Goal: Task Accomplishment & Management: Use online tool/utility

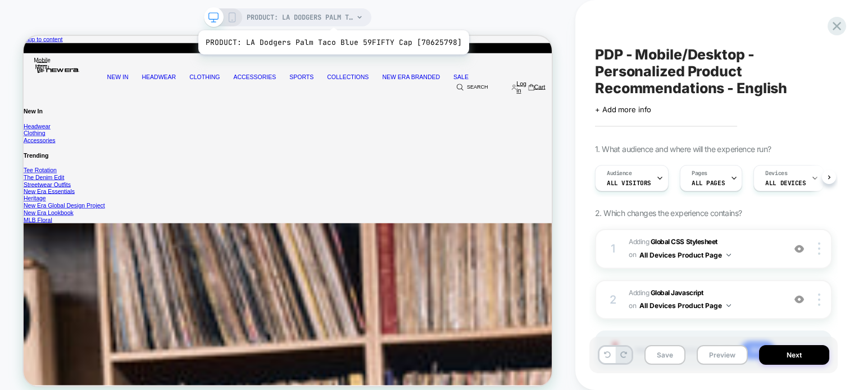
click at [330, 16] on span "PRODUCT: LA Dodgers Palm Taco Blue 59FIFTY Cap [70625798]" at bounding box center [300, 17] width 107 height 18
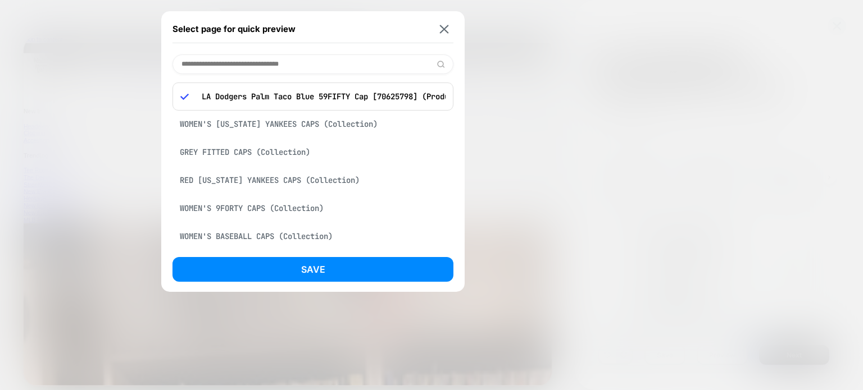
click at [269, 123] on div "WOMEN'S NEW YORK YANKEES CAPS (Collection)" at bounding box center [312, 123] width 281 height 21
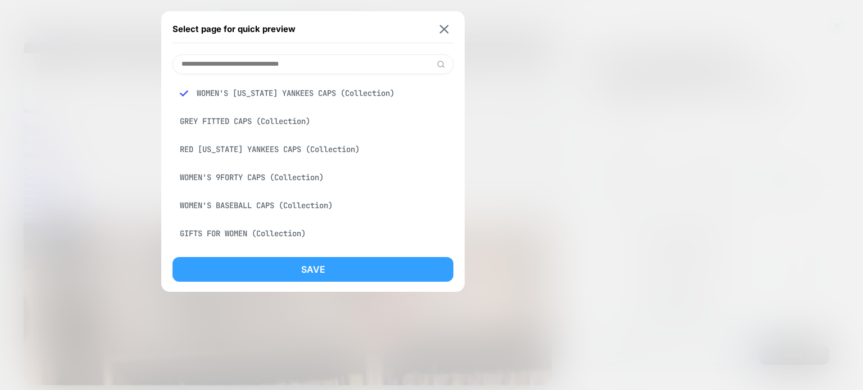
click at [290, 267] on button "Save" at bounding box center [312, 269] width 281 height 25
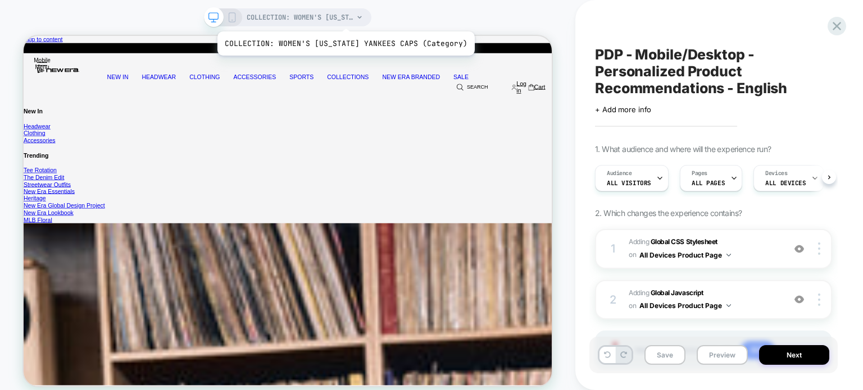
scroll to position [0, 1]
click at [339, 17] on span "COLLECTION: WOMEN'S NEW YORK YANKEES CAPS (Category)" at bounding box center [300, 17] width 107 height 18
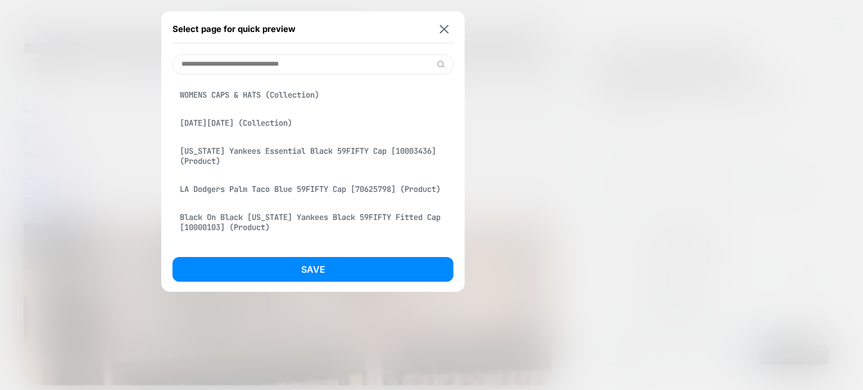
scroll to position [225, 0]
click at [314, 150] on div "New York Yankees Essential Black 59FIFTY Cap [10003436] (Product)" at bounding box center [312, 154] width 281 height 31
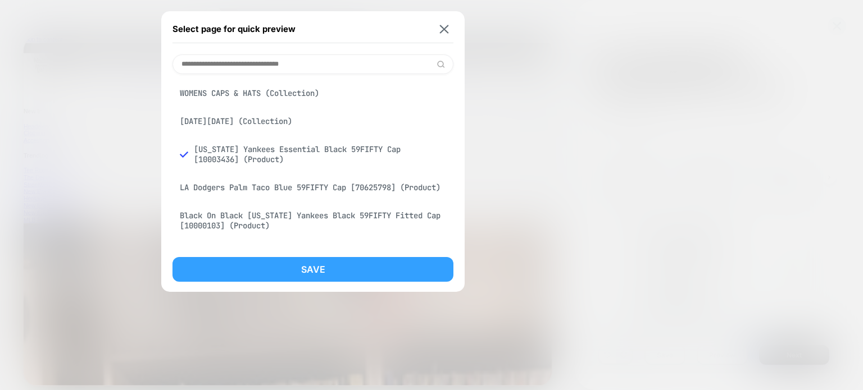
click at [338, 270] on button "Save" at bounding box center [312, 269] width 281 height 25
click at [338, 270] on div "COLLECTION: WOMEN'S NEW YORK YANKEES CAPS (Category) Select page for quick prev…" at bounding box center [431, 202] width 863 height 405
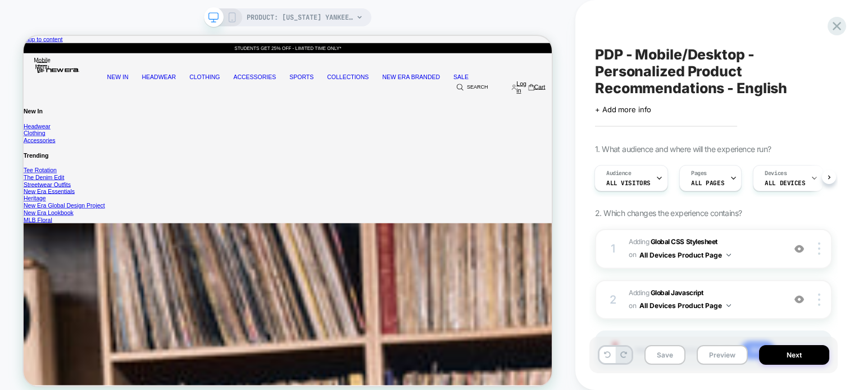
scroll to position [0, 1]
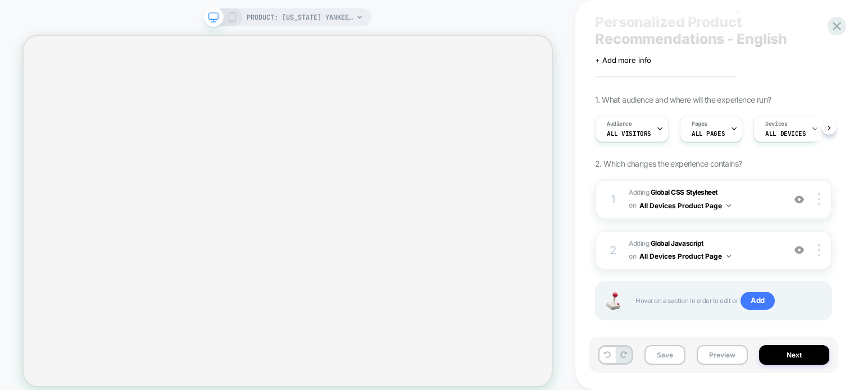
scroll to position [63, 0]
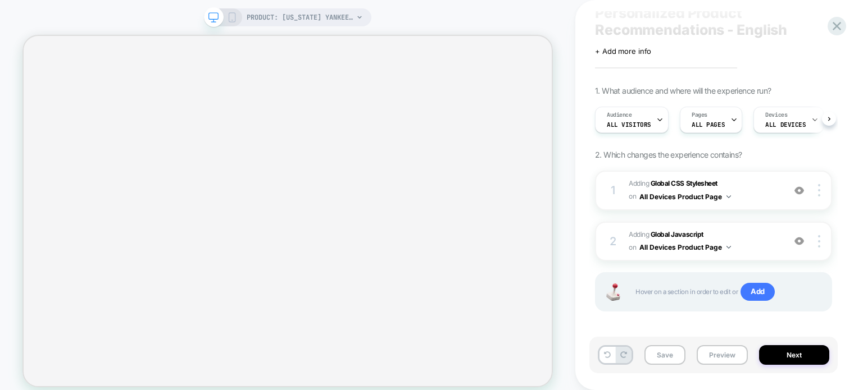
scroll to position [63, 0]
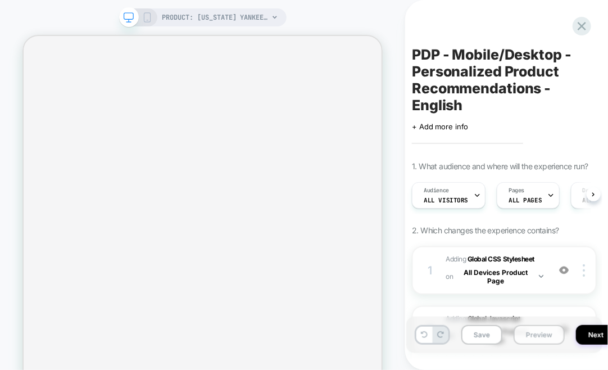
click at [530, 334] on button "Preview" at bounding box center [539, 335] width 51 height 20
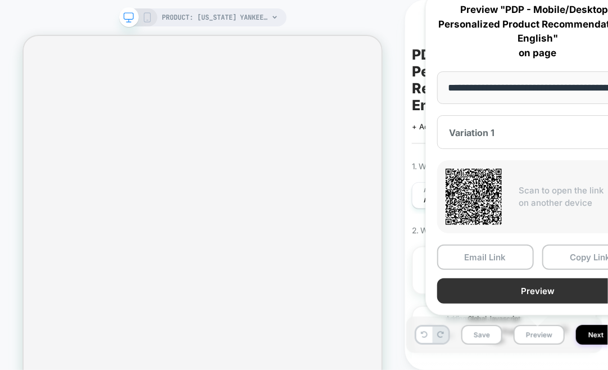
click at [562, 288] on button "Preview" at bounding box center [537, 290] width 201 height 25
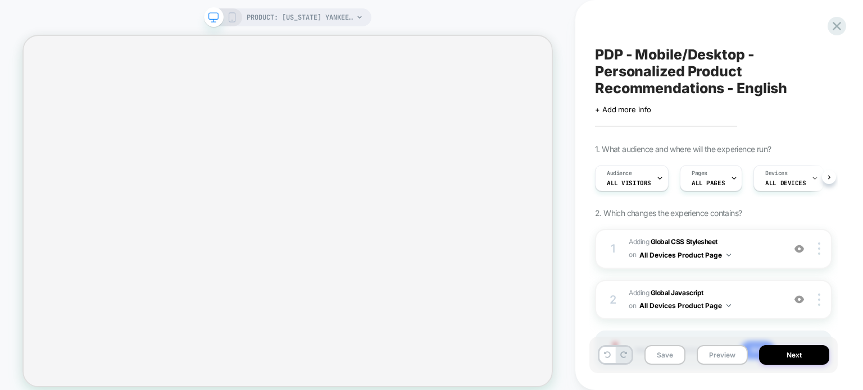
click at [233, 17] on icon at bounding box center [232, 17] width 10 height 10
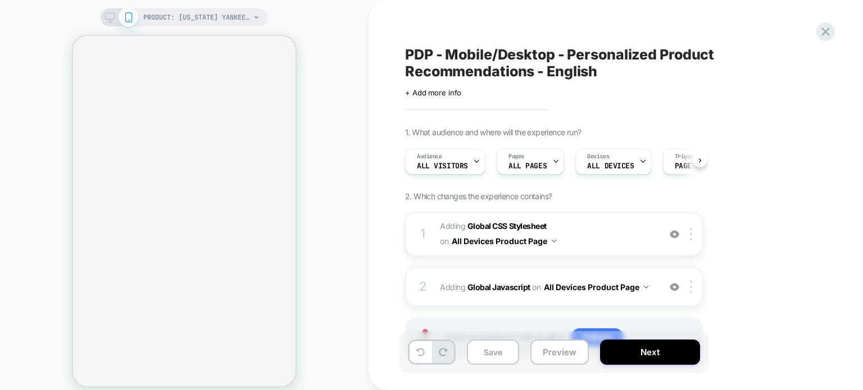
click at [111, 17] on icon at bounding box center [110, 17] width 10 height 10
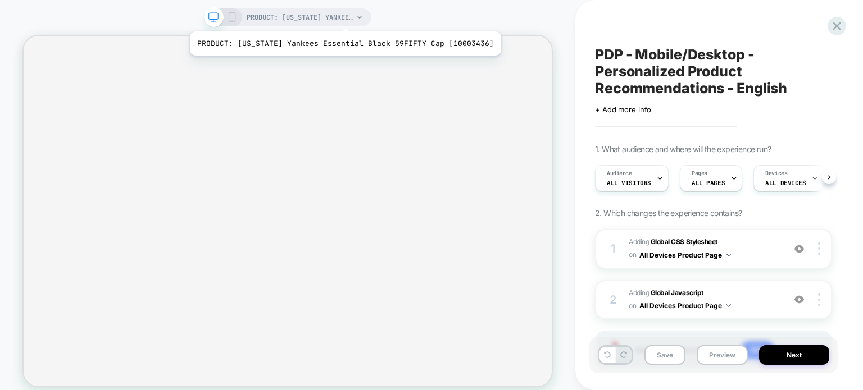
click at [337, 17] on span "PRODUCT: [US_STATE] Yankees Essential Black 59FIFTY Cap [10003436]" at bounding box center [300, 17] width 107 height 18
click at [339, 18] on span "PRODUCT: [US_STATE] Yankees Essential Black 59FIFTY Cap [10003436]" at bounding box center [300, 17] width 107 height 18
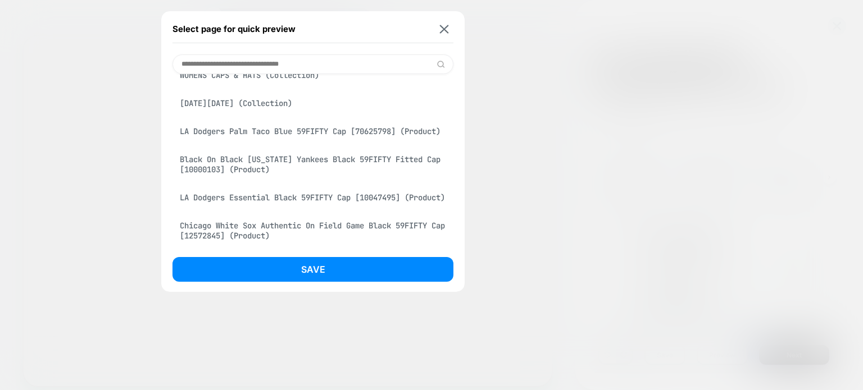
click at [290, 136] on div "LA Dodgers Palm Taco Blue 59FIFTY Cap [70625798] (Product)" at bounding box center [312, 131] width 281 height 21
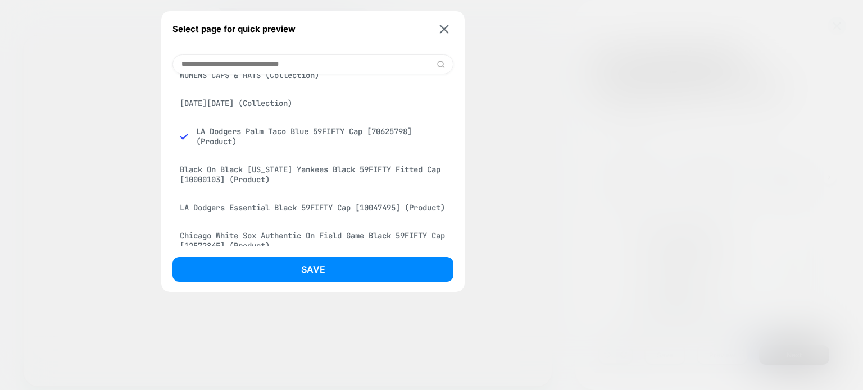
click at [321, 265] on button "Save" at bounding box center [312, 269] width 281 height 25
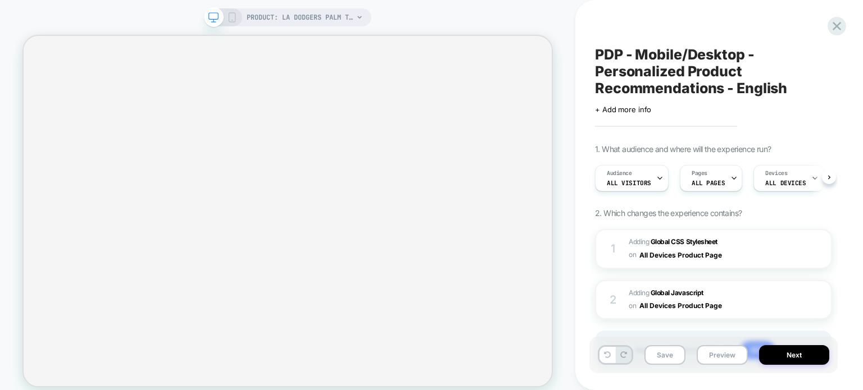
scroll to position [0, 0]
click at [252, 20] on span "PRODUCT: LA Dodgers Palm Taco Blue 59FIFTY Cap [70625798]" at bounding box center [300, 17] width 107 height 18
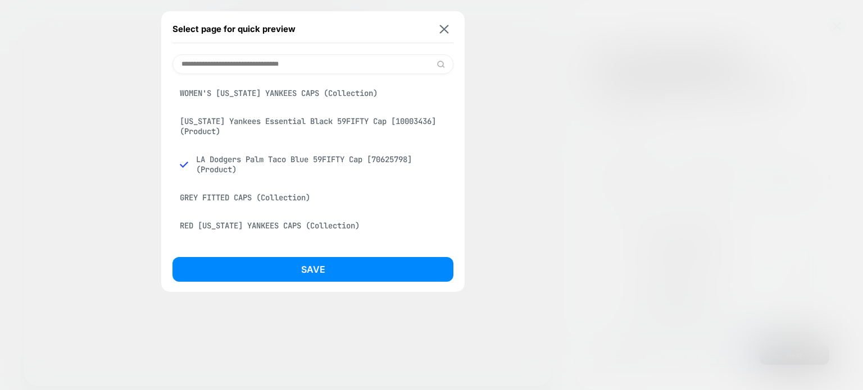
click at [216, 200] on div "GREY FITTED CAPS (Collection)" at bounding box center [312, 197] width 281 height 21
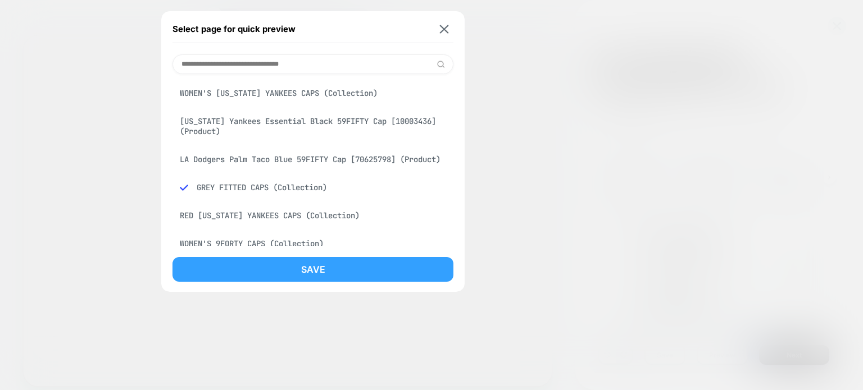
click at [236, 261] on button "Save" at bounding box center [312, 269] width 281 height 25
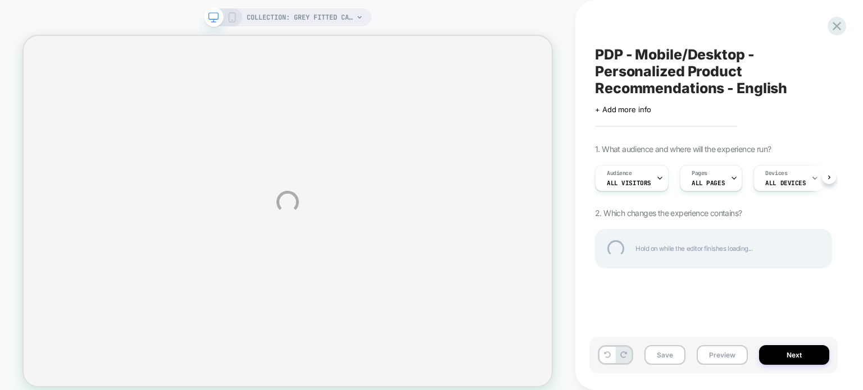
click at [325, 20] on div "COLLECTION: GREY FITTED CAPS (Category) COLLECTION: GREY FITTED CAPS (Category)…" at bounding box center [431, 202] width 863 height 405
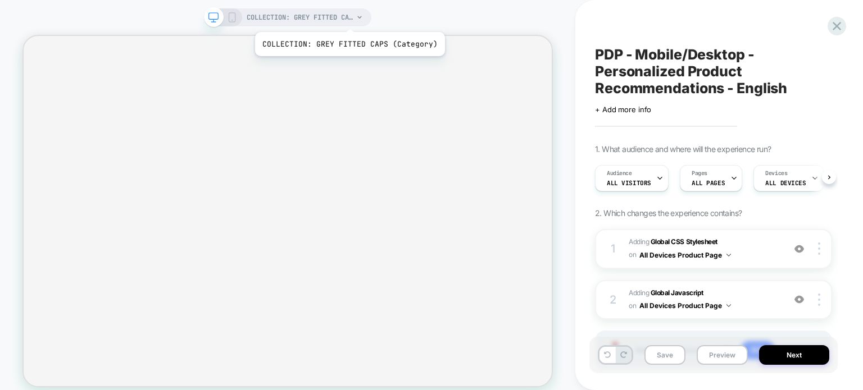
scroll to position [0, 1]
click at [348, 18] on span "COLLECTION: GREY FITTED CAPS (Category)" at bounding box center [300, 17] width 107 height 18
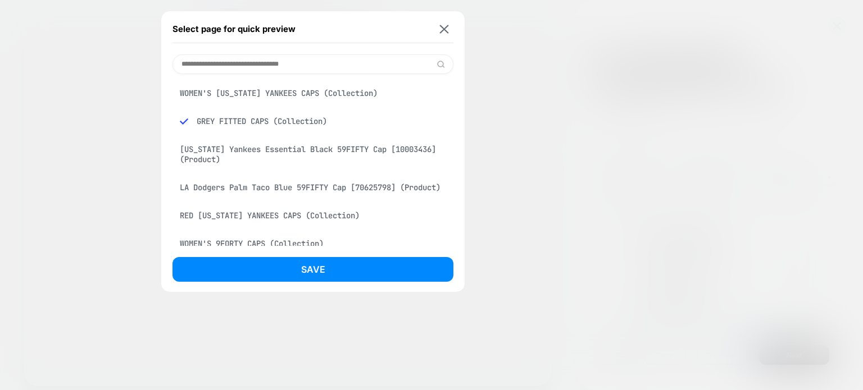
click at [240, 194] on div "LA Dodgers Palm Taco Blue 59FIFTY Cap [70625798] (Product)" at bounding box center [312, 187] width 281 height 21
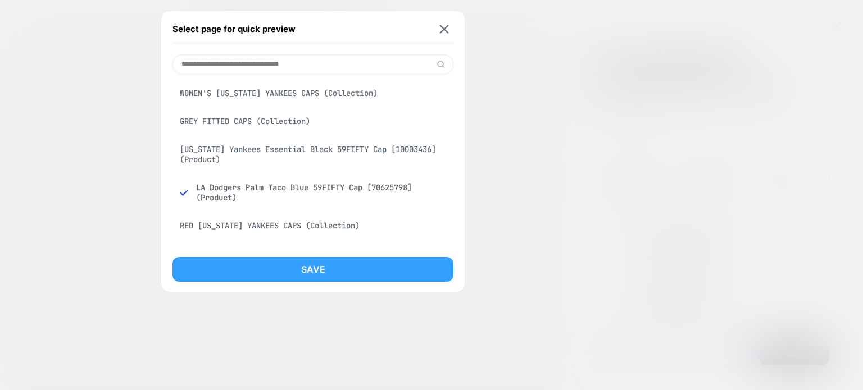
click at [240, 267] on button "Save" at bounding box center [312, 269] width 281 height 25
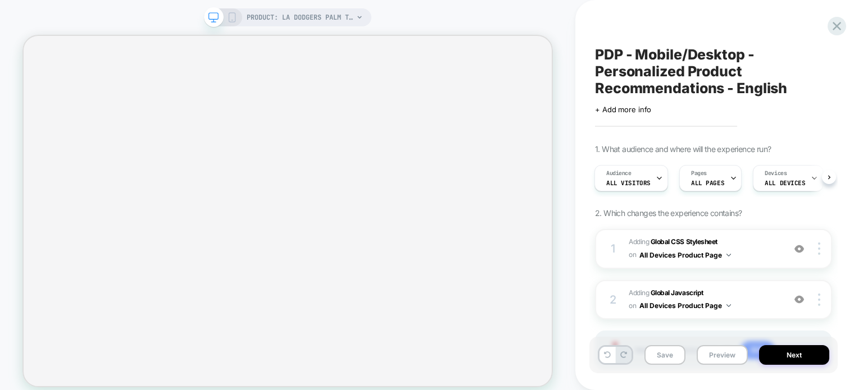
scroll to position [0, 1]
click at [331, 15] on span "PRODUCT: LA Dodgers Palm Taco Blue 59FIFTY Cap [70625798]" at bounding box center [300, 17] width 107 height 18
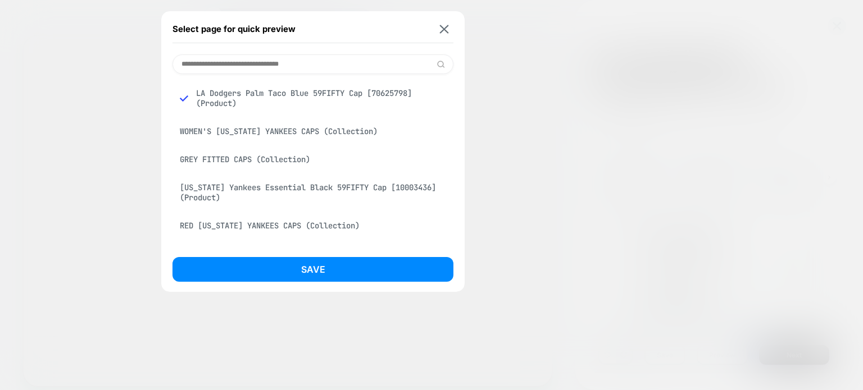
click at [262, 130] on div "WOMEN'S [US_STATE] YANKEES CAPS (Collection)" at bounding box center [312, 131] width 281 height 21
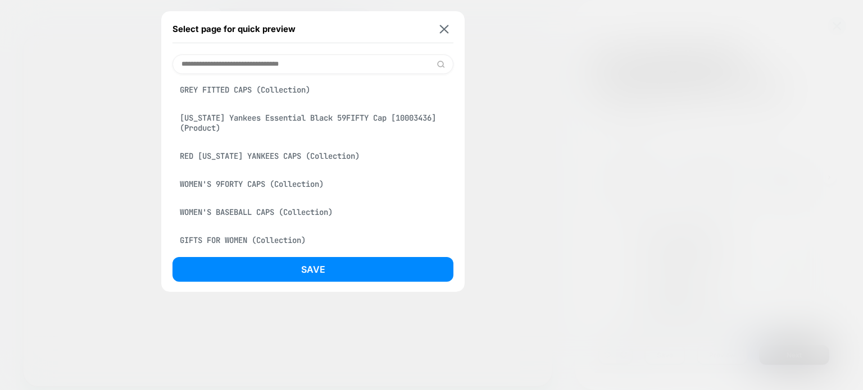
scroll to position [112, 0]
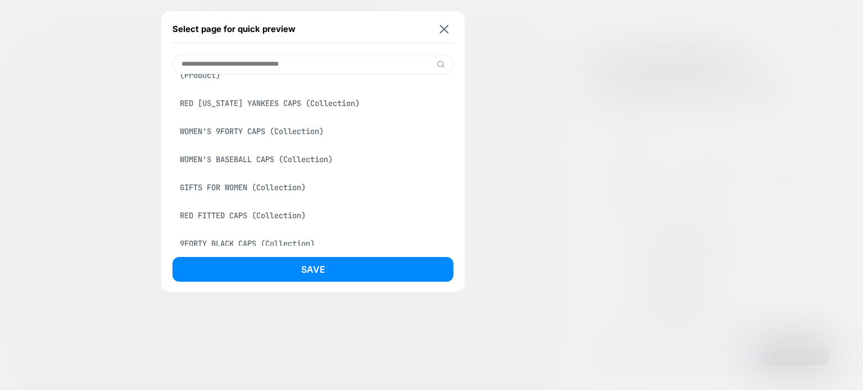
click at [288, 83] on div "New York Yankees Essential Black 59FIFTY Cap [10003436] (Product)" at bounding box center [312, 69] width 281 height 31
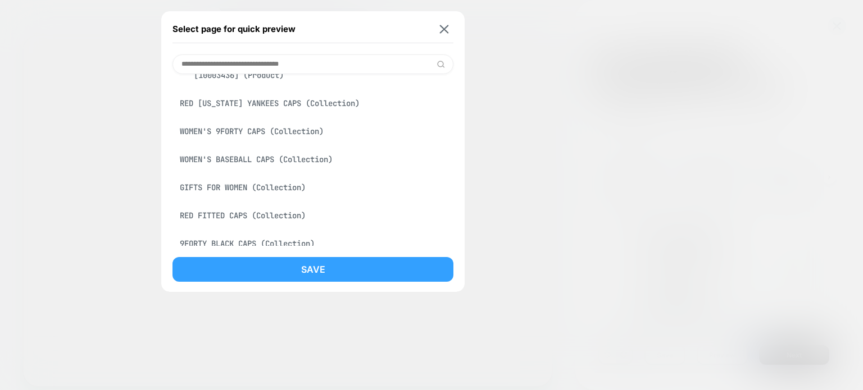
click at [297, 267] on button "Save" at bounding box center [312, 269] width 281 height 25
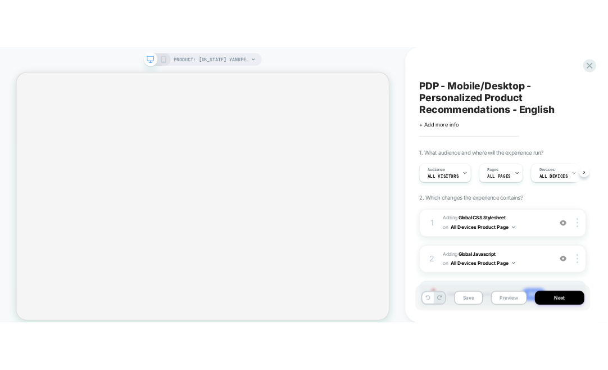
scroll to position [0, 1]
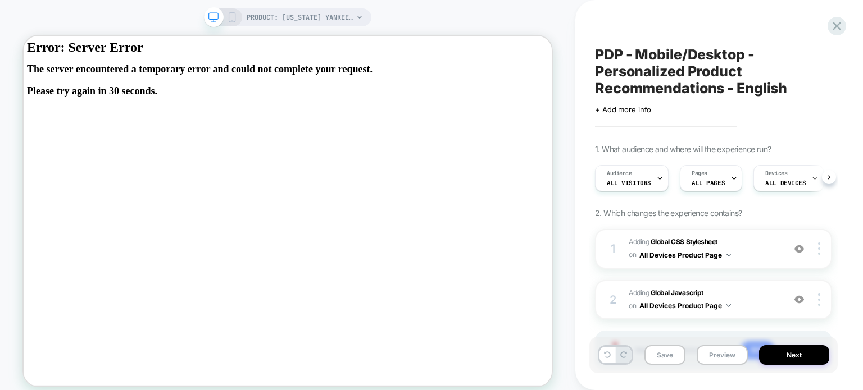
click at [602, 369] on div at bounding box center [431, 390] width 863 height 0
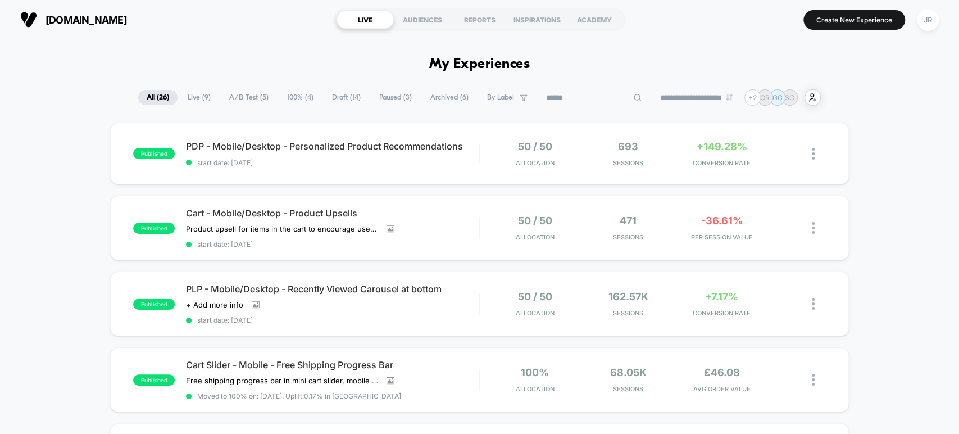
click at [578, 93] on input at bounding box center [594, 97] width 112 height 13
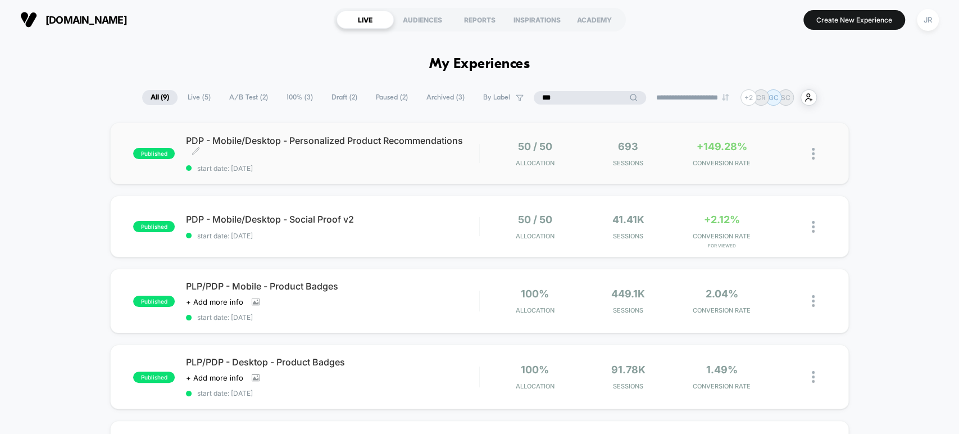
type input "***"
click at [387, 151] on span "PDP - Mobile/Desktop - Personalized Product Recommendations Click to edit exper…" at bounding box center [332, 146] width 293 height 22
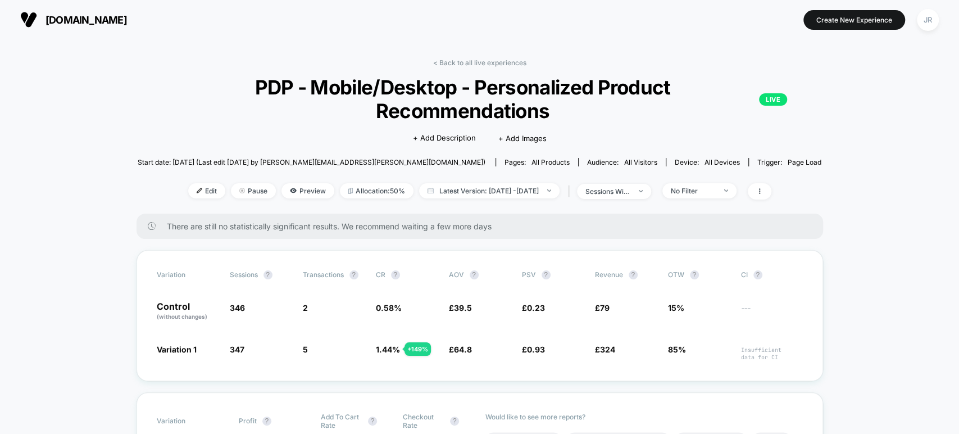
click at [78, 16] on span "neweracap.co.uk" at bounding box center [86, 20] width 81 height 12
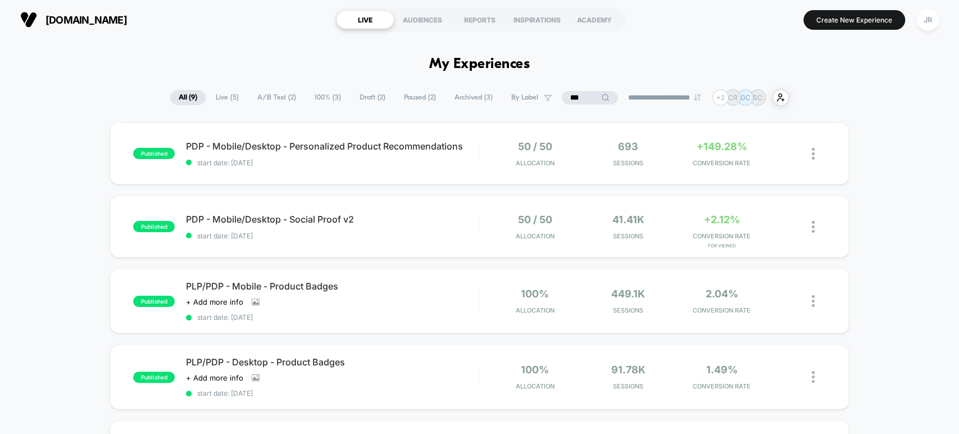
click at [357, 96] on span "Draft ( 2 )" at bounding box center [372, 97] width 43 height 15
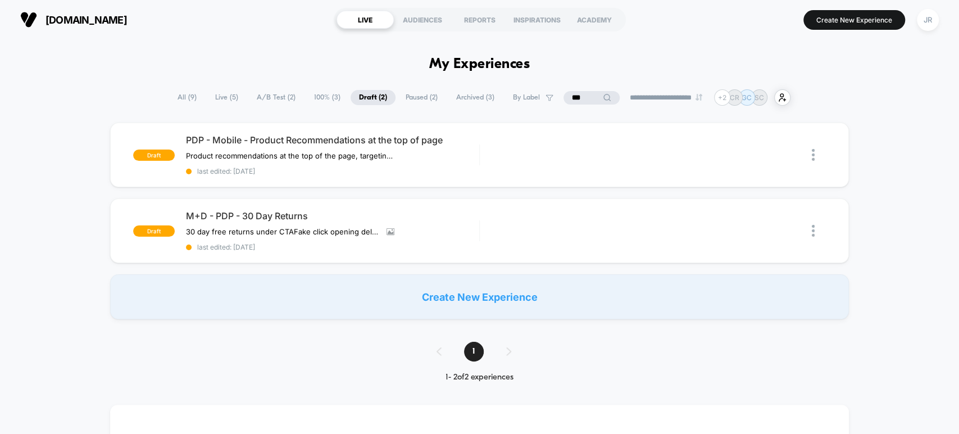
click at [417, 98] on span "Paused ( 2 )" at bounding box center [421, 97] width 49 height 15
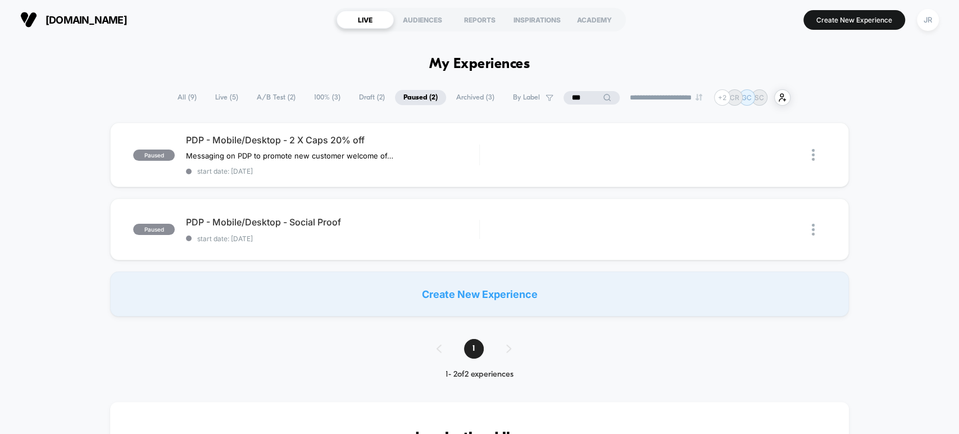
click at [183, 94] on span "All ( 9 )" at bounding box center [187, 97] width 36 height 15
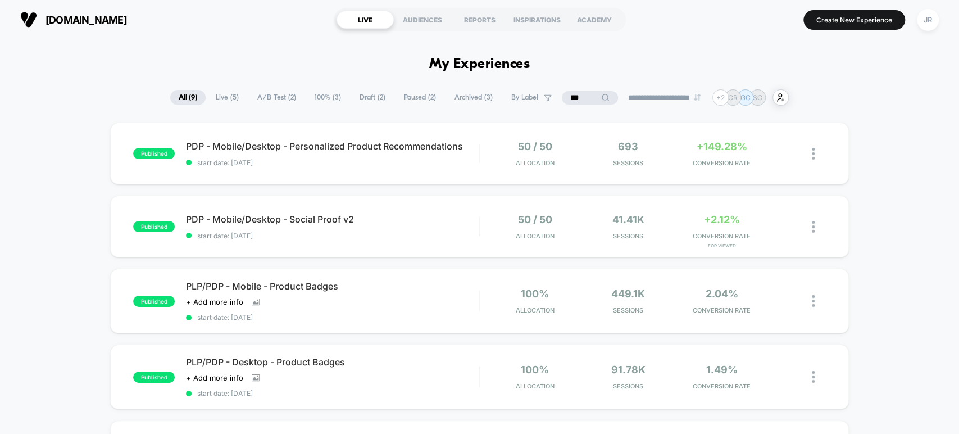
click at [580, 95] on input "***" at bounding box center [590, 97] width 56 height 13
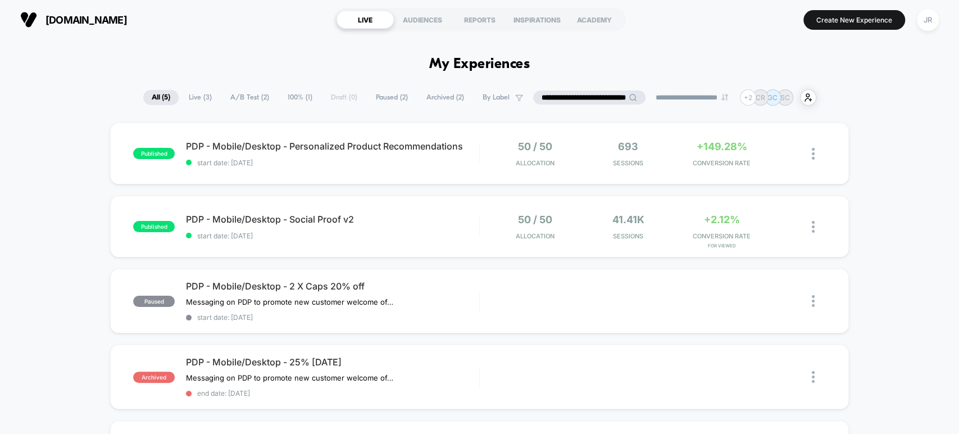
scroll to position [0, 17]
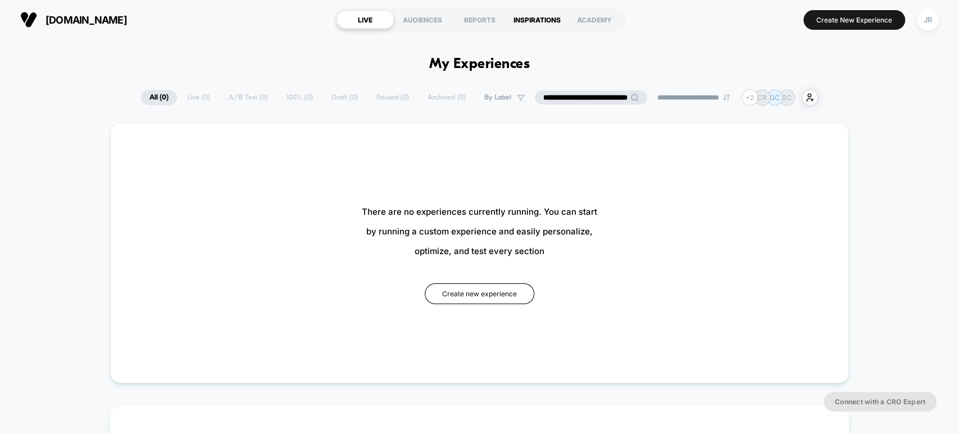
type input "**********"
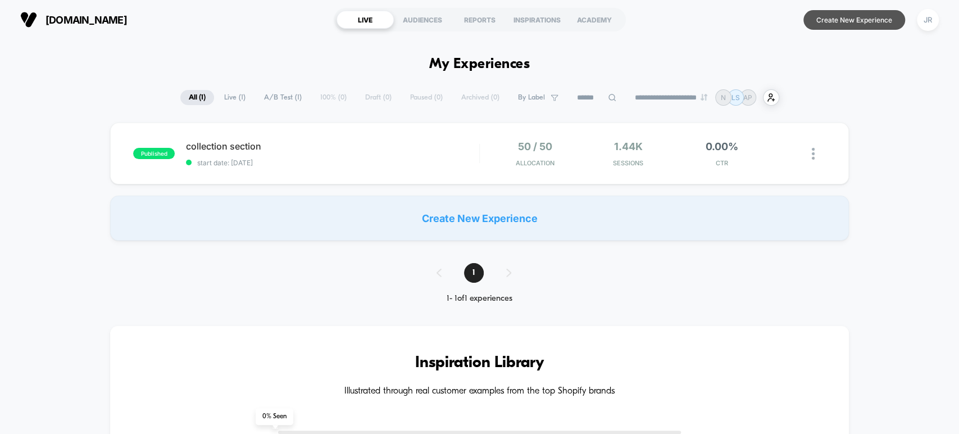
click at [863, 26] on button "Create New Experience" at bounding box center [854, 20] width 102 height 20
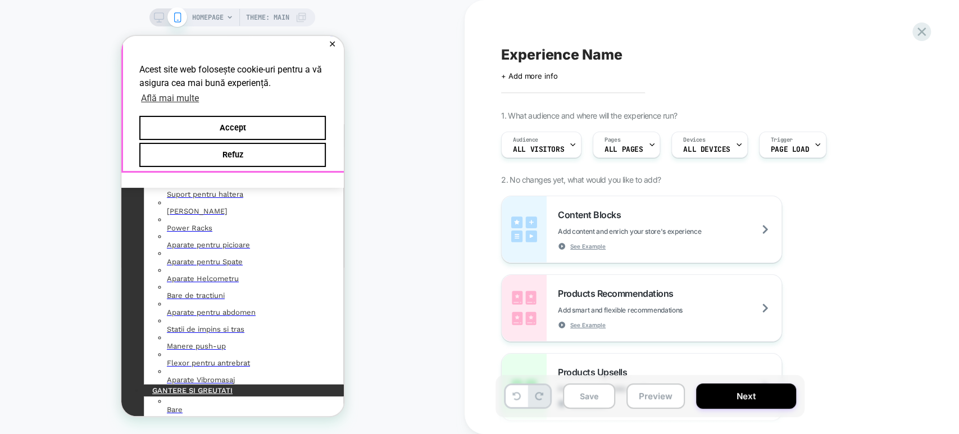
scroll to position [187, 0]
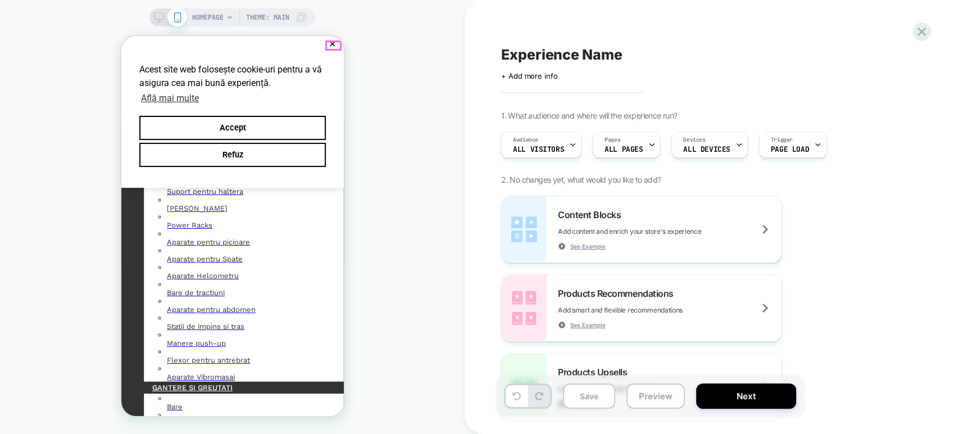
click at [328, 45] on button "✕" at bounding box center [332, 44] width 14 height 8
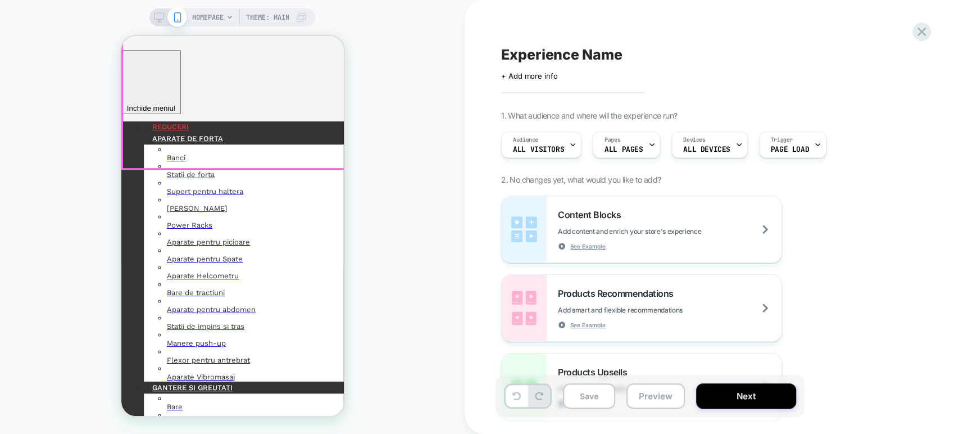
scroll to position [62, 0]
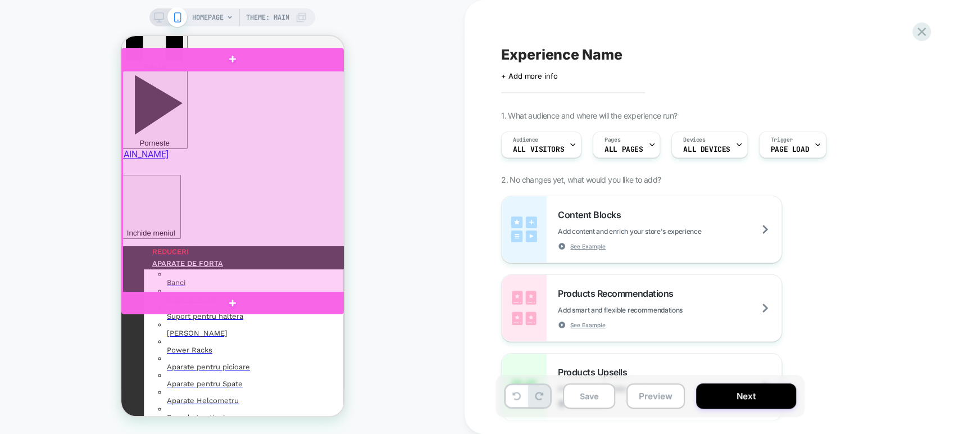
click at [258, 231] on div at bounding box center [233, 182] width 222 height 222
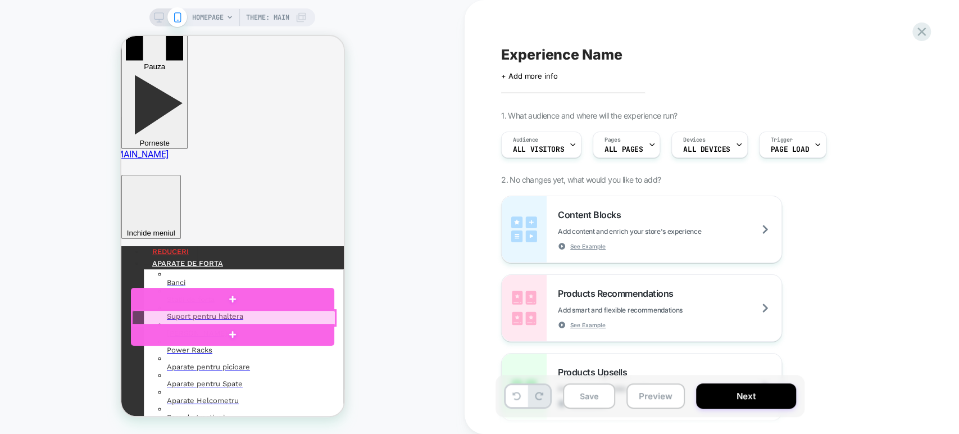
click at [229, 314] on div at bounding box center [232, 317] width 203 height 15
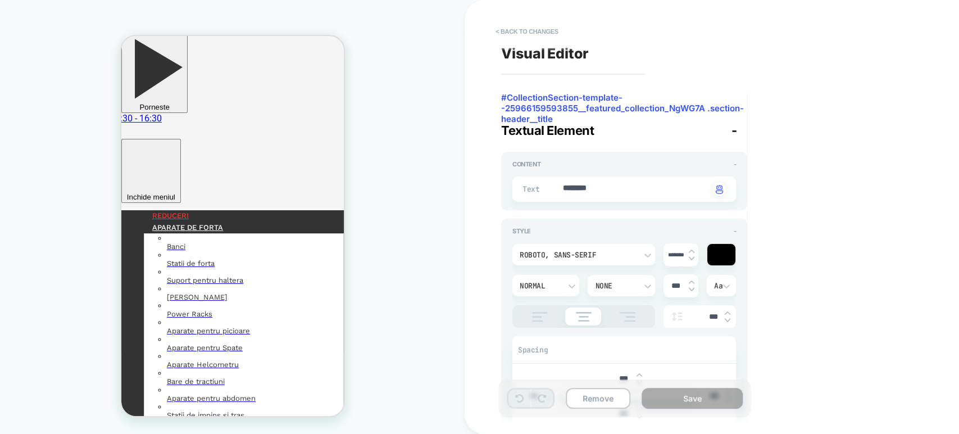
scroll to position [153, 0]
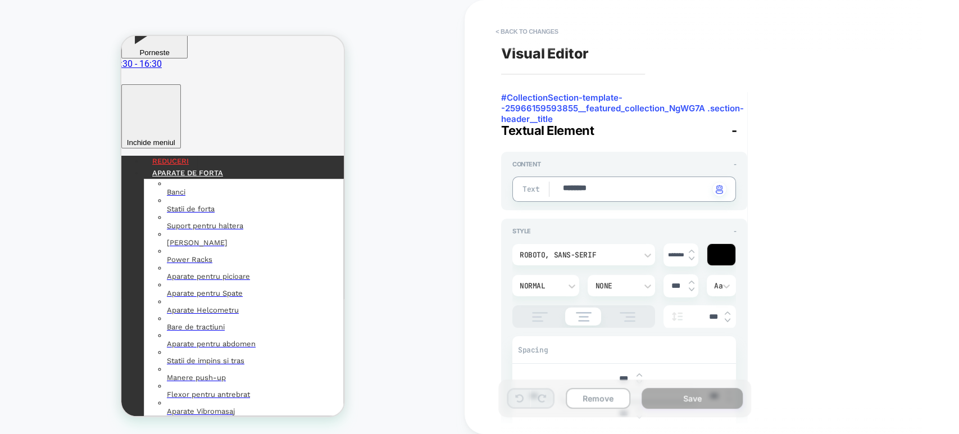
type textarea "*"
type textarea "*********"
type textarea "*"
type textarea "**********"
type textarea "*"
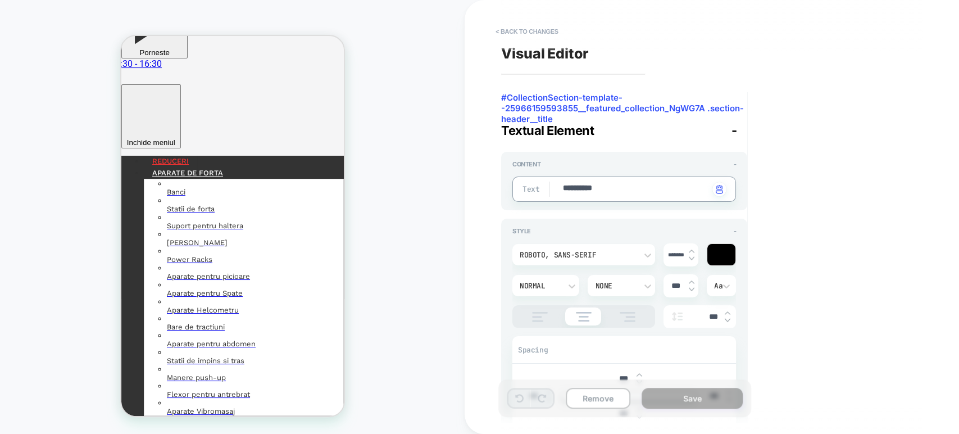
type textarea "**********"
type textarea "*"
type textarea "**********"
type textarea "*"
type textarea "**********"
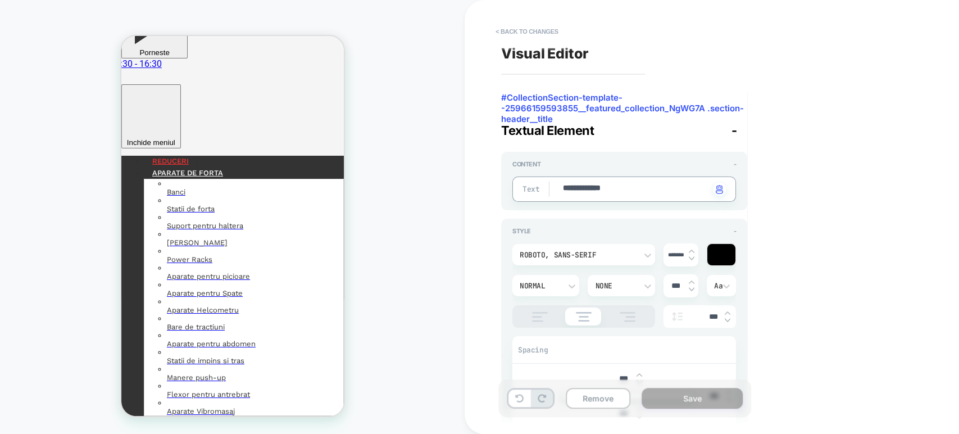
type textarea "*"
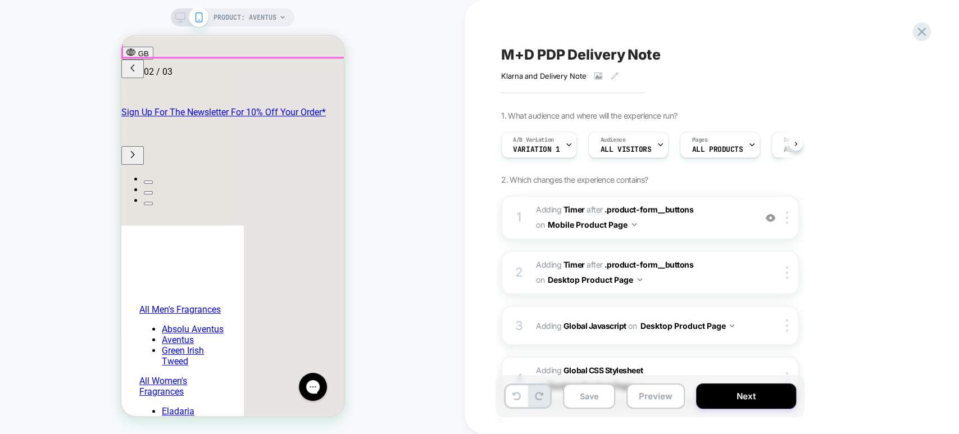
scroll to position [437, 0]
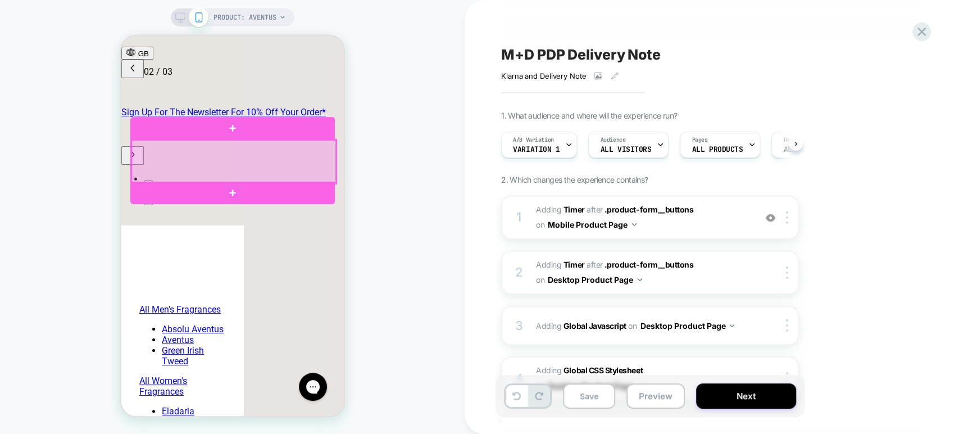
click at [294, 163] on div at bounding box center [233, 161] width 205 height 43
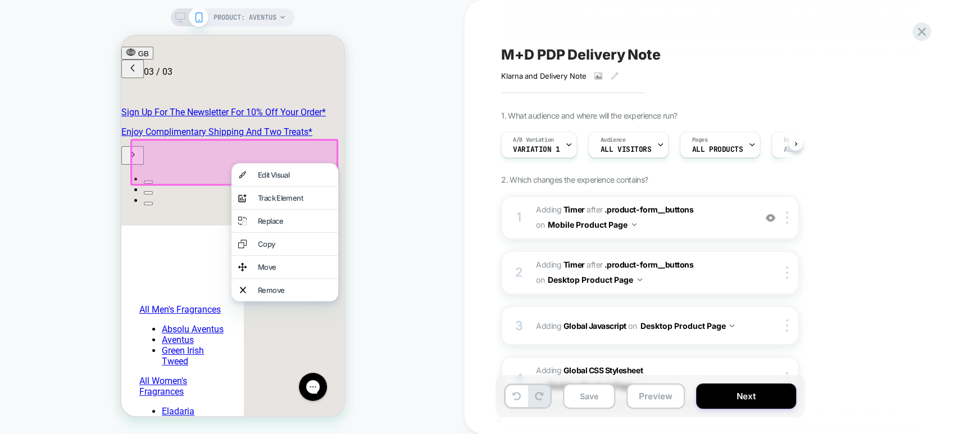
scroll to position [0, 355]
click at [293, 172] on div "Edit Visual" at bounding box center [294, 174] width 74 height 9
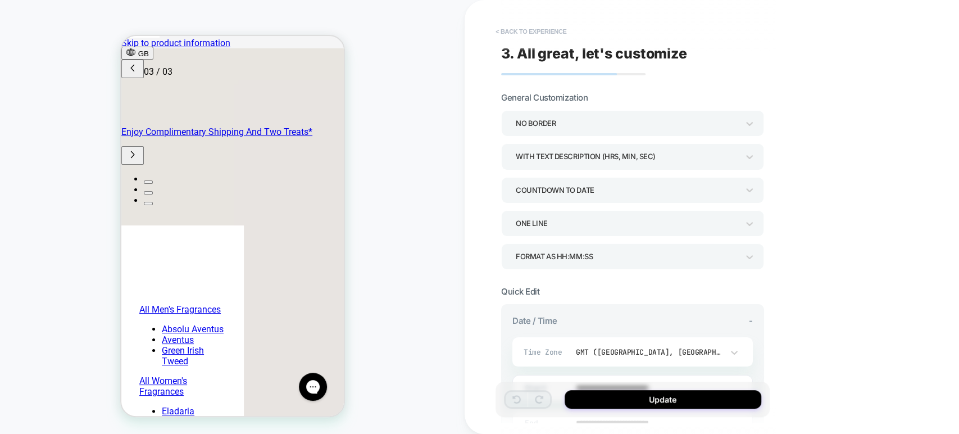
scroll to position [370, 0]
click at [505, 31] on button "< Back to experience" at bounding box center [531, 31] width 82 height 18
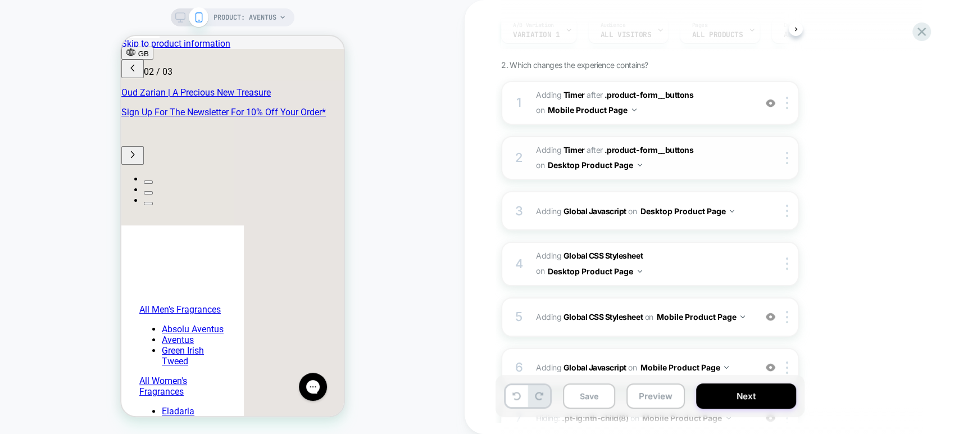
scroll to position [0, 178]
click at [691, 115] on span "#_loomi_addon_1757953368946 Adding Timer AFTER .product-form__buttons .product-…" at bounding box center [643, 103] width 214 height 30
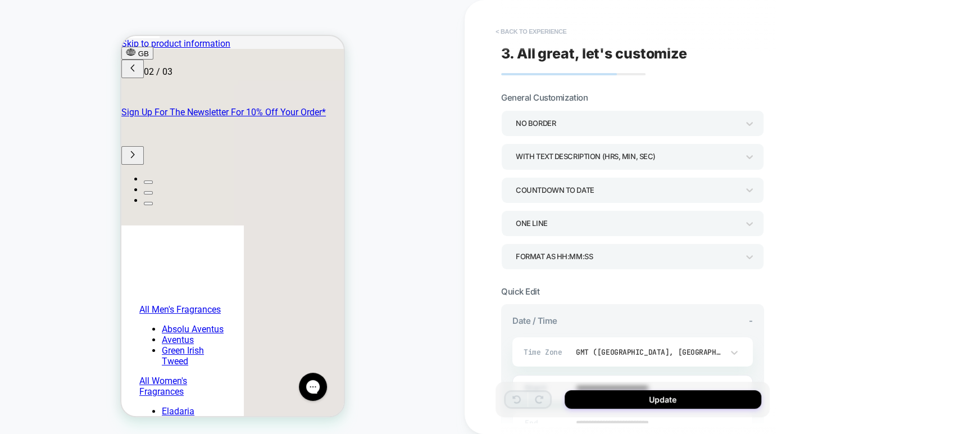
click at [502, 34] on button "< Back to experience" at bounding box center [531, 31] width 82 height 18
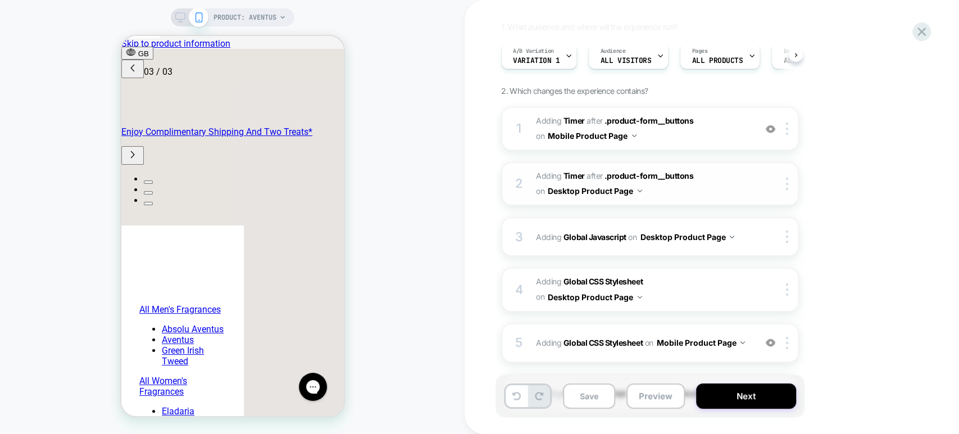
scroll to position [125, 0]
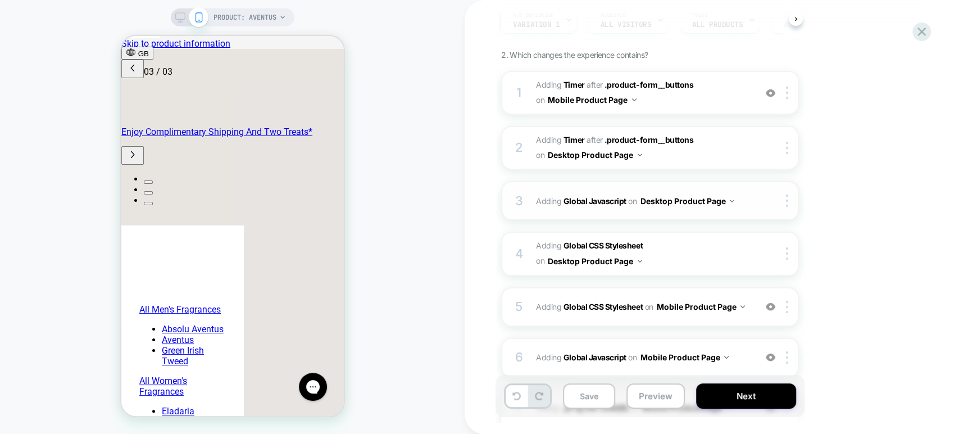
click at [669, 213] on div "3 Adding Global Javascript on Desktop Product Page Copy to Mobile Target All De…" at bounding box center [650, 200] width 298 height 39
click at [753, 201] on div "3 Adding Global Javascript on Desktop Product Page Copy to Mobile Target All De…" at bounding box center [650, 200] width 298 height 39
click at [656, 253] on span "Adding Global CSS Stylesheet on Desktop Product Page" at bounding box center [643, 253] width 214 height 30
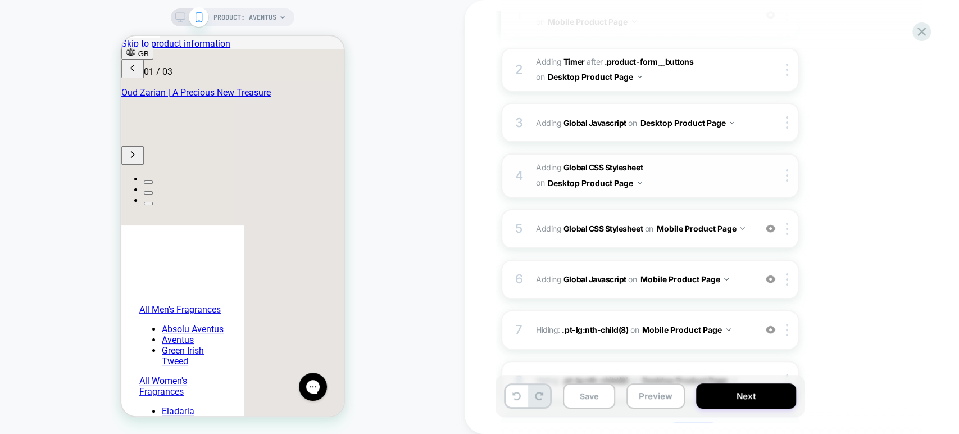
scroll to position [249, 0]
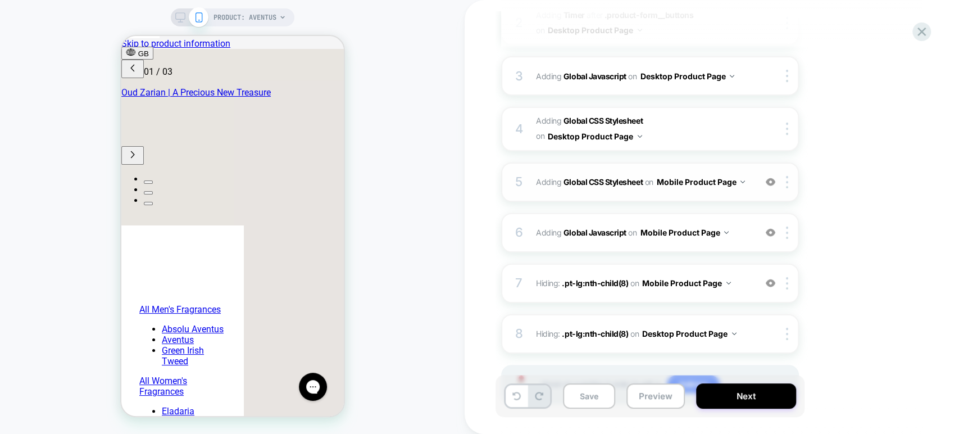
click at [696, 190] on div "5 Adding Global CSS Stylesheet on Mobile Product Page Add Before Add After Copy…" at bounding box center [650, 181] width 298 height 39
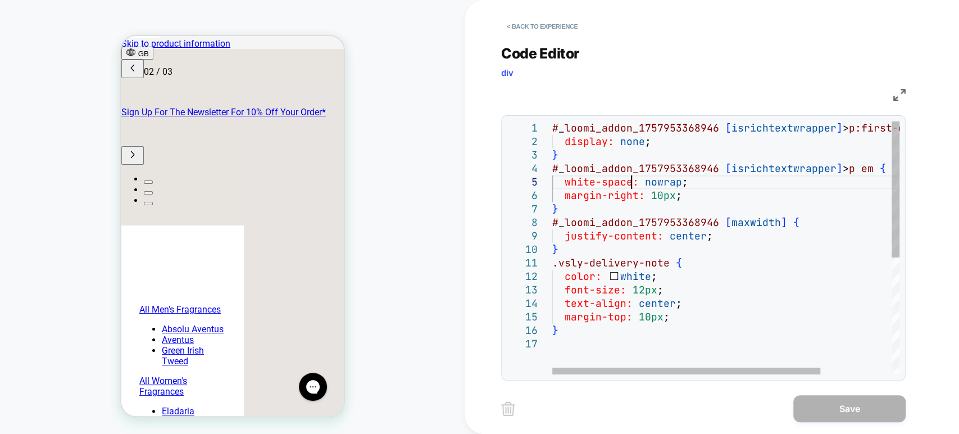
scroll to position [0, 0]
click at [628, 181] on div "# _ loomi_addon_1757953368946 [ isrichtextwrapper ] > p:first-of-type { display…" at bounding box center [771, 355] width 439 height 469
click at [686, 182] on div "# _ loomi_addon_1757953368946 [ isrichtextwrapper ] > p:first-of-type { display…" at bounding box center [771, 355] width 439 height 469
click at [646, 367] on div at bounding box center [686, 370] width 268 height 7
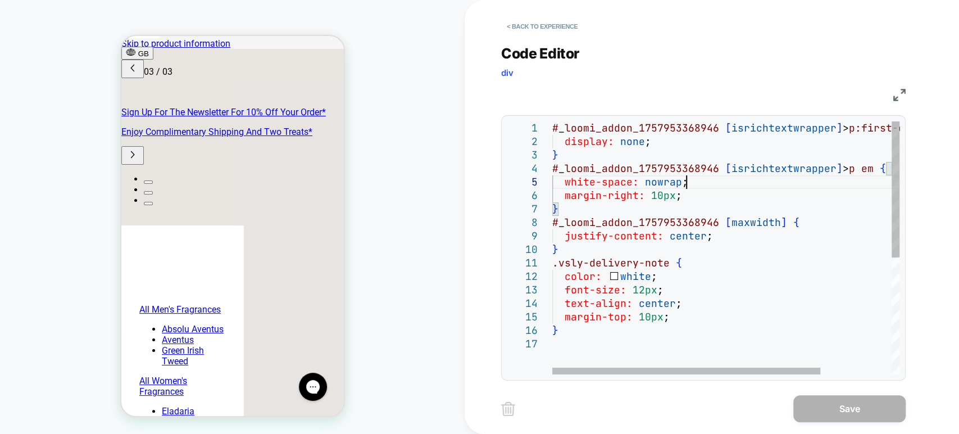
click at [596, 180] on div "# _ loomi_addon_1757953368946 [ isrichtextwrapper ] > p:first-of-type { display…" at bounding box center [771, 355] width 439 height 469
click at [597, 195] on div "# _ loomi_addon_1757953368946 [ isrichtextwrapper ] > p:first-of-type { display…" at bounding box center [771, 355] width 439 height 469
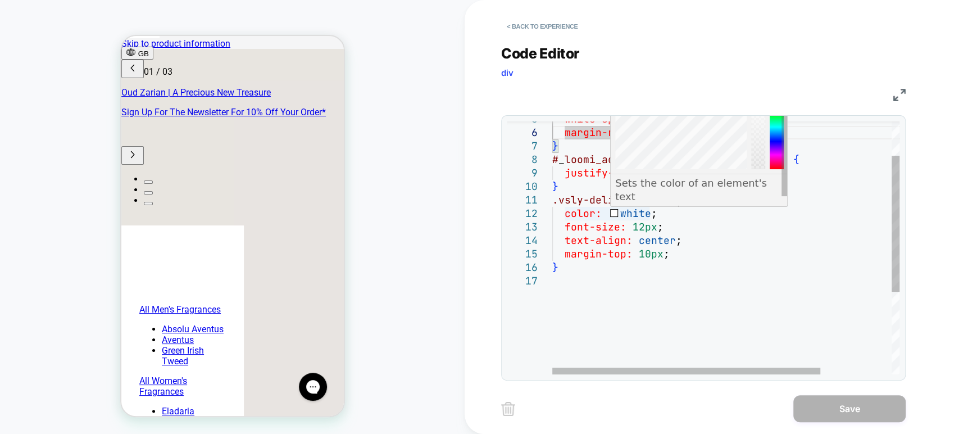
scroll to position [0, 0]
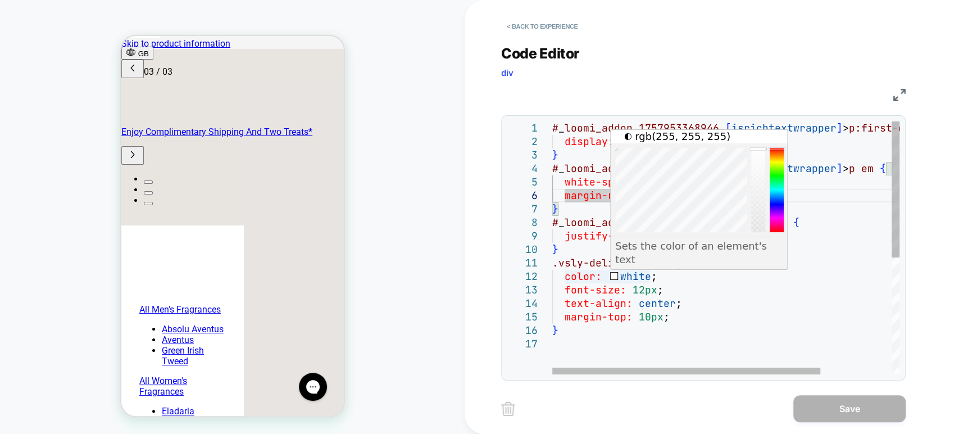
click at [612, 274] on div "white-space: nowrap ; margin-right: 10px ; } # _ loomi_addon_1757953368946 [ ma…" at bounding box center [771, 355] width 439 height 469
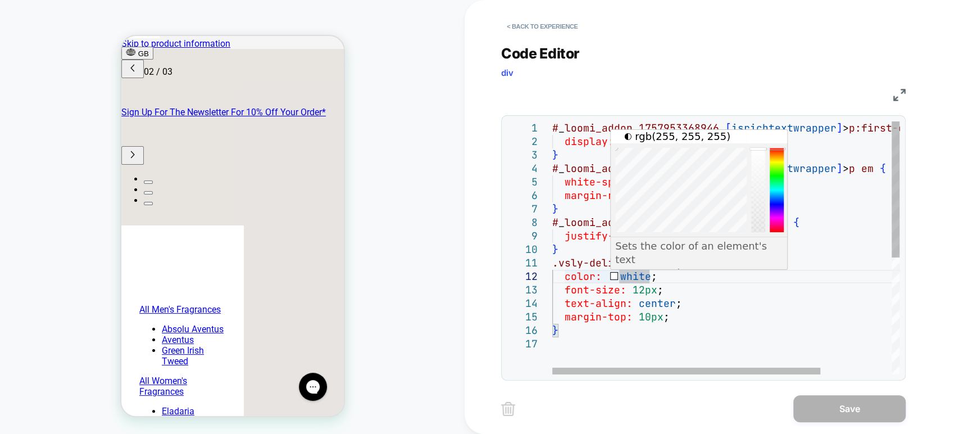
click at [642, 277] on div "white-space: nowrap ; margin-right: 10px ; } # _ loomi_addon_1757953368946 [ ma…" at bounding box center [771, 355] width 439 height 469
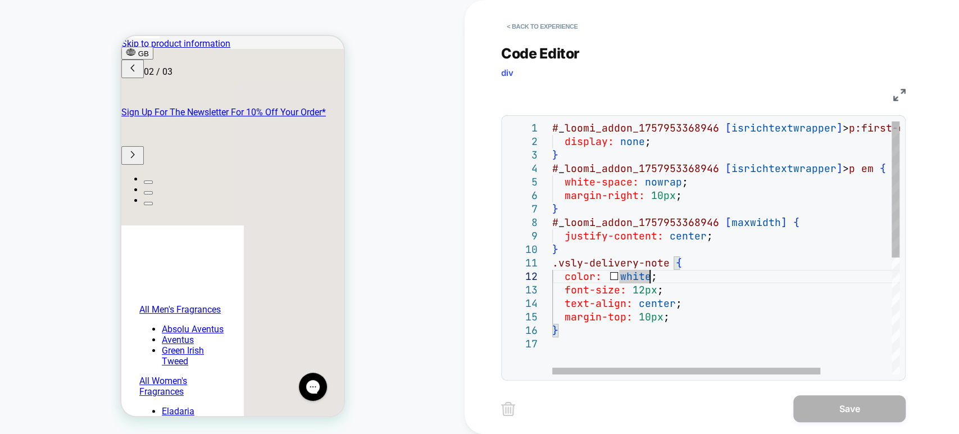
click at [647, 277] on div "white-space: nowrap ; margin-right: 10px ; } # _ loomi_addon_1757953368946 [ ma…" at bounding box center [771, 355] width 439 height 469
drag, startPoint x: 647, startPoint y: 277, endPoint x: 623, endPoint y: 277, distance: 24.2
click at [623, 277] on div "white-space: nowrap ; margin-right: 10px ; } # _ loomi_addon_1757953368946 [ ma…" at bounding box center [771, 355] width 439 height 469
type textarea "**********"
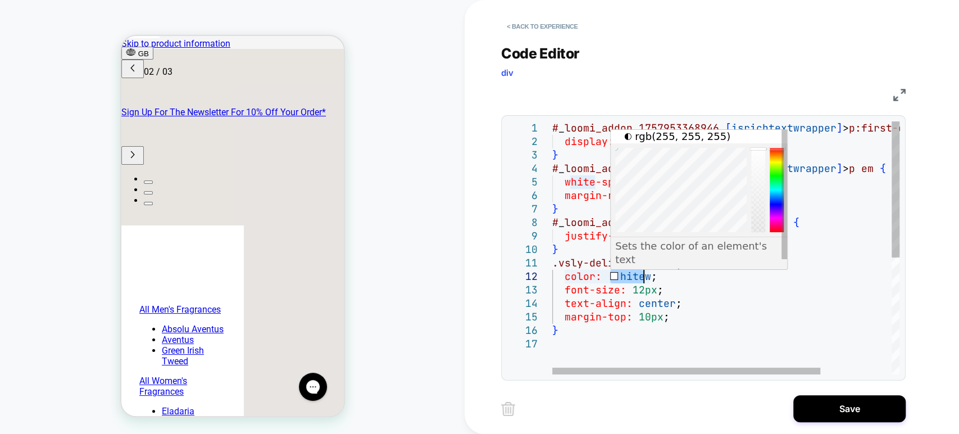
click at [620, 275] on div "white-space: nowrap ; margin-right: 10px ; } # _ loomi_addon_1757953368946 [ ma…" at bounding box center [771, 355] width 439 height 469
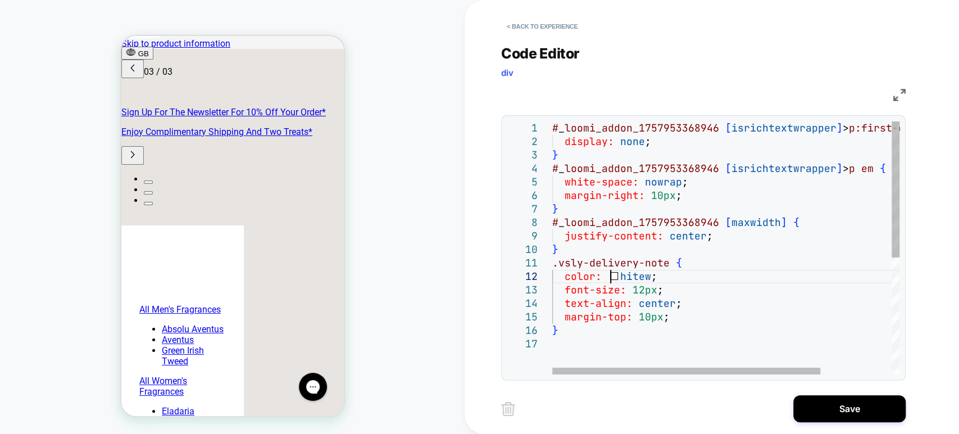
scroll to position [0, 355]
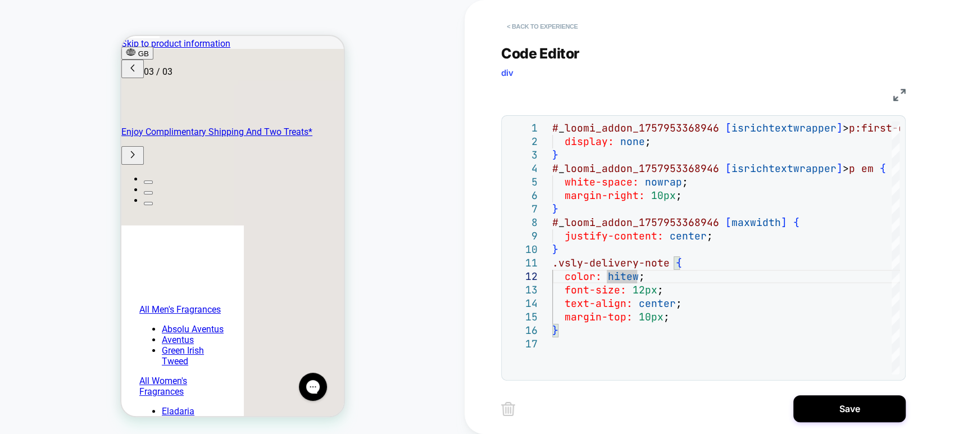
click at [523, 24] on button "< Back to experience" at bounding box center [542, 26] width 82 height 18
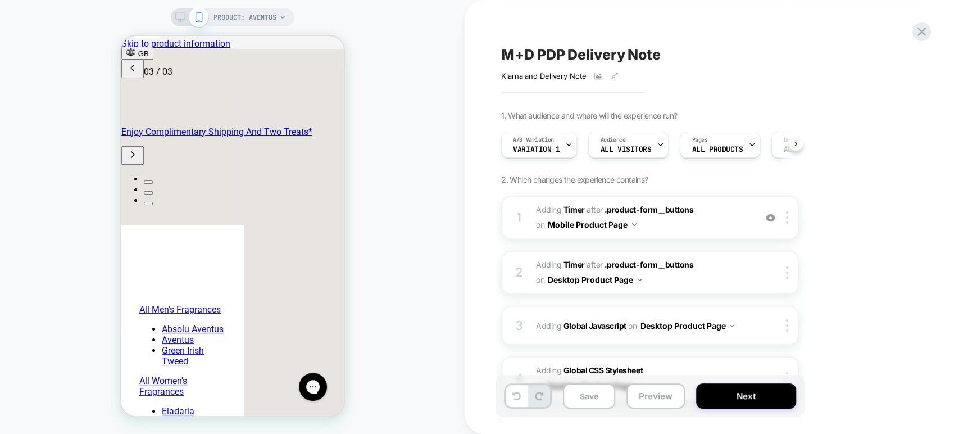
scroll to position [0, 0]
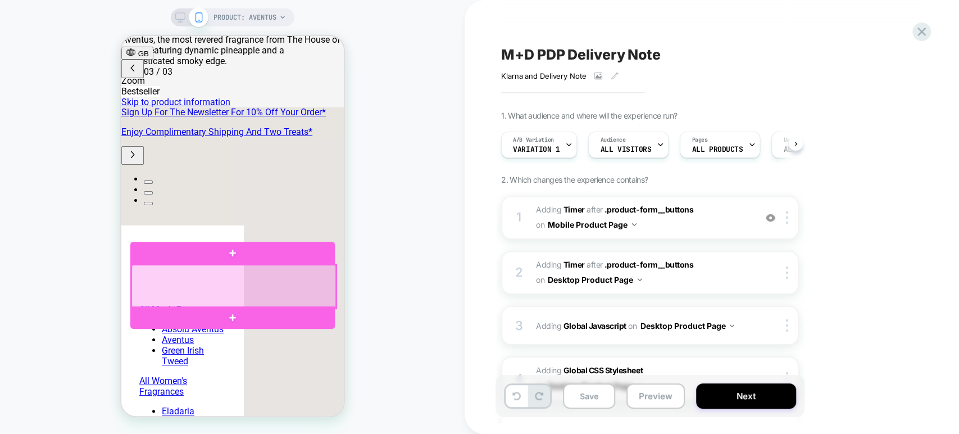
scroll to position [0, 355]
drag, startPoint x: 466, startPoint y: 211, endPoint x: 306, endPoint y: 283, distance: 175.8
click at [306, 283] on div at bounding box center [233, 286] width 205 height 43
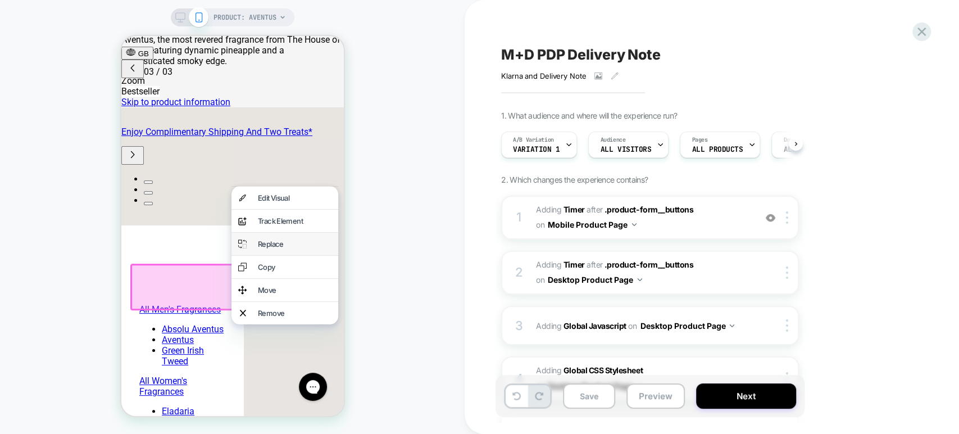
scroll to position [0, 0]
click at [485, 266] on div "M+D PDP Delivery Note Klarna and Delivery Note﻿ Click to view images Click to e…" at bounding box center [712, 217] width 494 height 434
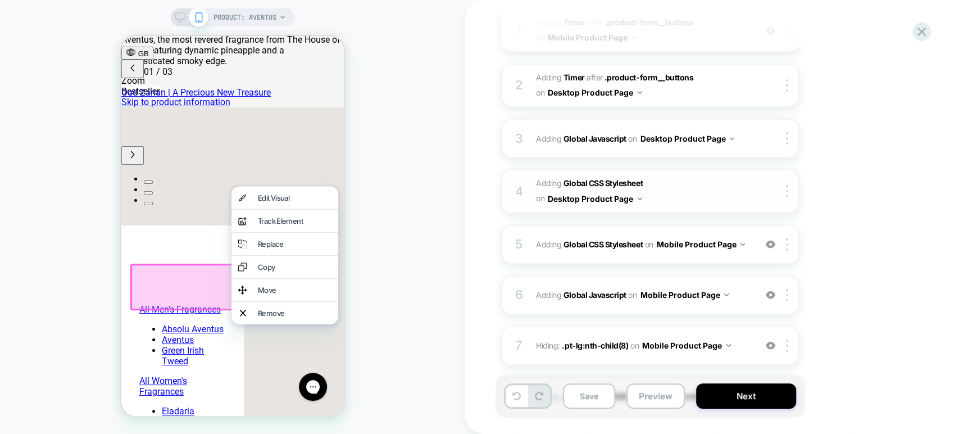
click at [694, 196] on span "Adding Global CSS Stylesheet on Desktop Product Page" at bounding box center [643, 191] width 214 height 30
click at [689, 198] on span "Adding Global CSS Stylesheet on Desktop Product Page" at bounding box center [643, 191] width 214 height 30
click at [706, 147] on div "3 Adding Global Javascript on Desktop Product Page Copy to Mobile Target All De…" at bounding box center [650, 138] width 298 height 39
click at [639, 194] on button "Desktop Product Page" at bounding box center [595, 198] width 94 height 16
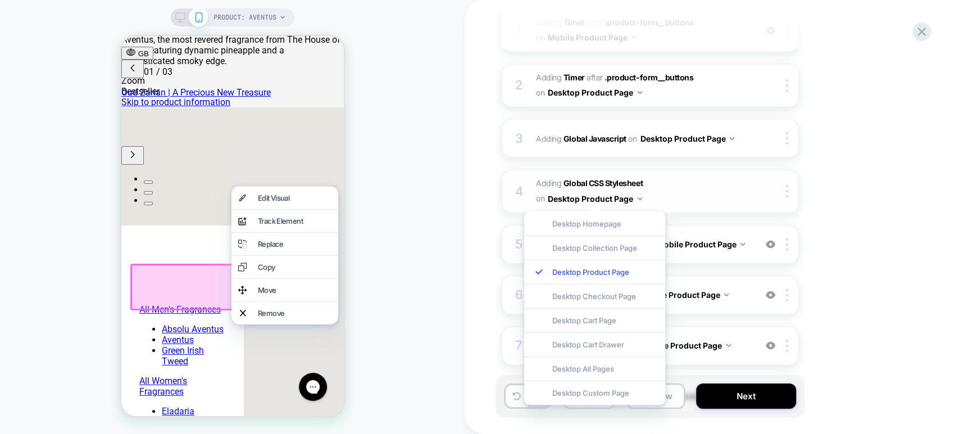
click at [688, 192] on span "Adding Global CSS Stylesheet on Desktop Product Page" at bounding box center [643, 191] width 214 height 30
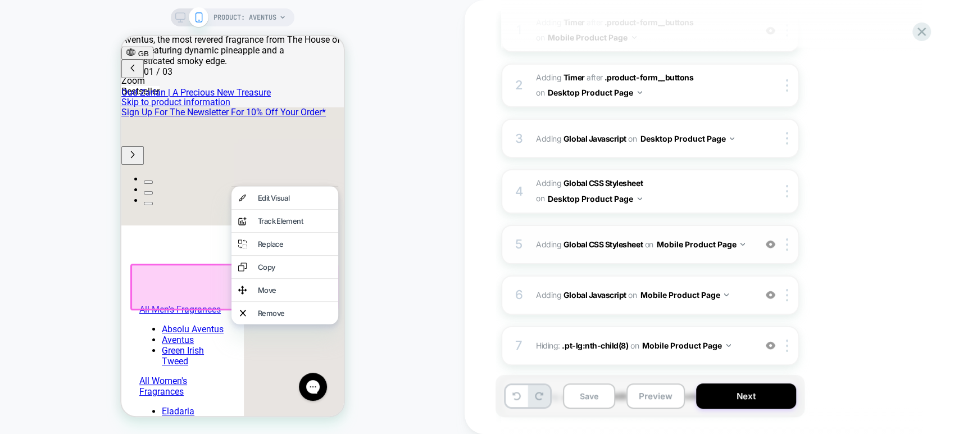
scroll to position [0, 178]
click at [715, 256] on div "5 Adding Global CSS Stylesheet on Mobile Product Page Add Before Add After Copy…" at bounding box center [650, 244] width 298 height 39
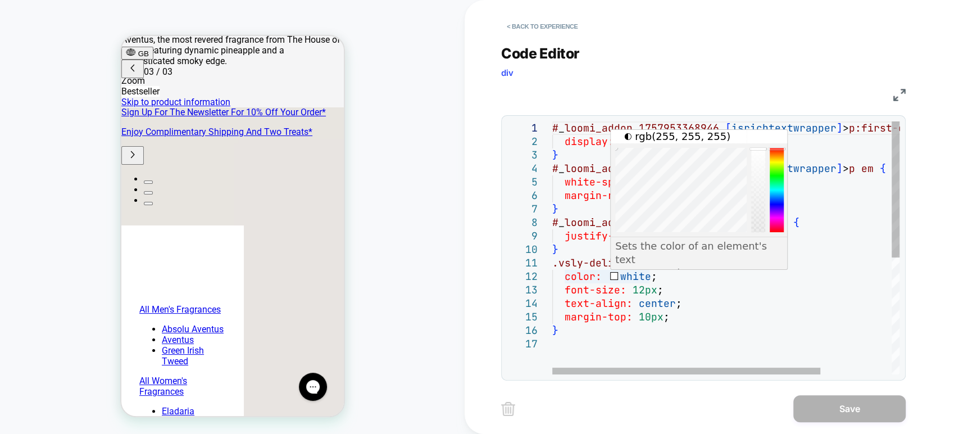
scroll to position [0, 10]
type textarea "**********"
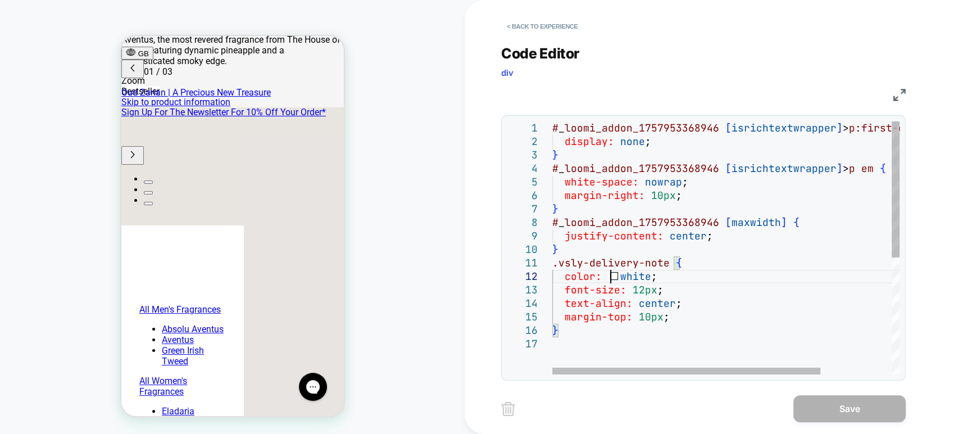
scroll to position [0, 0]
click at [613, 276] on div "# _ loomi_addon_1757953368946 [ isrichtextwrapper ] > p:first-of-type { display…" at bounding box center [771, 355] width 439 height 469
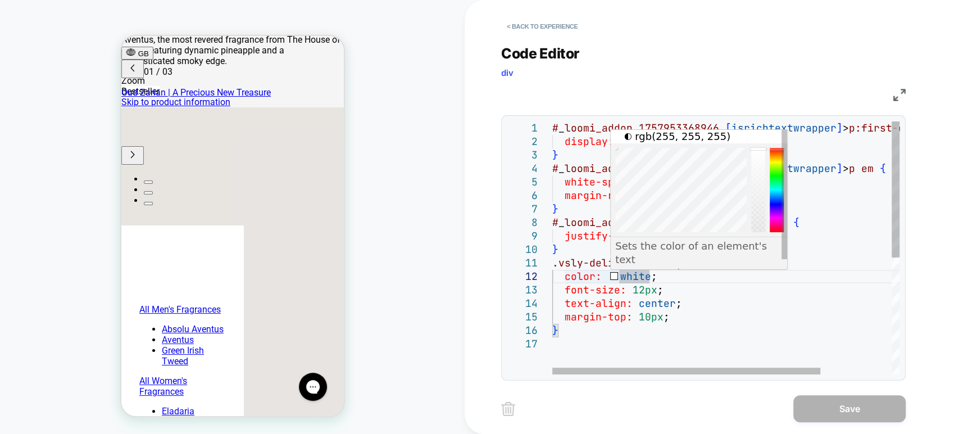
click at [613, 276] on div "# _ loomi_addon_1757953368946 [ isrichtextwrapper ] > p:first-of-type { display…" at bounding box center [771, 355] width 439 height 469
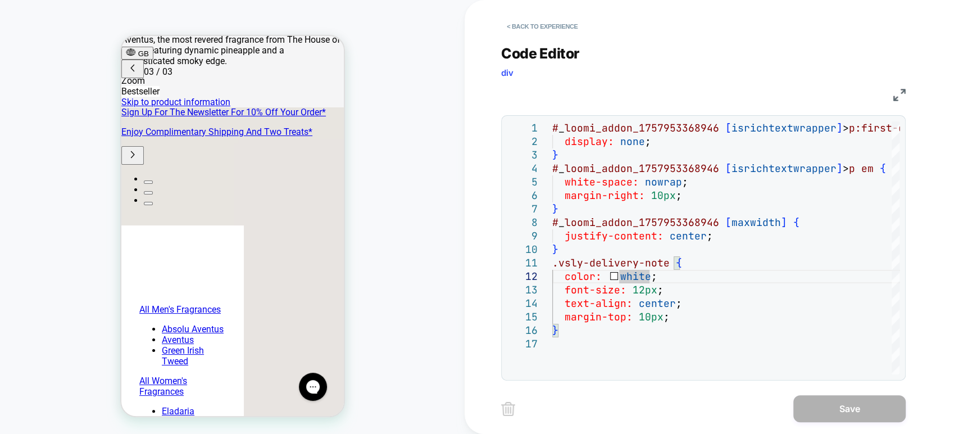
scroll to position [0, 355]
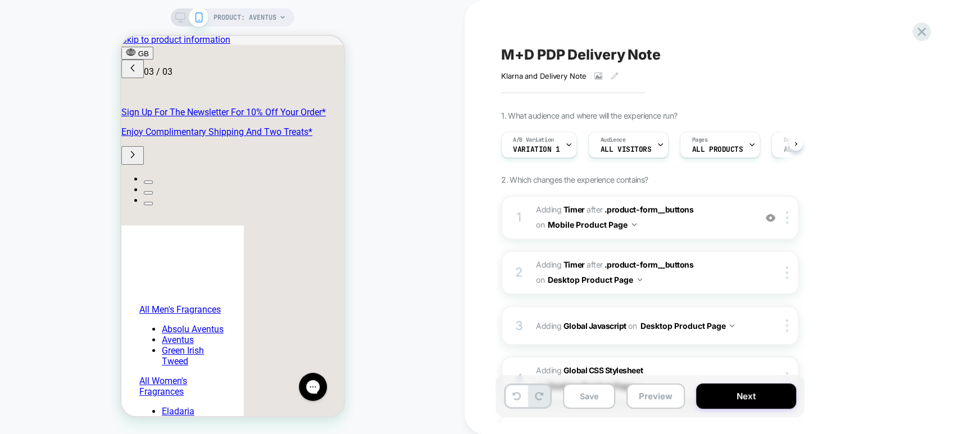
scroll to position [0, 355]
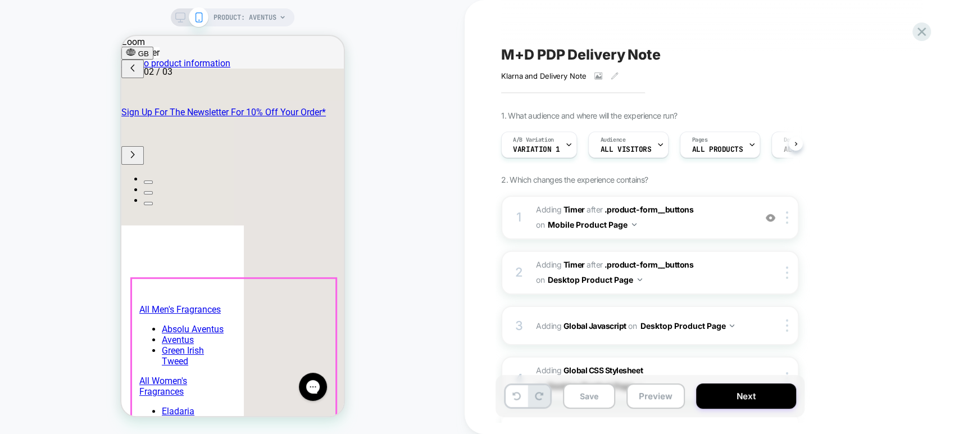
scroll to position [437, 0]
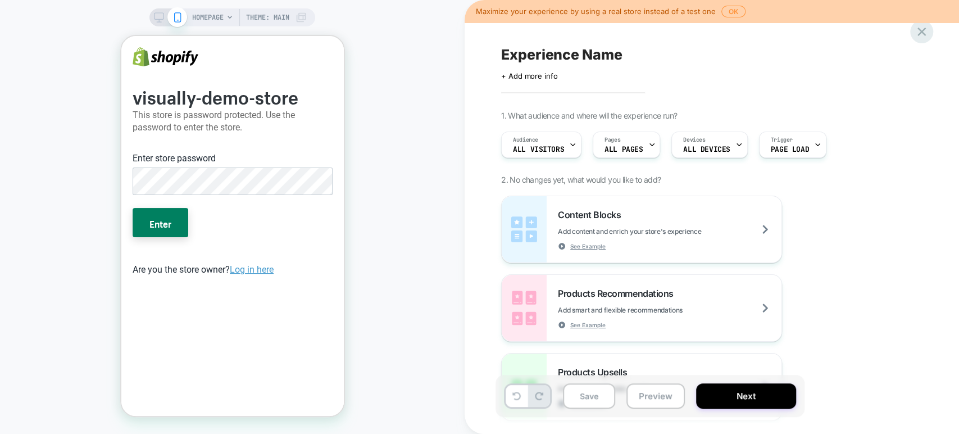
click at [915, 35] on icon at bounding box center [921, 31] width 15 height 15
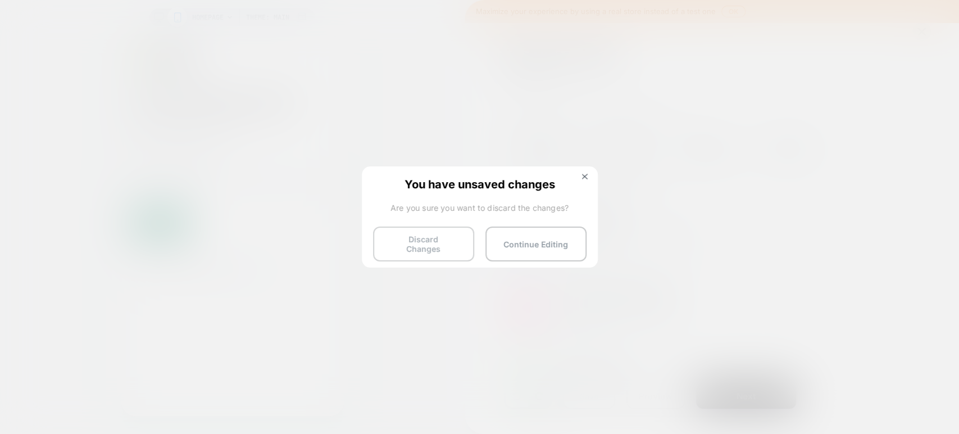
click at [435, 249] on button "Discard Changes" at bounding box center [423, 243] width 101 height 35
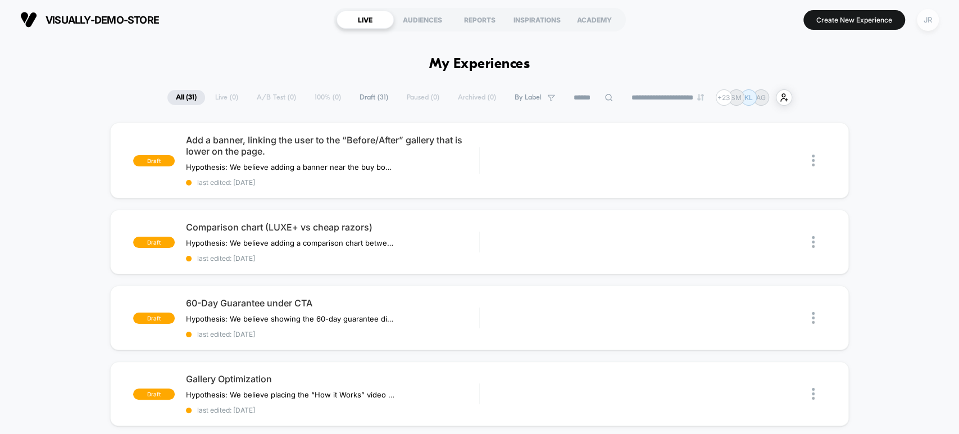
click at [934, 24] on div "JR" at bounding box center [928, 20] width 22 height 22
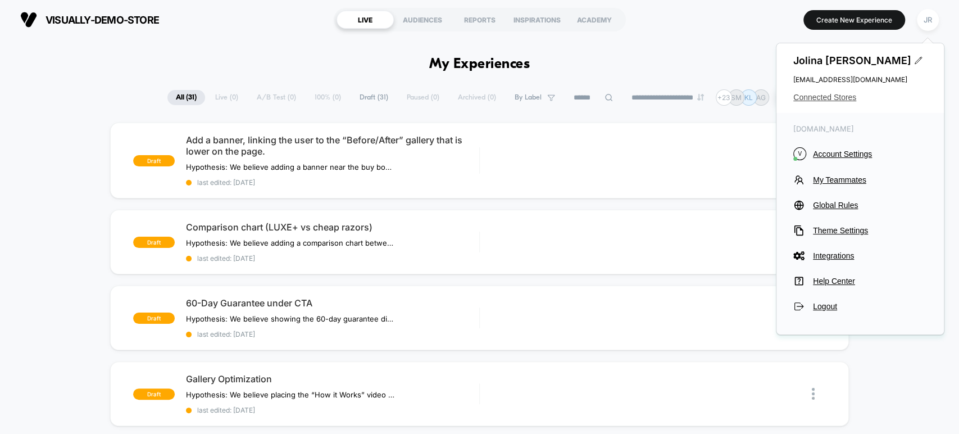
click at [836, 97] on span "Connected Stores" at bounding box center [860, 97] width 134 height 9
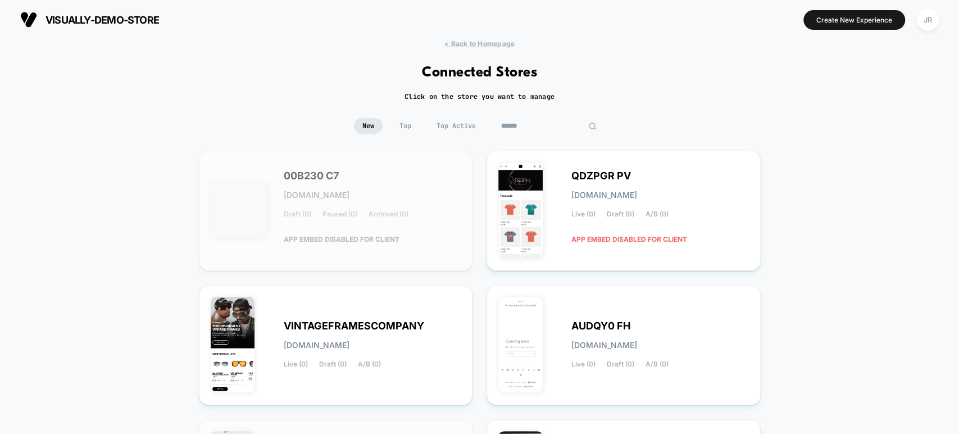
click at [539, 122] on input at bounding box center [549, 126] width 112 height 16
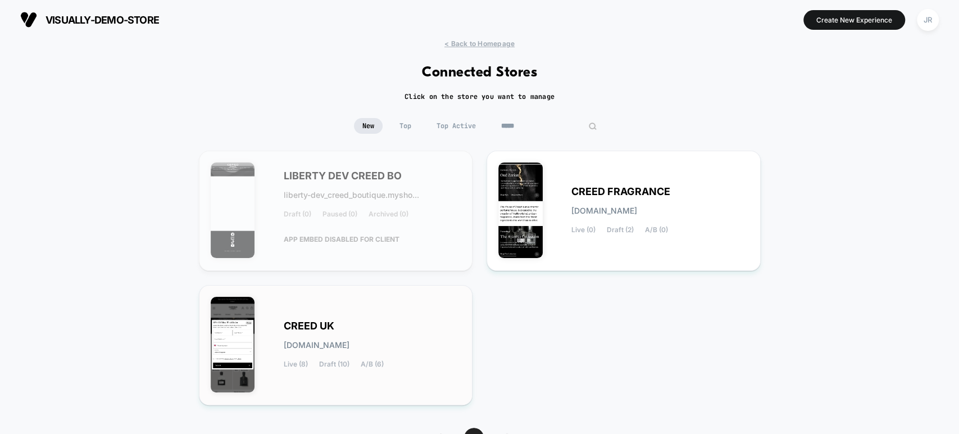
type input "*****"
click at [424, 333] on div "CREED UK creed-uk.myshopify.com Live (8) Draft (10) A/B (6)" at bounding box center [373, 345] width 178 height 46
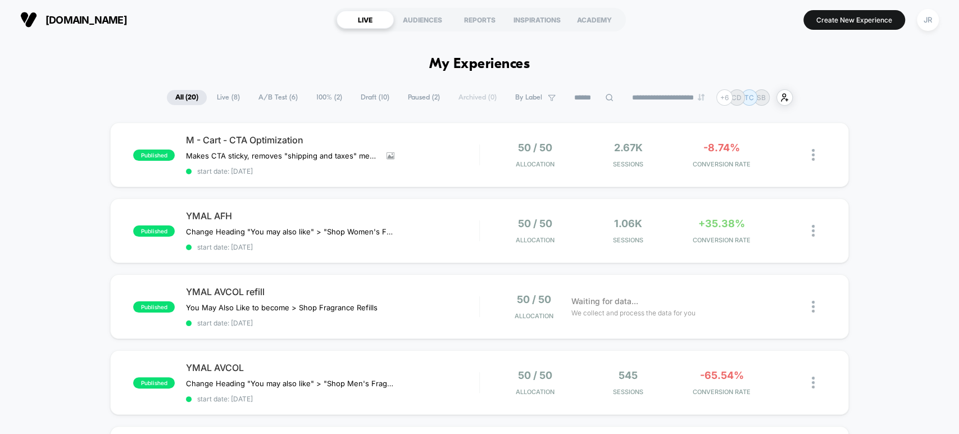
click at [376, 99] on span "Draft ( 10 )" at bounding box center [375, 97] width 46 height 15
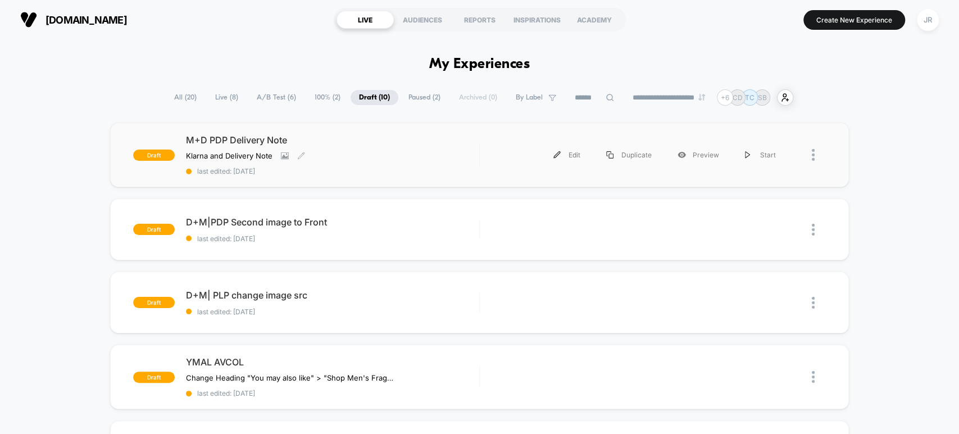
click at [370, 149] on div "M+D PDP Delivery Note Klarna and Delivery Note﻿ Click to view images Click to e…" at bounding box center [332, 154] width 293 height 41
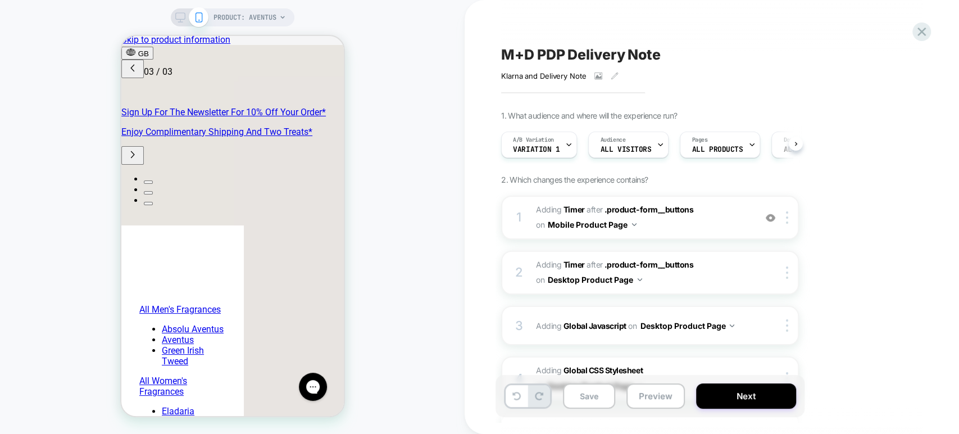
scroll to position [0, 355]
click at [921, 26] on icon at bounding box center [921, 31] width 15 height 15
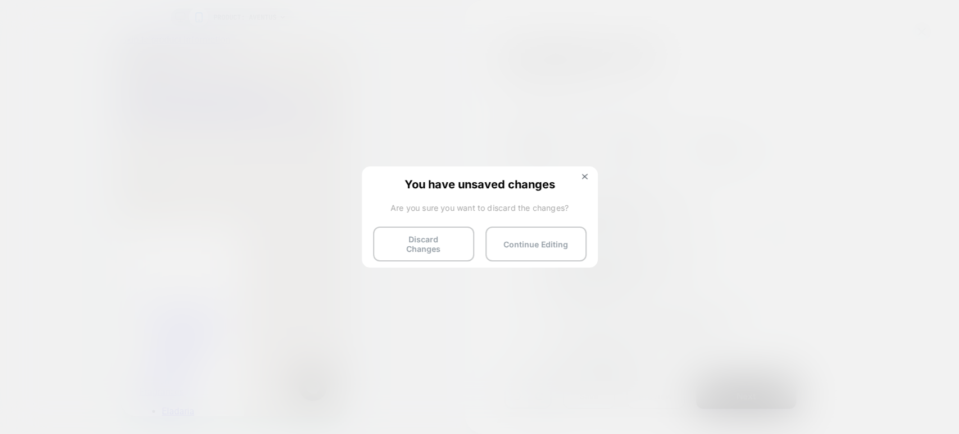
scroll to position [0, 0]
click at [414, 245] on button "Discard Changes" at bounding box center [423, 243] width 101 height 35
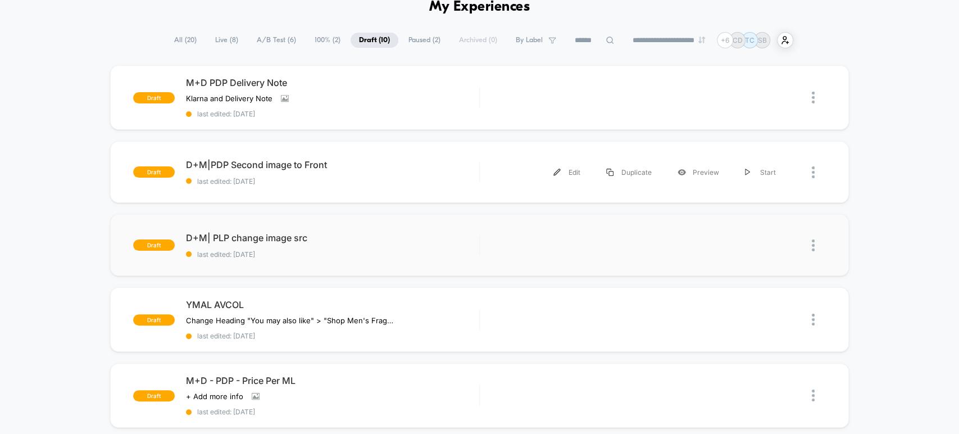
scroll to position [62, 0]
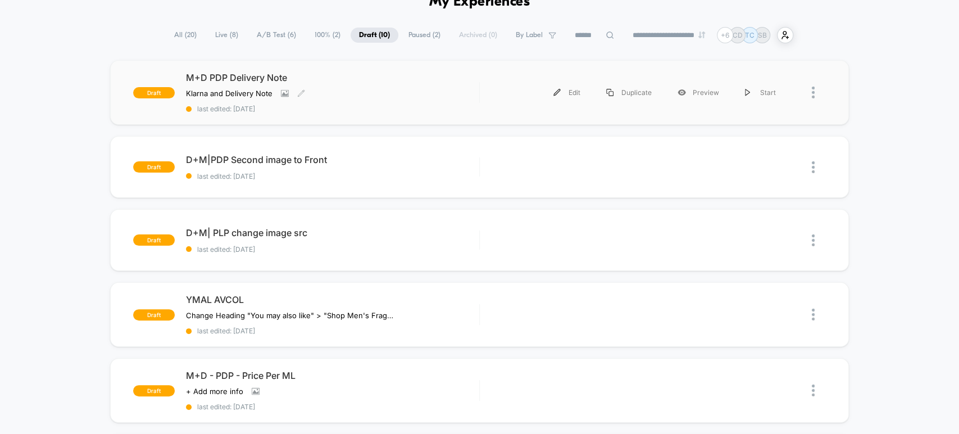
click at [335, 96] on div "Klarna and Delivery Note﻿ Click to view images Click to edit experience details…" at bounding box center [288, 93] width 205 height 9
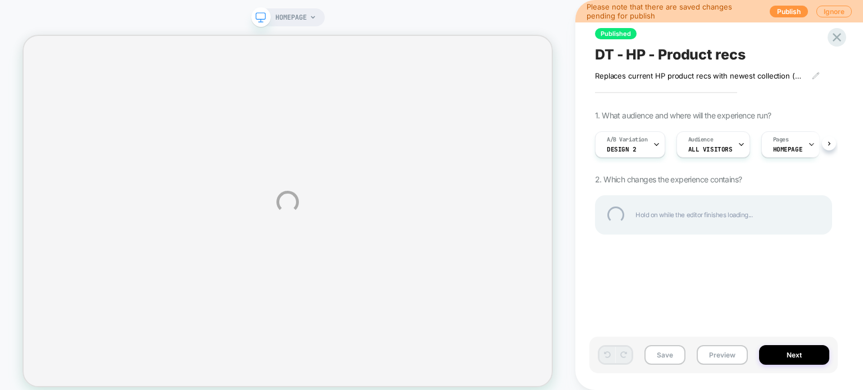
click at [718, 359] on div "HOMEPAGE Please note that there are saved changes pending for publish Publish I…" at bounding box center [431, 202] width 863 height 405
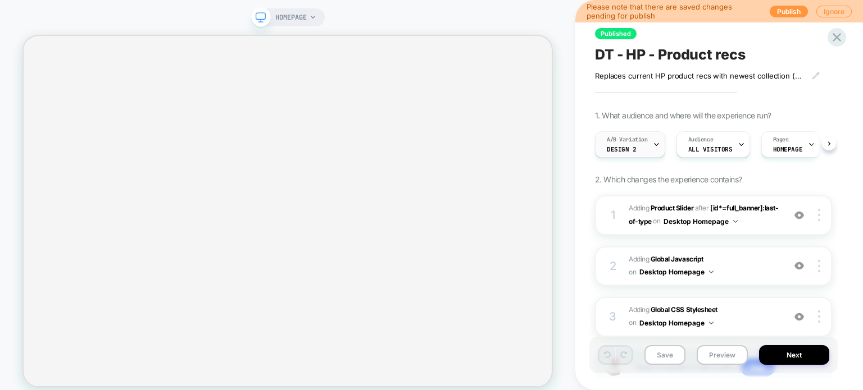
click at [624, 147] on span "design 2" at bounding box center [622, 150] width 30 height 8
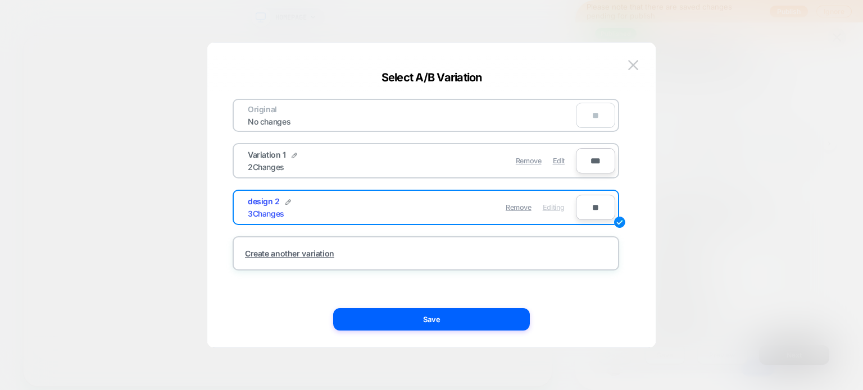
click at [601, 16] on div at bounding box center [431, 195] width 863 height 390
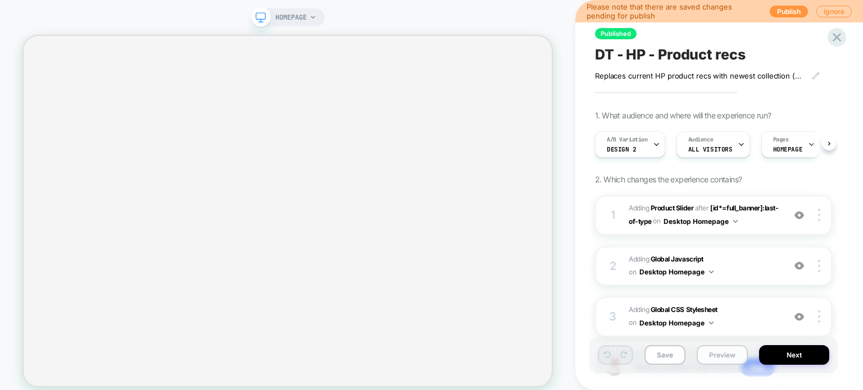
click at [710, 356] on button "Preview" at bounding box center [722, 356] width 51 height 20
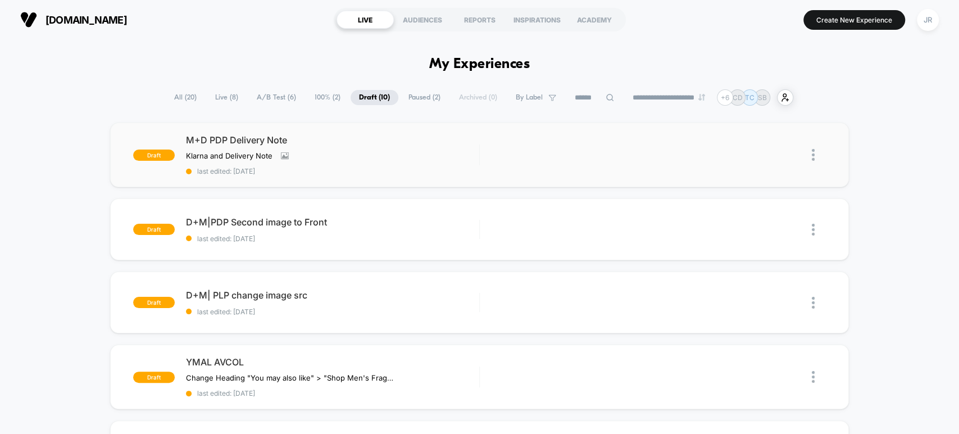
click at [434, 159] on div "M+D PDP Delivery Note Klarna and Delivery Note﻿ Click to view images Click to e…" at bounding box center [332, 154] width 293 height 41
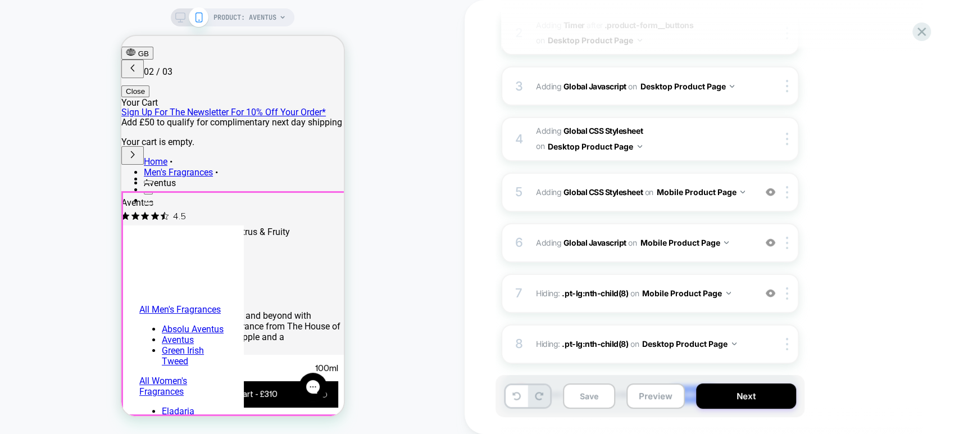
scroll to position [187, 0]
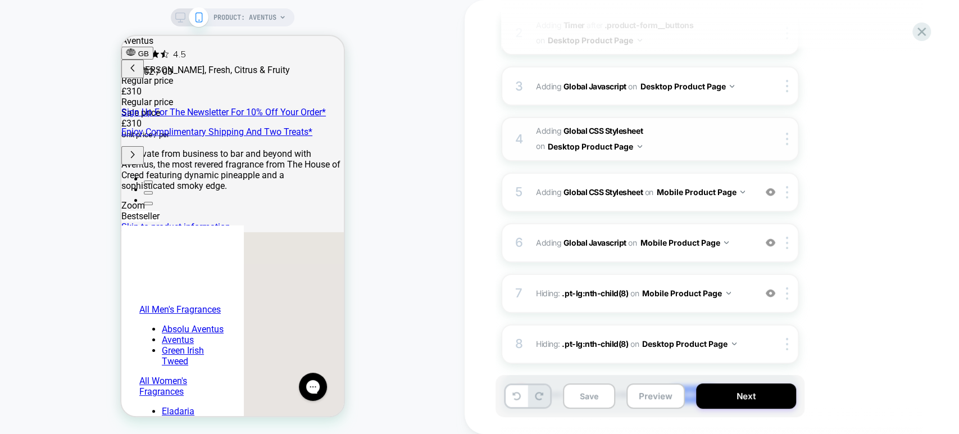
click at [696, 143] on span "Adding Global CSS Stylesheet on Desktop Product Page" at bounding box center [643, 139] width 214 height 30
click at [640, 142] on button "Desktop Product Page" at bounding box center [595, 146] width 94 height 16
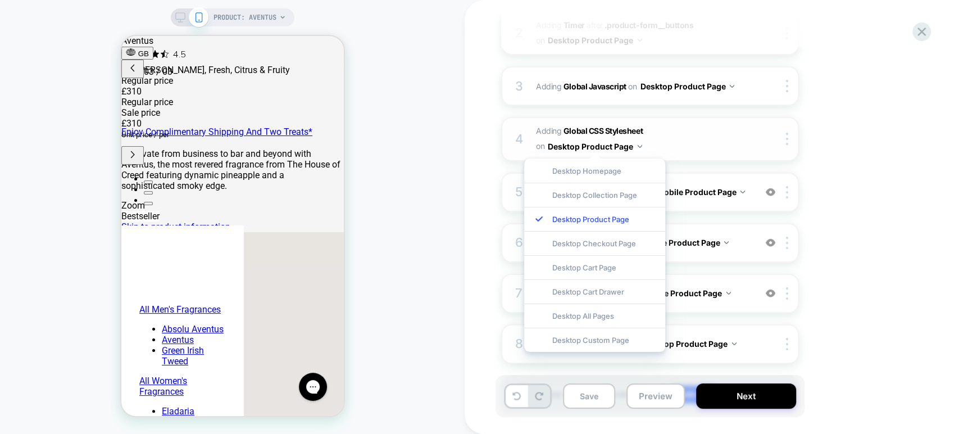
click at [699, 134] on span "Adding Global CSS Stylesheet on Desktop Product Page" at bounding box center [643, 139] width 214 height 30
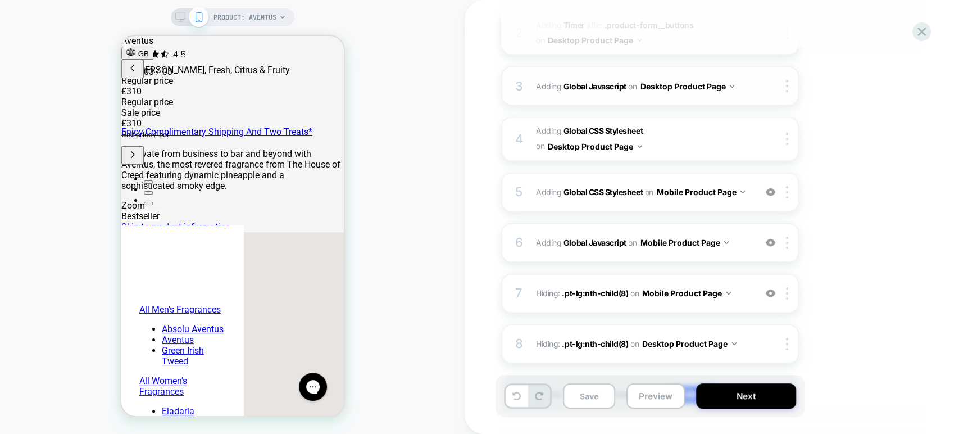
click at [740, 89] on span "Adding Global Javascript on Desktop Product Page" at bounding box center [643, 86] width 214 height 16
click at [706, 199] on div "5 Adding Global CSS Stylesheet on Mobile Product Page Add Before Add After Copy…" at bounding box center [650, 191] width 298 height 39
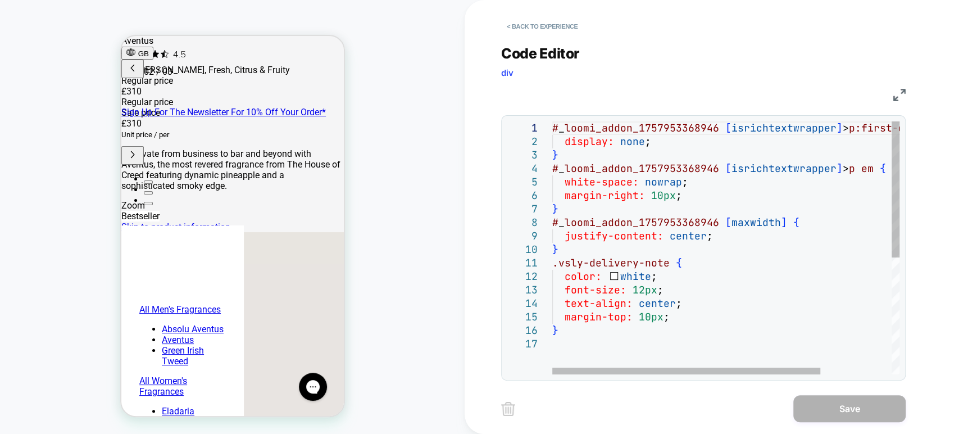
scroll to position [0, 0]
drag, startPoint x: 562, startPoint y: 276, endPoint x: 656, endPoint y: 278, distance: 94.4
click at [656, 278] on div "# _ loomi_addon_1757953368946 [ isrichtextwrapper ] > p:first-of-type { display…" at bounding box center [771, 355] width 439 height 469
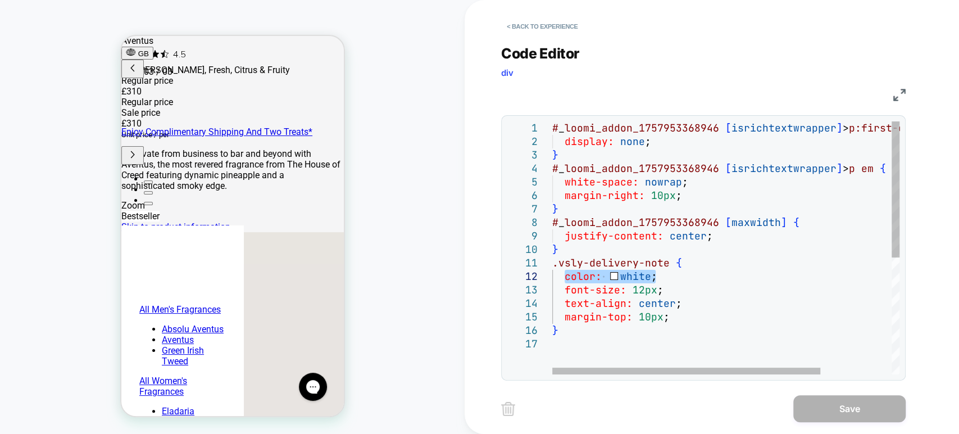
scroll to position [0, 355]
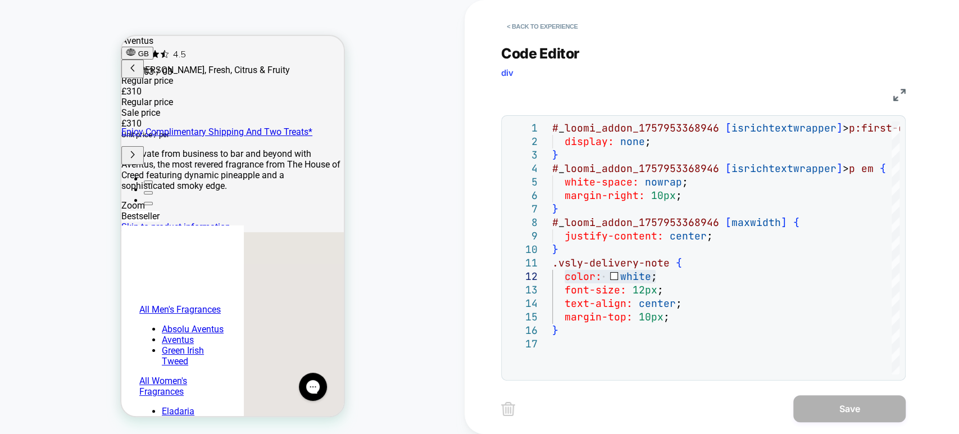
click at [660, 37] on div "**********" at bounding box center [703, 205] width 405 height 349
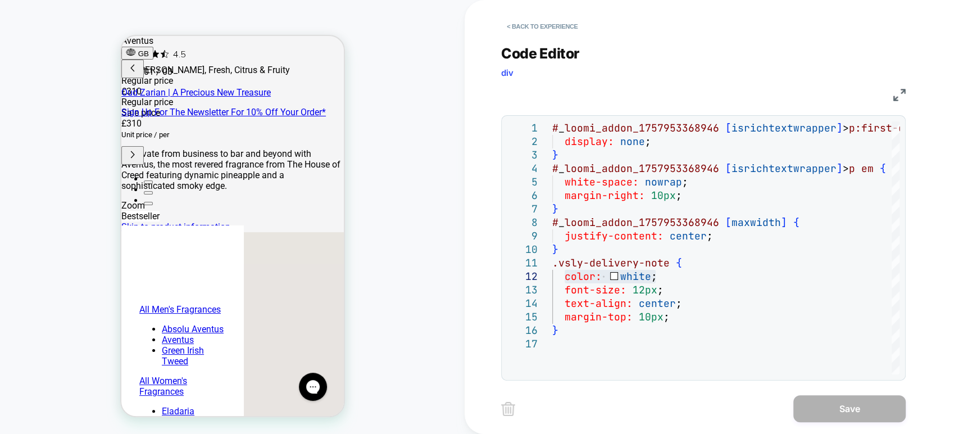
scroll to position [0, 0]
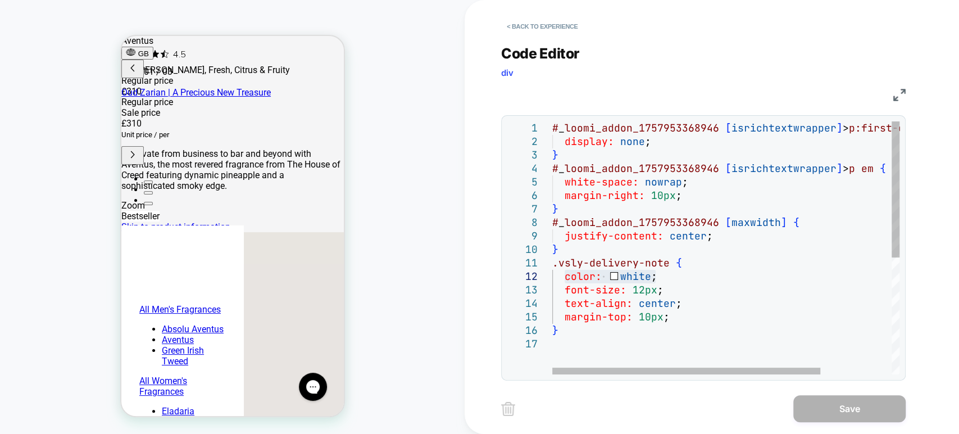
click at [610, 275] on div "# _ loomi_addon_1757953368946 [ isrichtextwrapper ] > p:first-of-type { display…" at bounding box center [771, 355] width 439 height 469
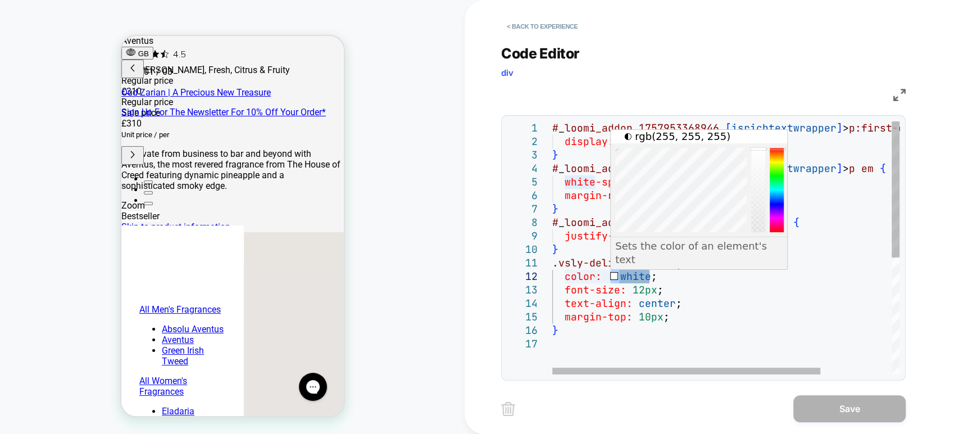
click at [634, 274] on div "# _ loomi_addon_1757953368946 [ isrichtextwrapper ] > p:first-of-type { display…" at bounding box center [771, 355] width 439 height 469
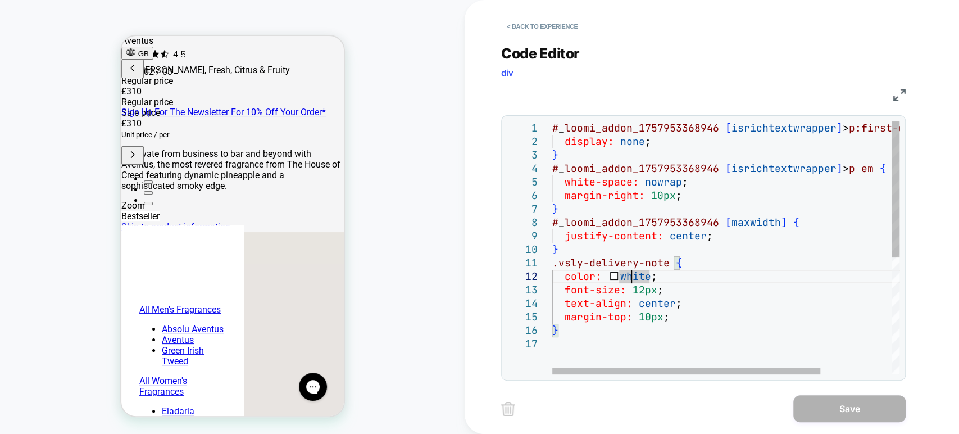
scroll to position [0, 178]
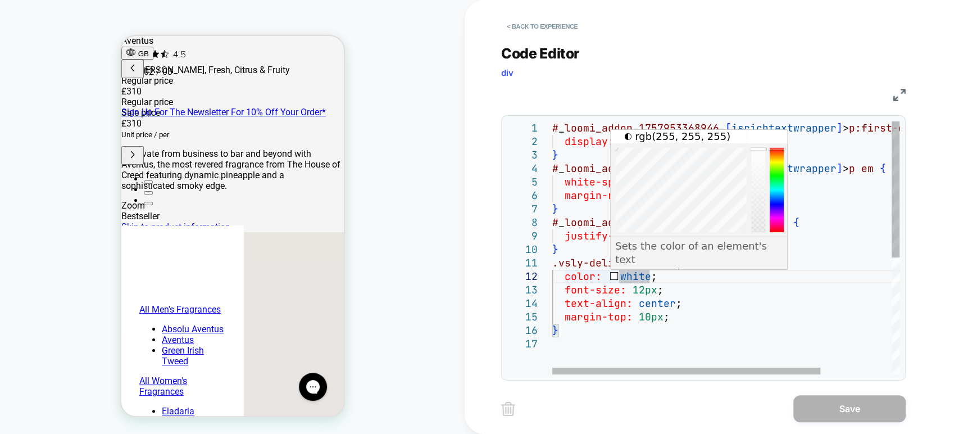
click at [647, 276] on div "# _ loomi_addon_1757953368946 [ isrichtextwrapper ] > p:first-of-type { display…" at bounding box center [771, 355] width 439 height 469
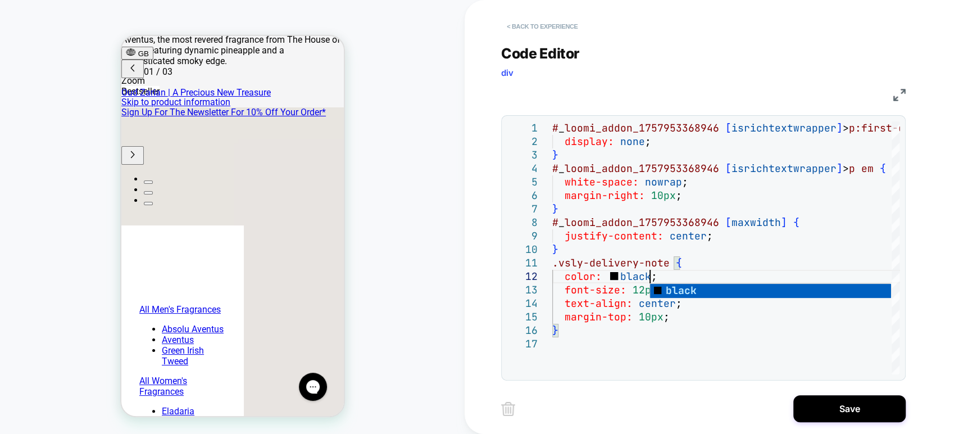
scroll to position [0, 0]
type textarea "**********"
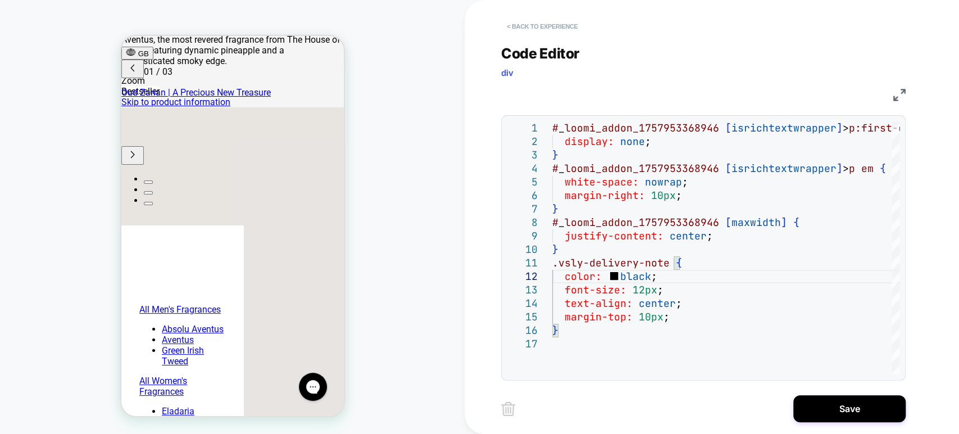
click at [538, 26] on button "< Back to experience" at bounding box center [542, 26] width 82 height 18
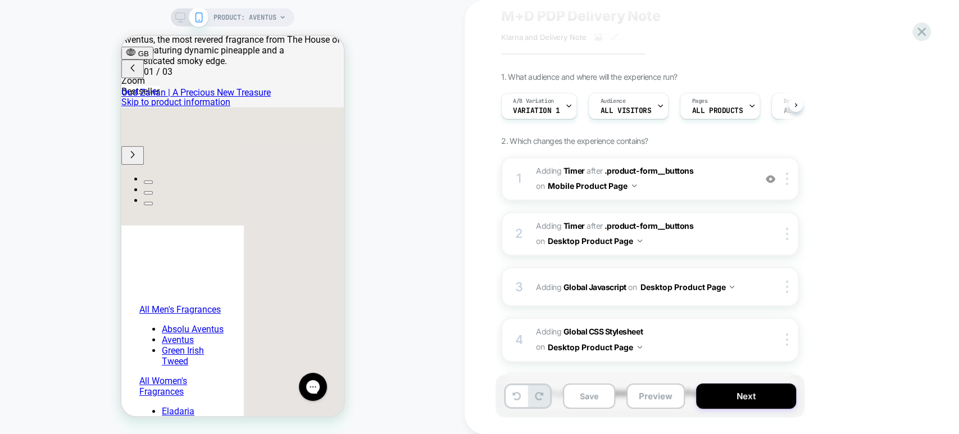
scroll to position [62, 0]
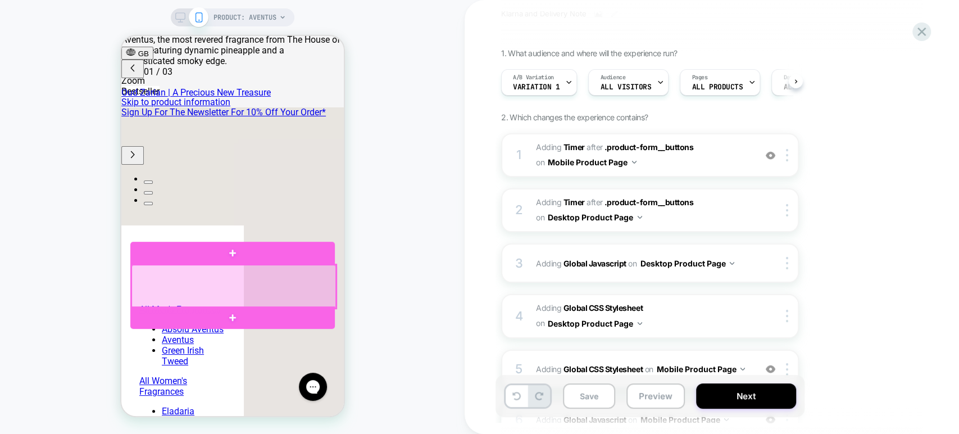
click at [319, 284] on div at bounding box center [233, 286] width 205 height 43
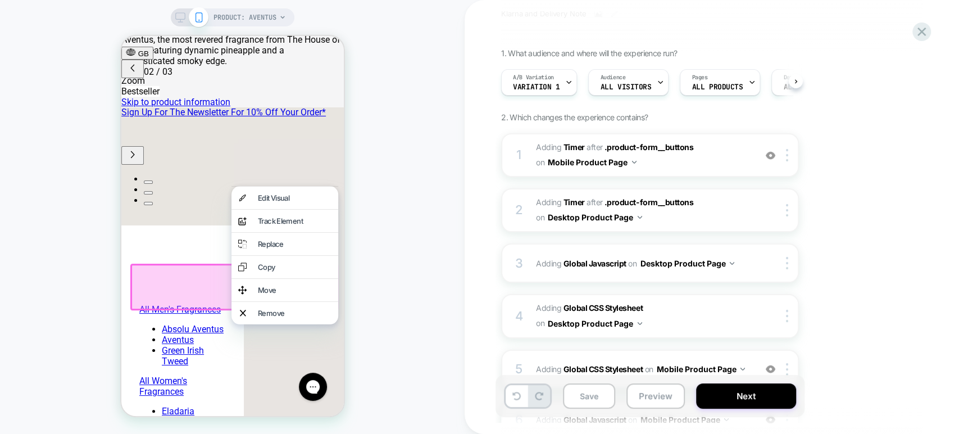
scroll to position [0, 178]
click at [294, 196] on div "Edit Visual" at bounding box center [294, 197] width 74 height 9
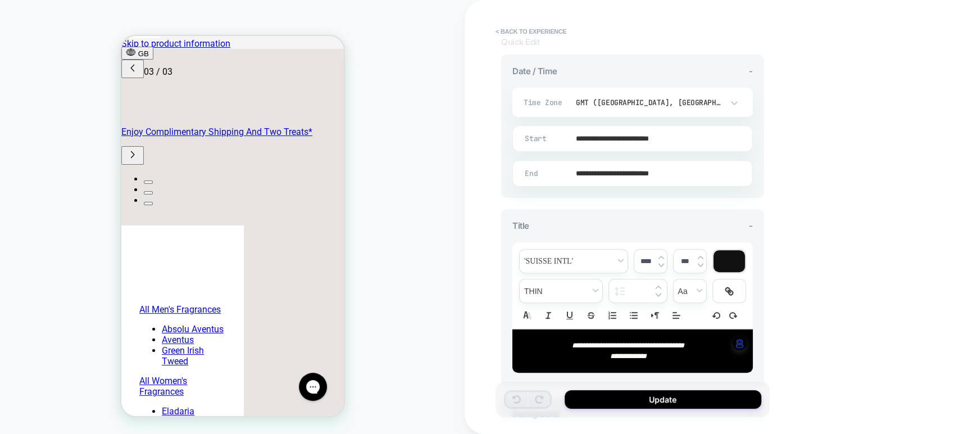
scroll to position [0, 355]
click at [733, 256] on div at bounding box center [729, 261] width 31 height 22
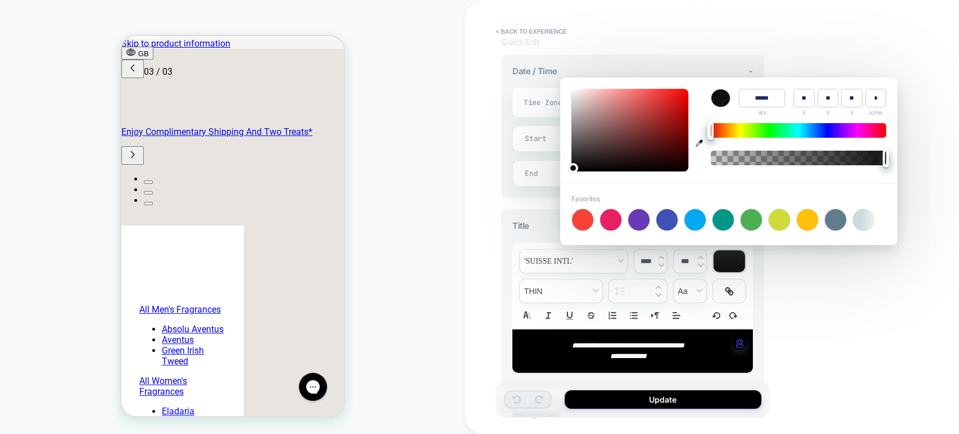
type input "****"
click at [701, 143] on icon "button" at bounding box center [699, 142] width 7 height 7
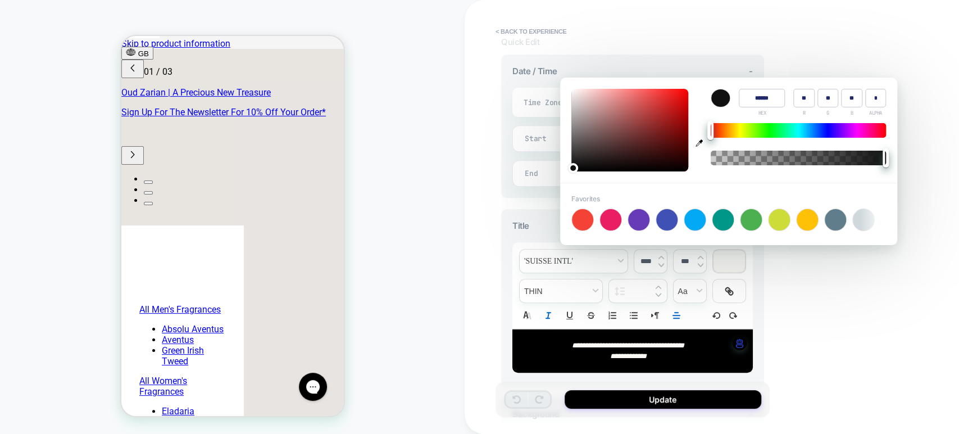
scroll to position [0, 0]
type input "******"
type input "*"
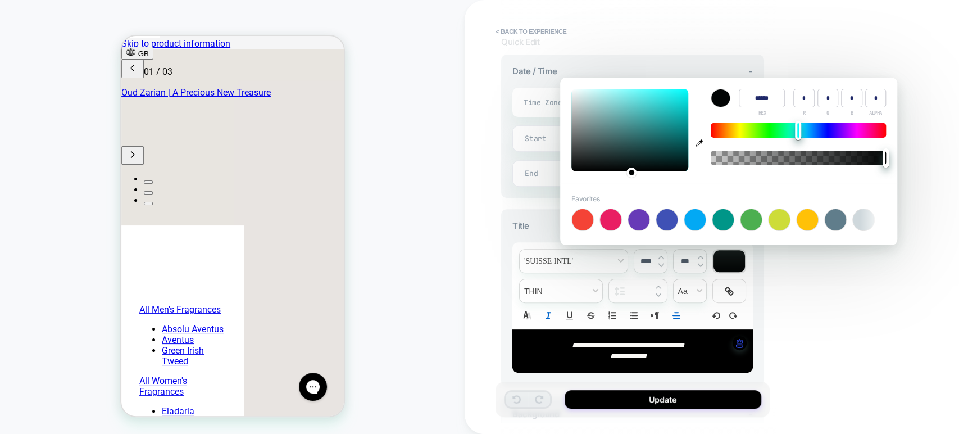
click at [802, 288] on div "**********" at bounding box center [712, 217] width 494 height 434
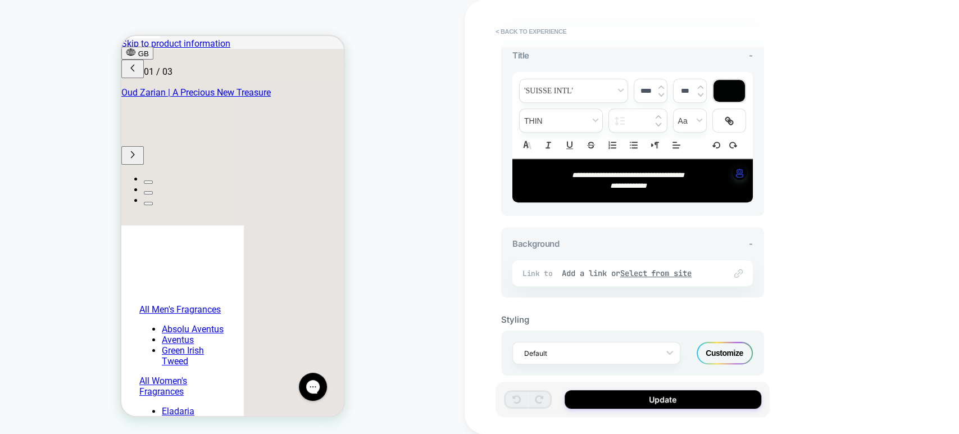
scroll to position [430, 0]
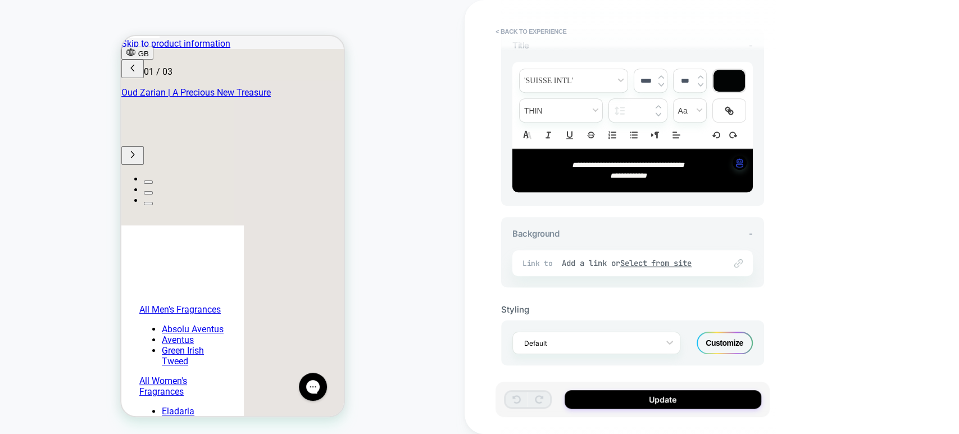
click at [725, 336] on div "Customize" at bounding box center [725, 342] width 56 height 22
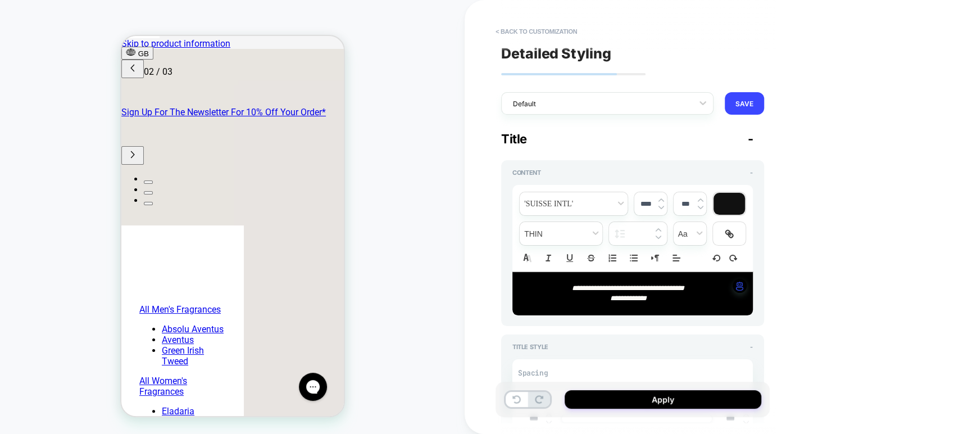
scroll to position [0, 178]
drag, startPoint x: 650, startPoint y: 299, endPoint x: 558, endPoint y: 287, distance: 93.0
click at [558, 287] on div "**********" at bounding box center [632, 293] width 240 height 43
drag, startPoint x: 560, startPoint y: 287, endPoint x: 637, endPoint y: 294, distance: 77.4
click at [579, 289] on p "**********" at bounding box center [629, 288] width 210 height 10
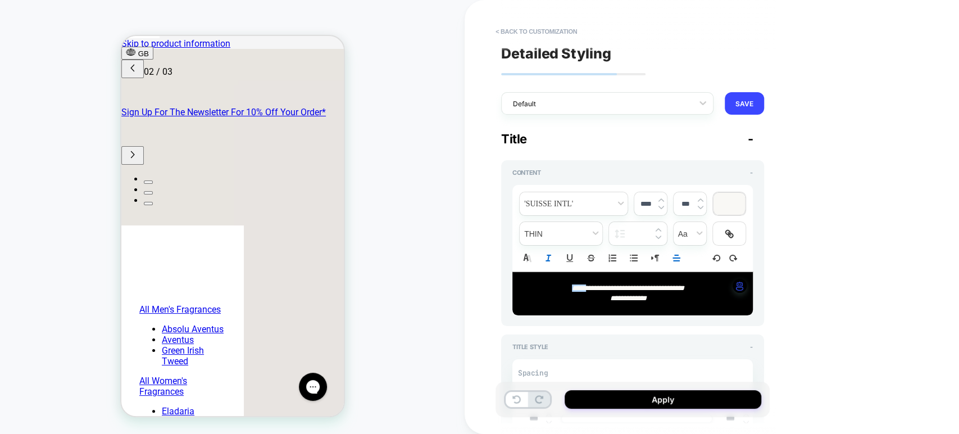
type textarea "*"
type input "****"
click at [680, 301] on p "**********" at bounding box center [629, 298] width 210 height 10
type textarea "*"
click at [737, 199] on div at bounding box center [729, 204] width 31 height 22
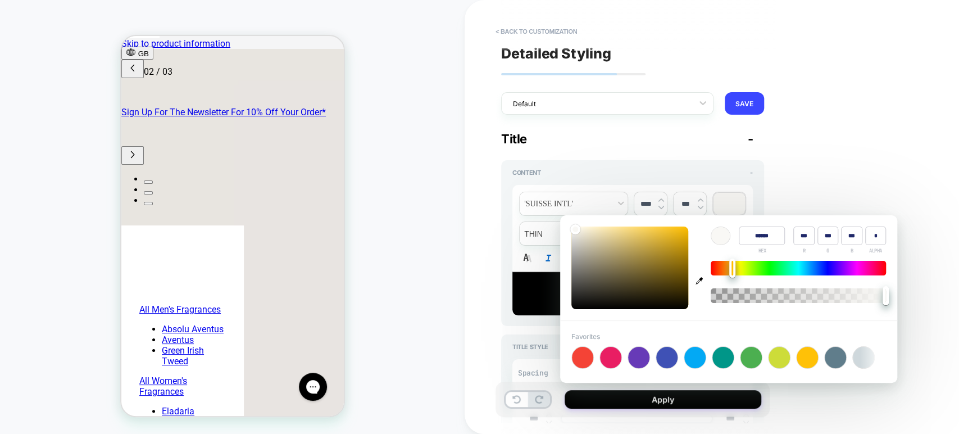
click at [700, 276] on button "button" at bounding box center [699, 267] width 17 height 83
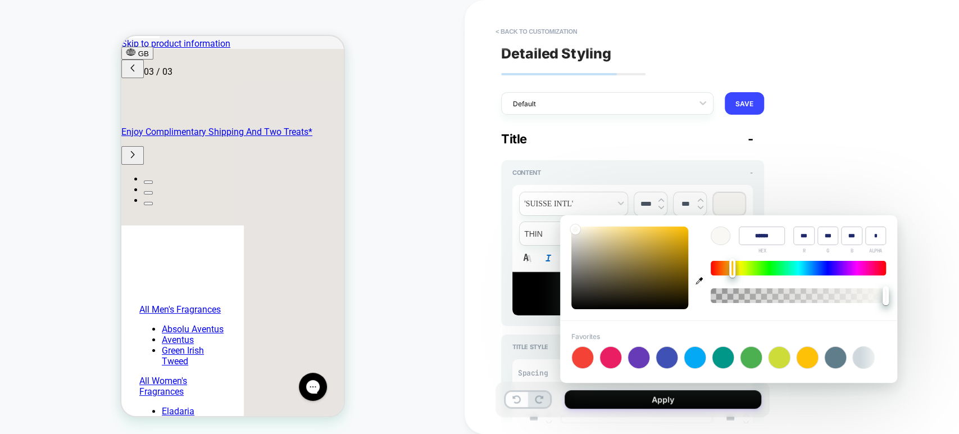
scroll to position [0, 355]
type input "******"
type input "*"
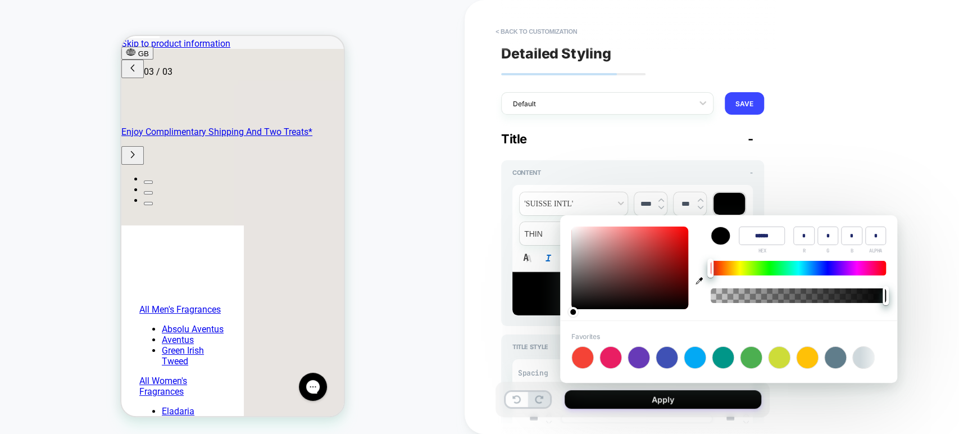
click at [796, 189] on div "**********" at bounding box center [712, 217] width 494 height 434
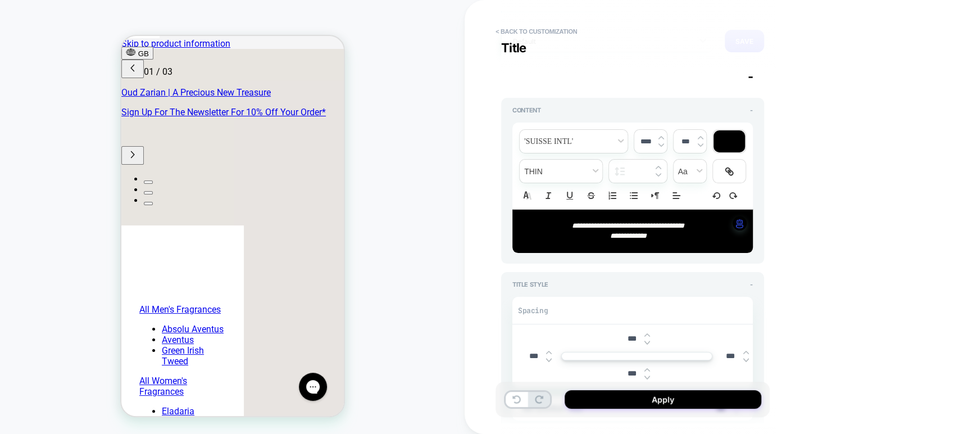
scroll to position [0, 0]
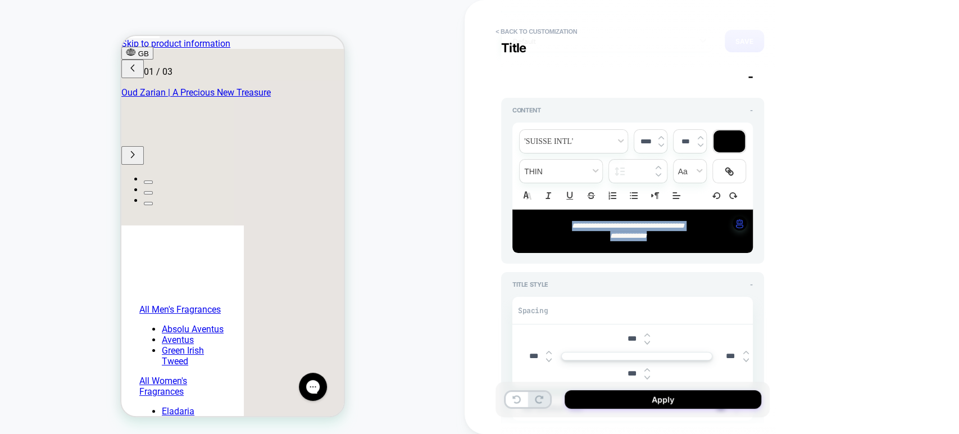
drag, startPoint x: 656, startPoint y: 237, endPoint x: 544, endPoint y: 224, distance: 113.2
click at [544, 224] on div "**********" at bounding box center [632, 231] width 240 height 43
type textarea "*"
click at [730, 140] on div at bounding box center [729, 141] width 31 height 22
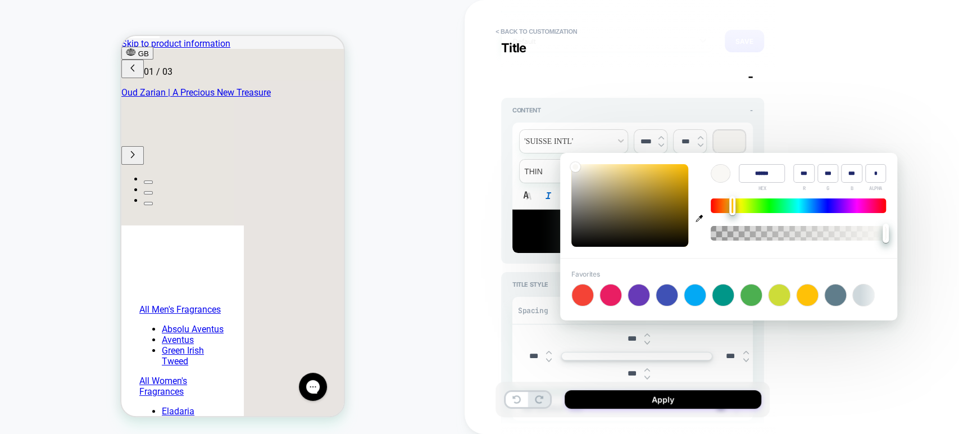
click at [699, 215] on icon "button" at bounding box center [699, 218] width 7 height 7
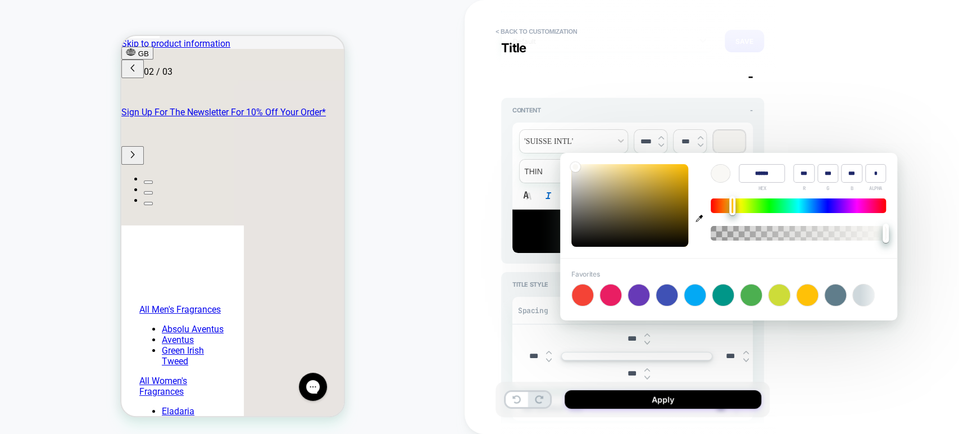
scroll to position [0, 178]
type input "******"
type input "*"
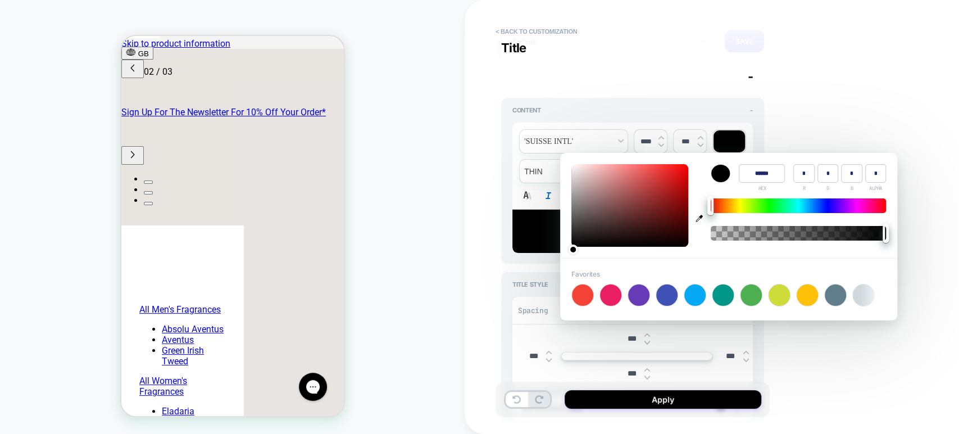
click at [795, 121] on div "**********" at bounding box center [712, 217] width 494 height 434
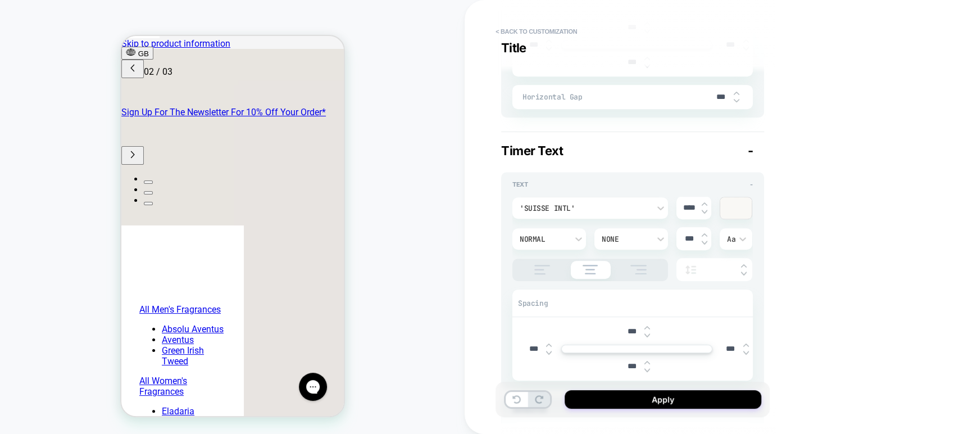
scroll to position [437, 0]
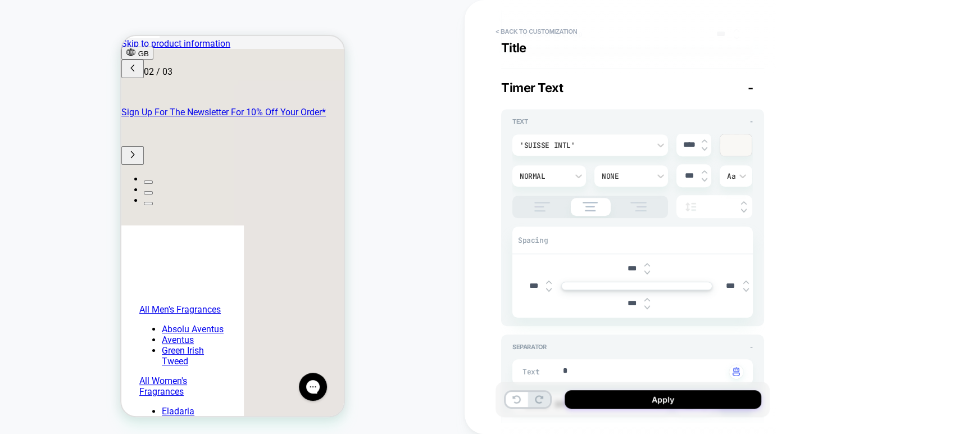
click at [741, 142] on div at bounding box center [735, 144] width 31 height 21
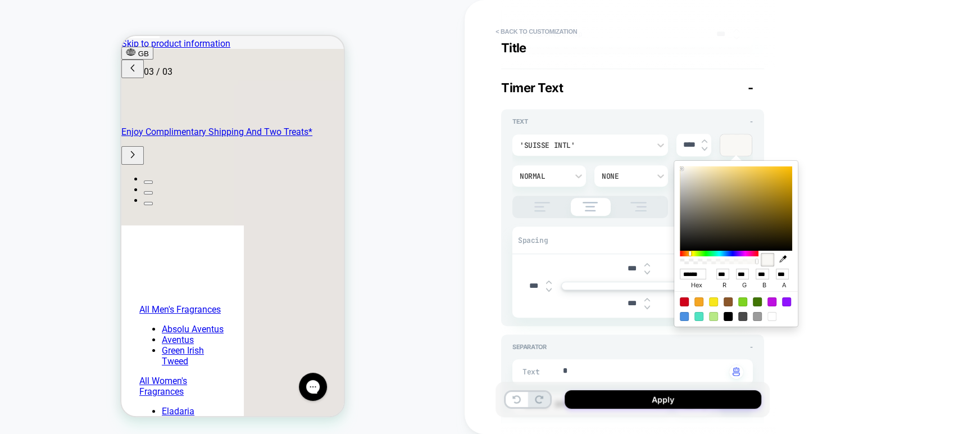
scroll to position [0, 355]
click at [783, 256] on icon "button" at bounding box center [782, 258] width 7 height 7
type textarea "*"
type input "******"
type input "*"
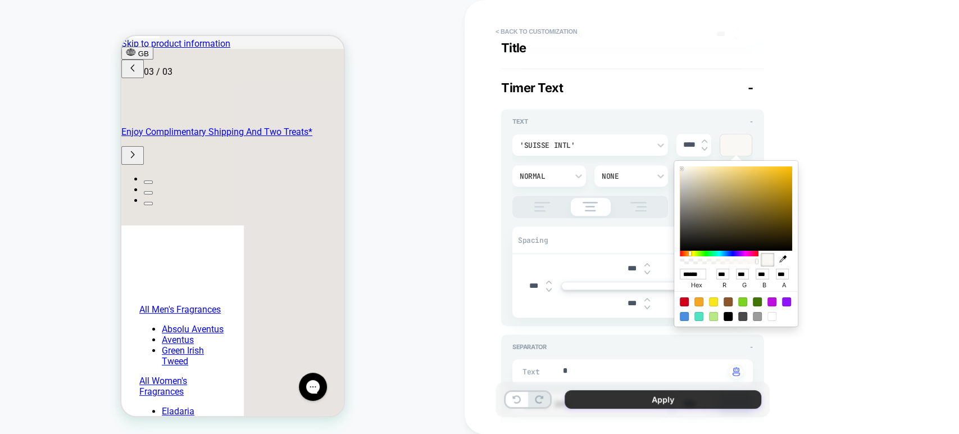
type input "*"
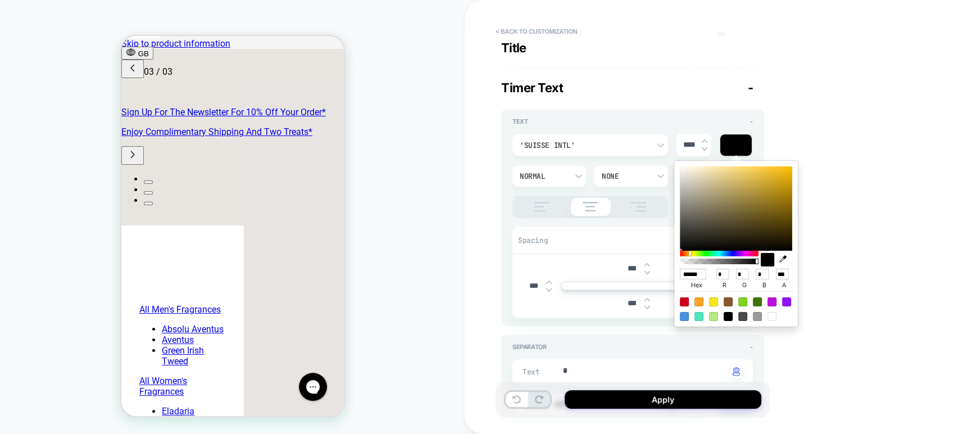
scroll to position [0, 189]
click at [829, 207] on div "**********" at bounding box center [712, 217] width 494 height 434
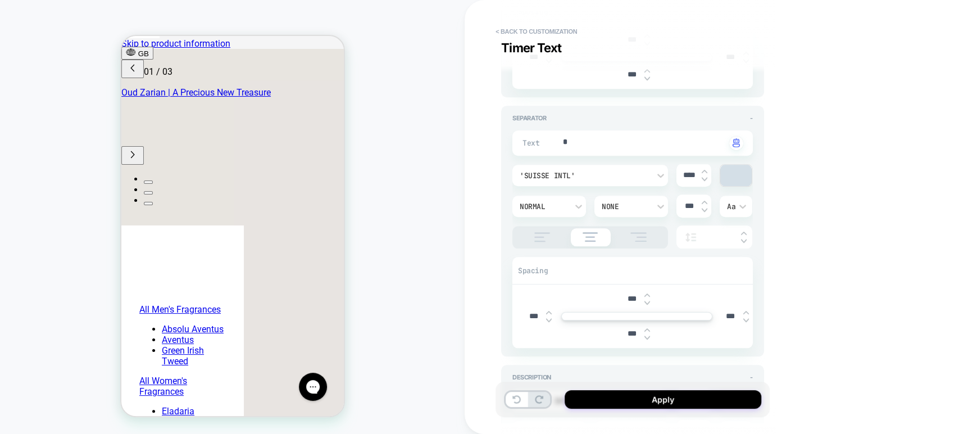
scroll to position [687, 0]
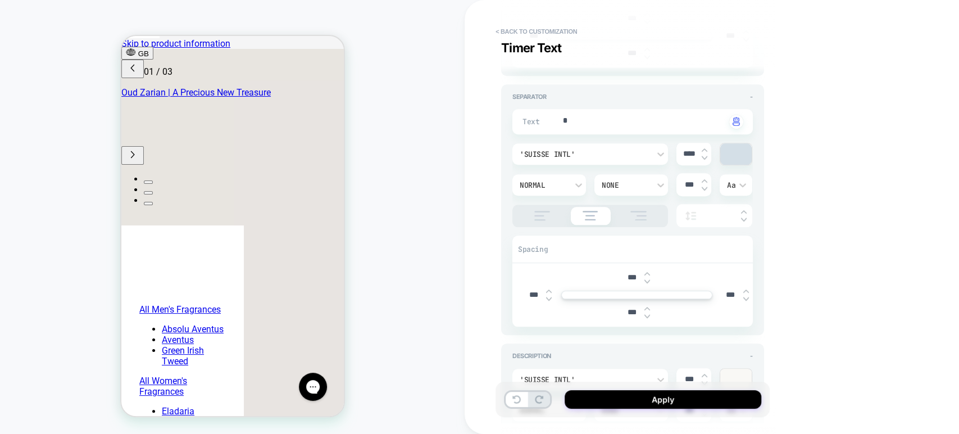
click at [733, 152] on div at bounding box center [735, 153] width 31 height 21
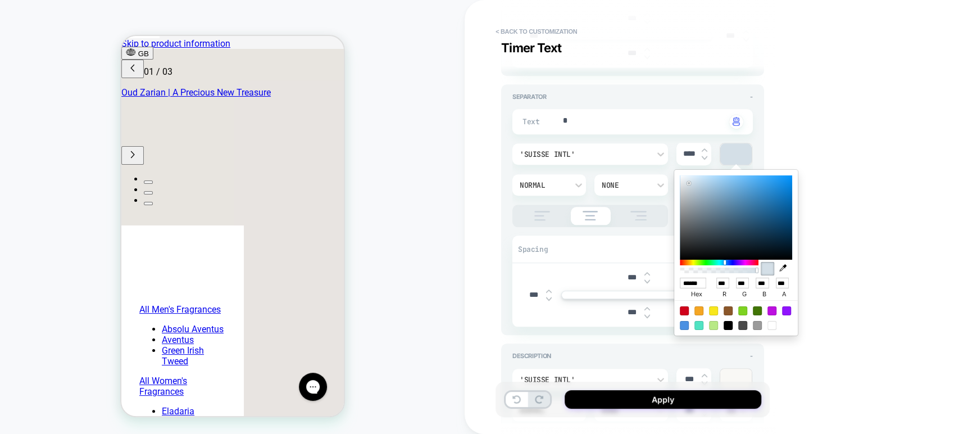
click at [780, 265] on icon "button" at bounding box center [782, 267] width 7 height 7
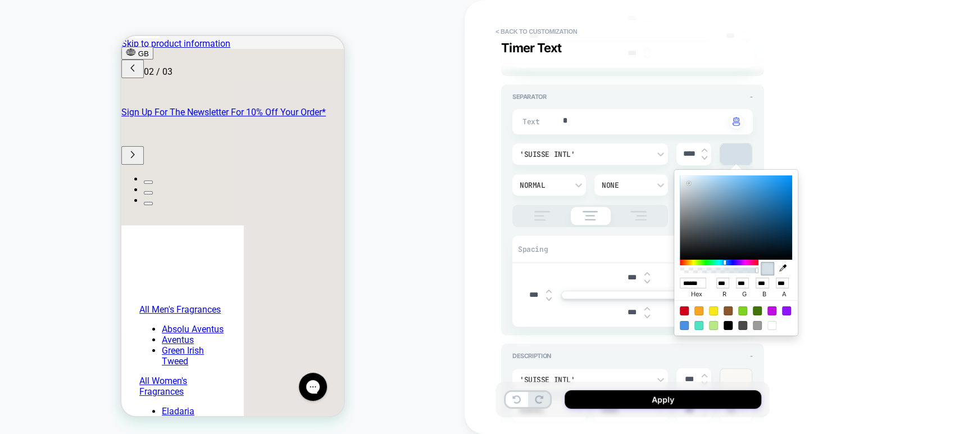
scroll to position [0, 178]
type textarea "*"
type input "******"
type input "*"
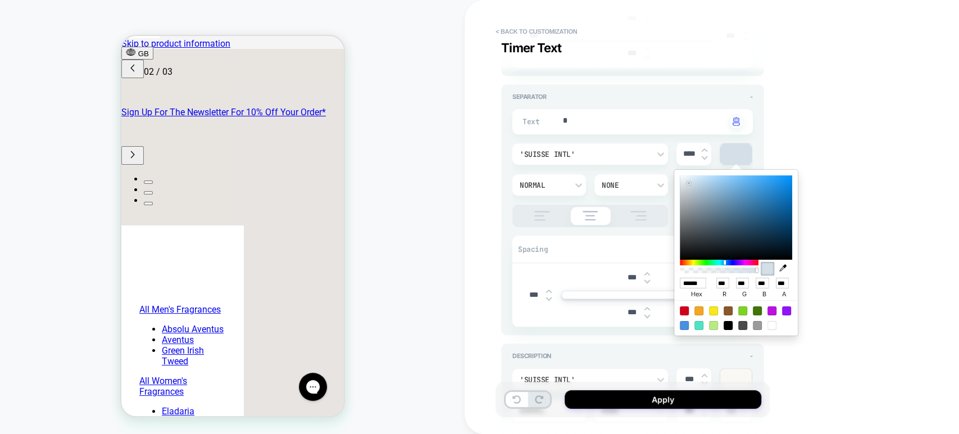
type input "*"
click at [871, 162] on div "**********" at bounding box center [712, 217] width 494 height 434
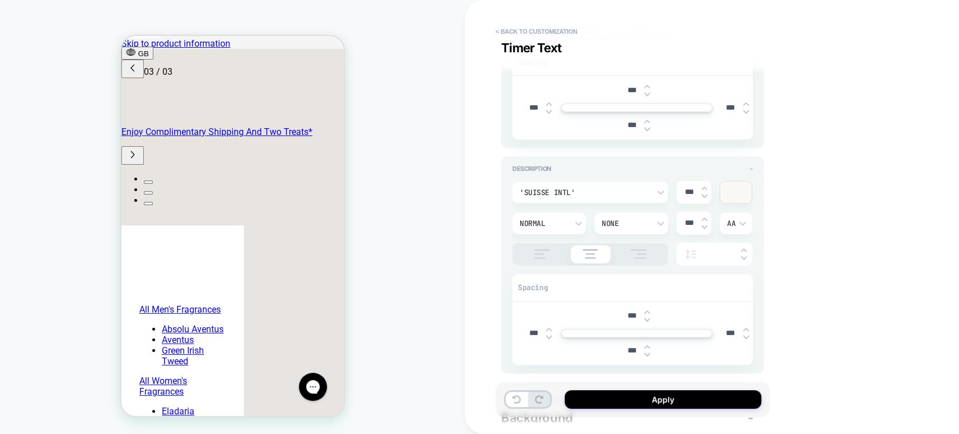
scroll to position [0, 355]
click at [736, 193] on div at bounding box center [735, 191] width 31 height 21
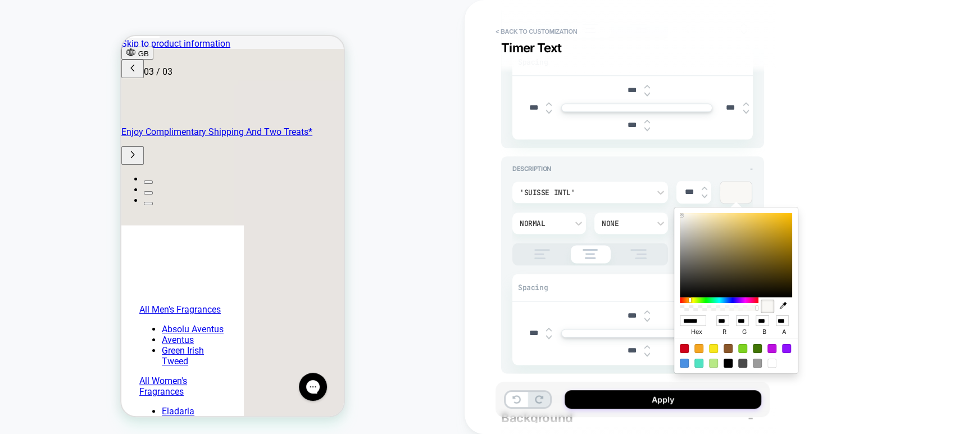
click at [783, 304] on icon "button" at bounding box center [782, 305] width 7 height 7
type textarea "*"
type input "******"
type input "*"
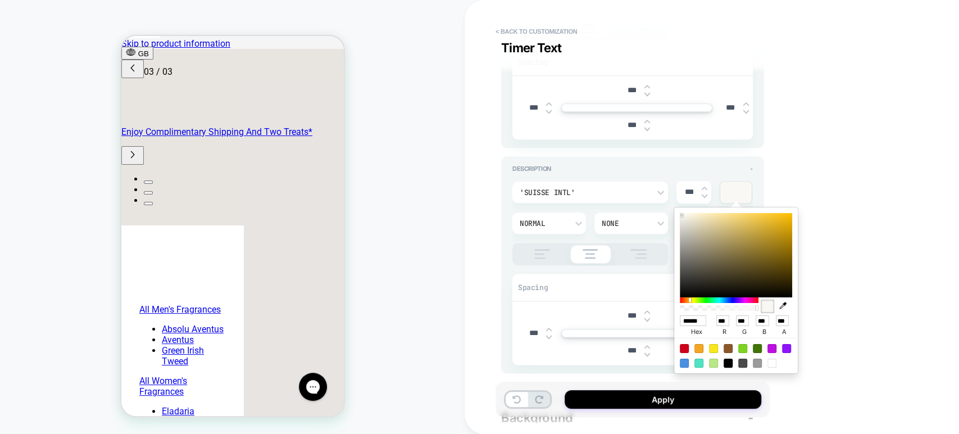
type input "*"
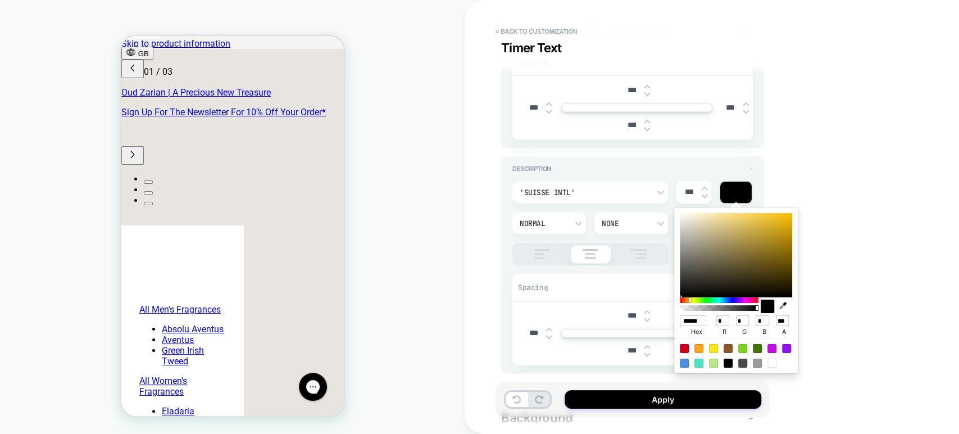
scroll to position [0, 0]
click at [821, 153] on div "**********" at bounding box center [712, 217] width 494 height 434
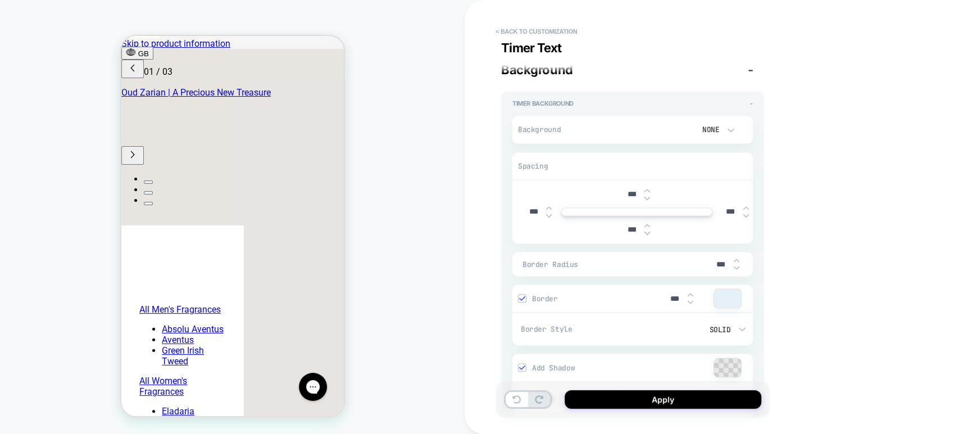
type textarea "*"
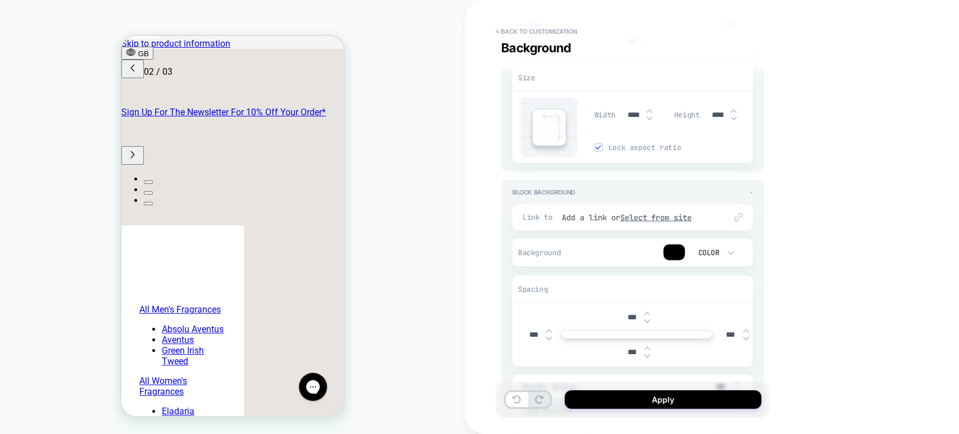
scroll to position [1686, 0]
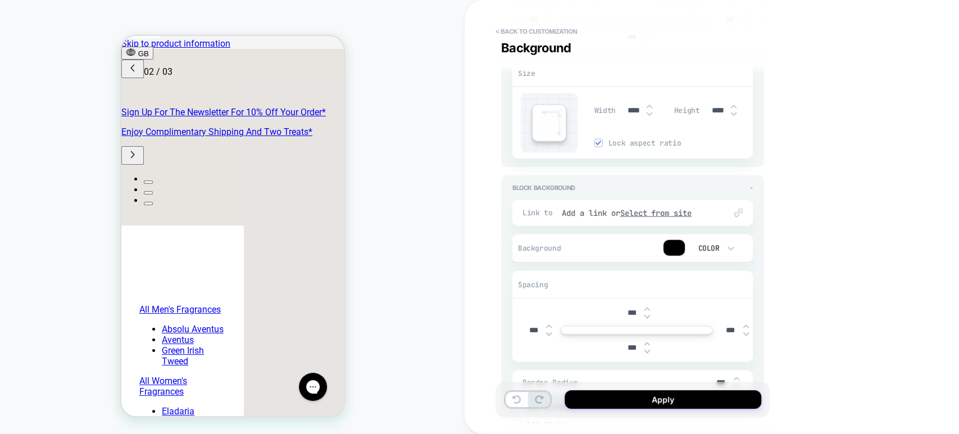
click at [670, 252] on div at bounding box center [674, 248] width 21 height 16
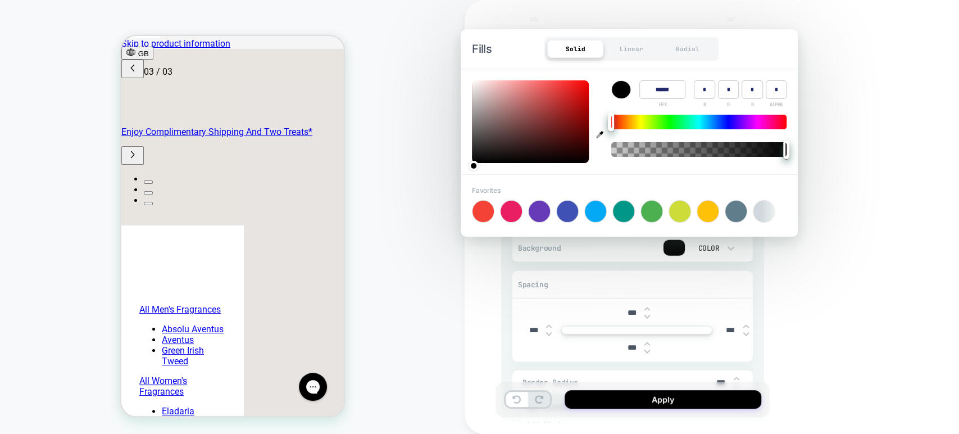
scroll to position [0, 355]
click at [598, 134] on icon "button" at bounding box center [599, 134] width 7 height 7
type input "******"
type input "***"
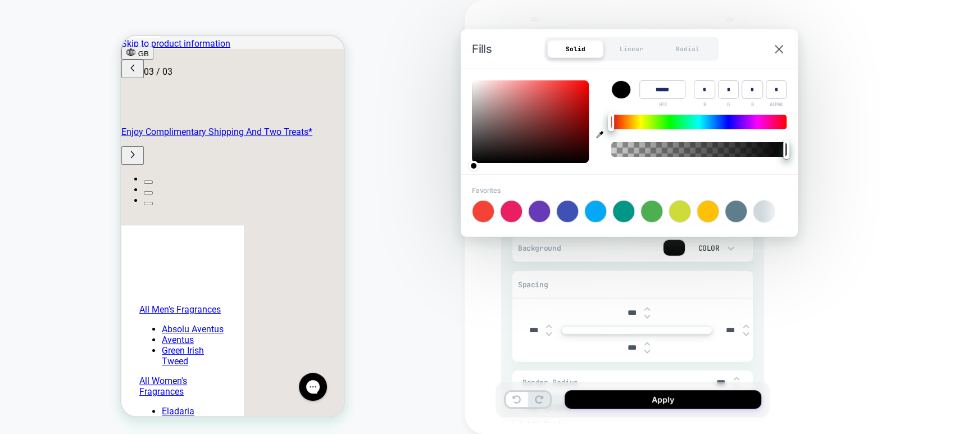
type input "***"
type textarea "*"
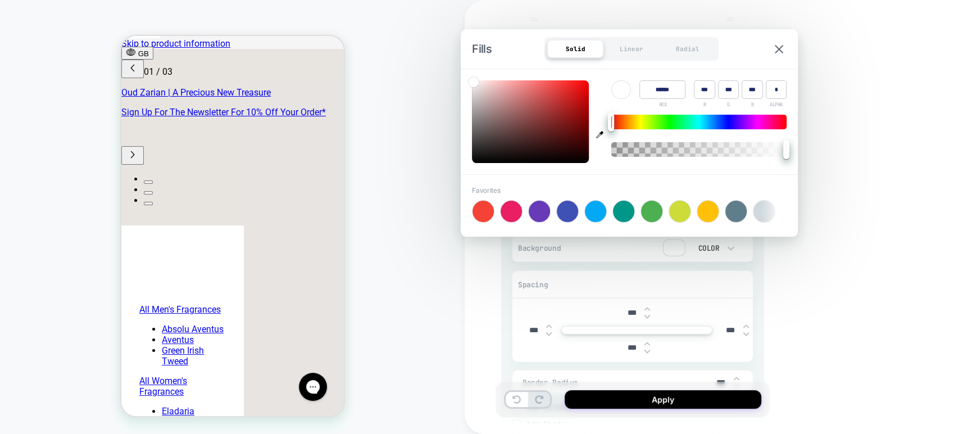
scroll to position [0, 0]
click at [798, 266] on div "**********" at bounding box center [712, 217] width 494 height 434
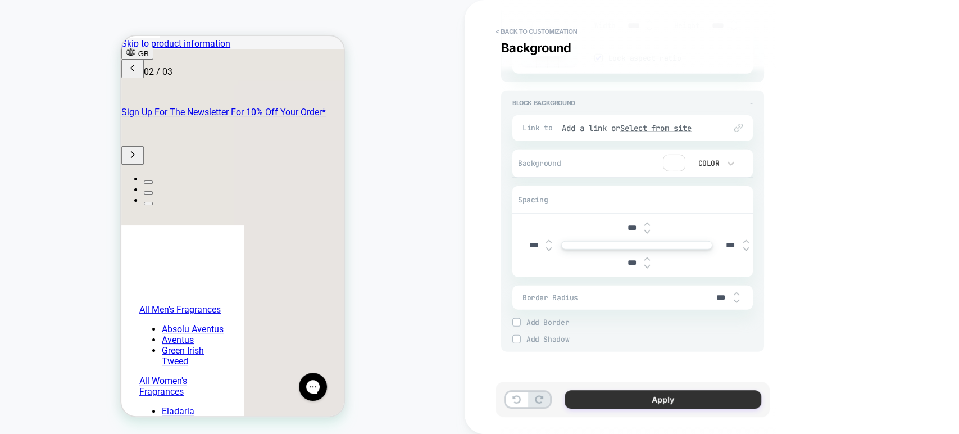
scroll to position [0, 178]
click at [588, 396] on button "Apply" at bounding box center [663, 399] width 197 height 19
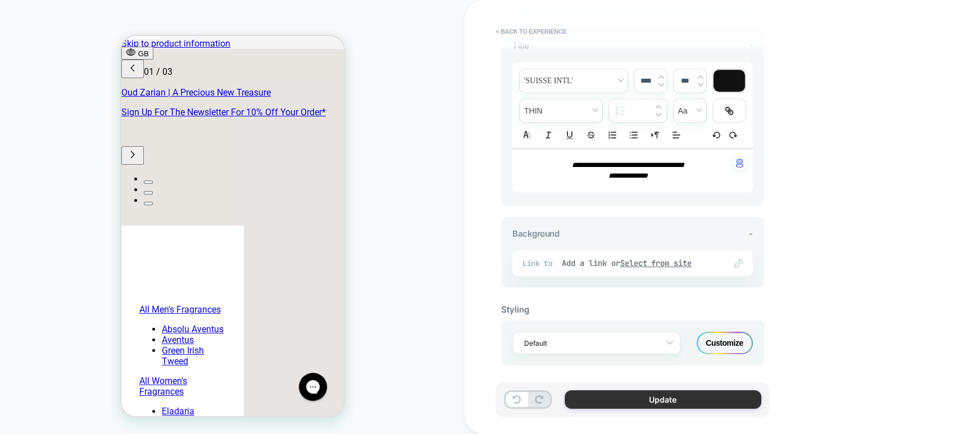
scroll to position [0, 0]
click at [584, 393] on button "Update" at bounding box center [663, 399] width 197 height 19
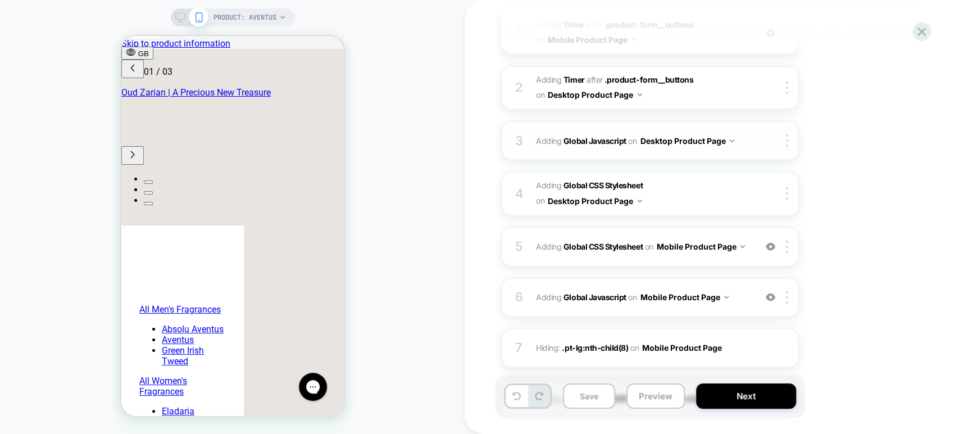
scroll to position [249, 0]
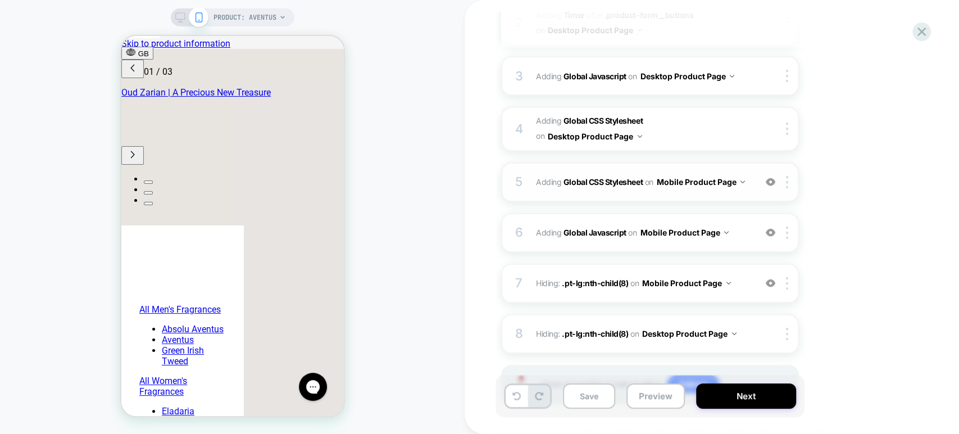
click at [714, 191] on div "5 Adding Global CSS Stylesheet on Mobile Product Page Add Before Add After Copy…" at bounding box center [650, 181] width 298 height 39
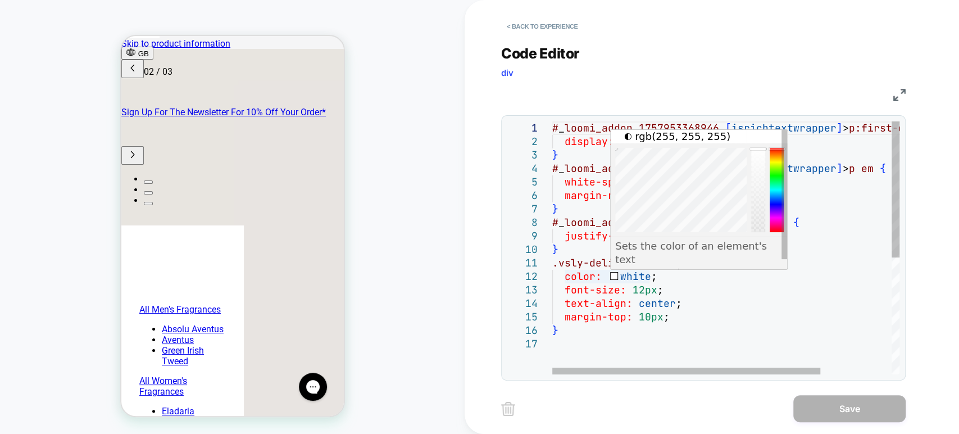
scroll to position [0, 0]
click at [634, 276] on div "# _ loomi_addon_1757953368946 [ isrichtextwrapper ] > p:first-of-type { display…" at bounding box center [771, 355] width 439 height 469
click at [643, 276] on div "# _ loomi_addon_1757953368946 [ isrichtextwrapper ] > p:first-of-type { display…" at bounding box center [771, 355] width 439 height 469
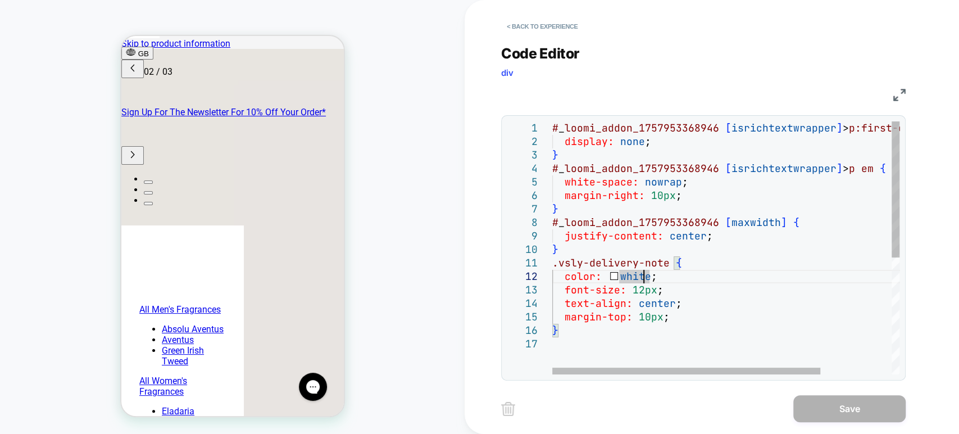
click at [646, 275] on div "# _ loomi_addon_1757953368946 [ isrichtextwrapper ] > p:first-of-type { display…" at bounding box center [771, 355] width 439 height 469
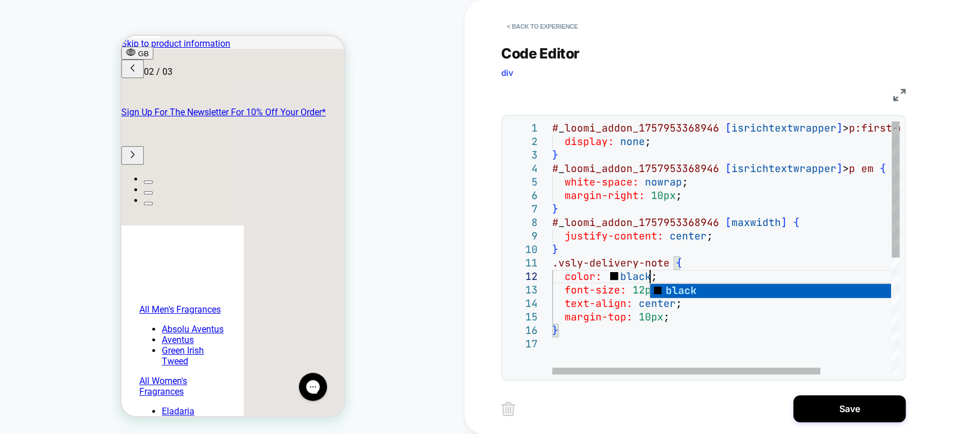
scroll to position [0, 178]
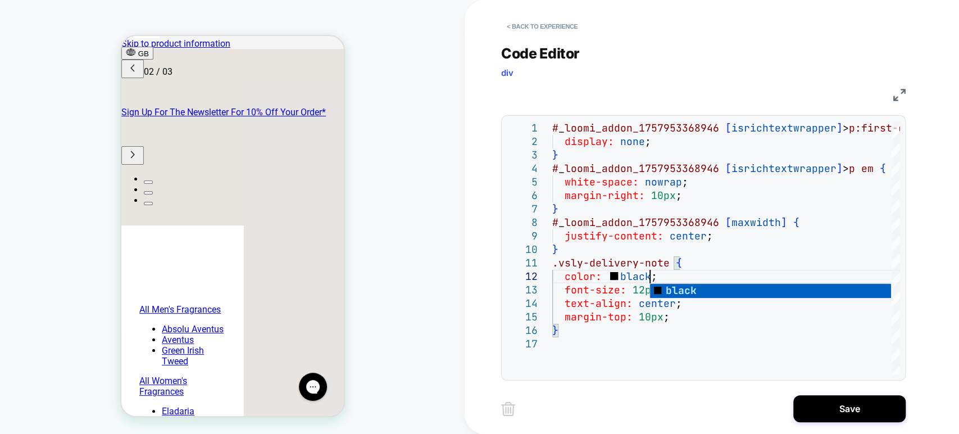
type textarea "**********"
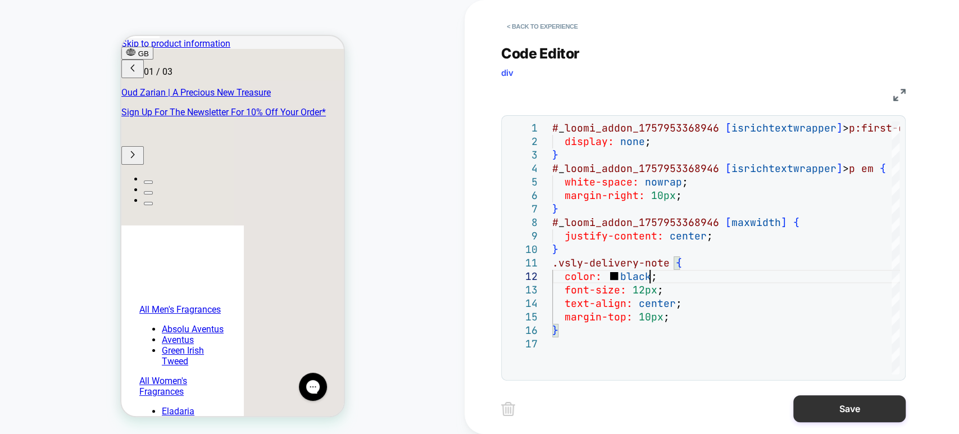
scroll to position [0, 0]
click at [802, 412] on button "Save" at bounding box center [849, 408] width 112 height 27
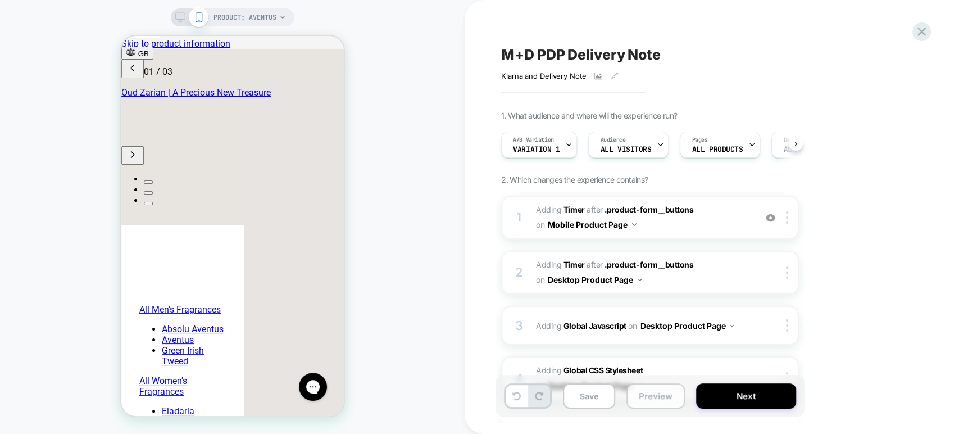
click at [642, 395] on button "Preview" at bounding box center [655, 395] width 58 height 25
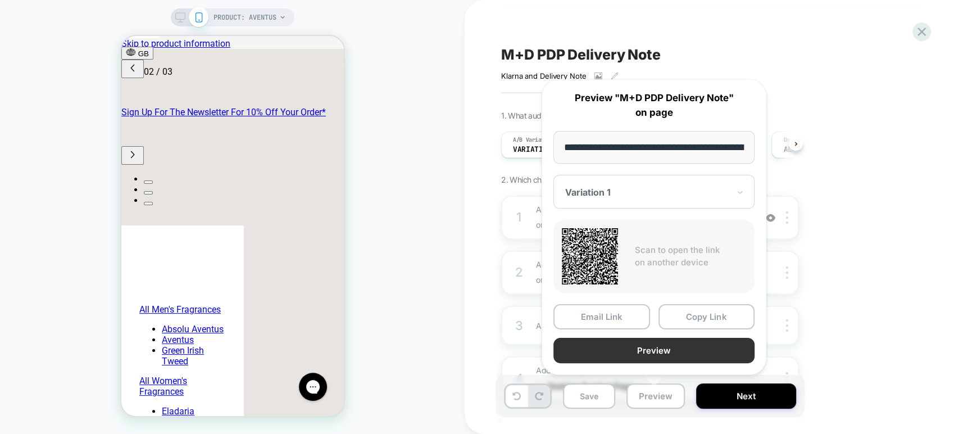
click at [693, 349] on button "Preview" at bounding box center [653, 350] width 201 height 25
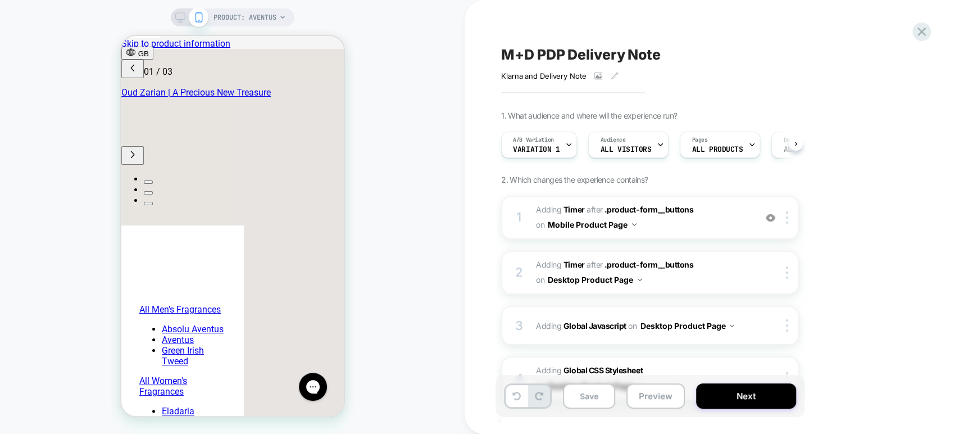
click at [180, 16] on icon at bounding box center [180, 17] width 10 height 10
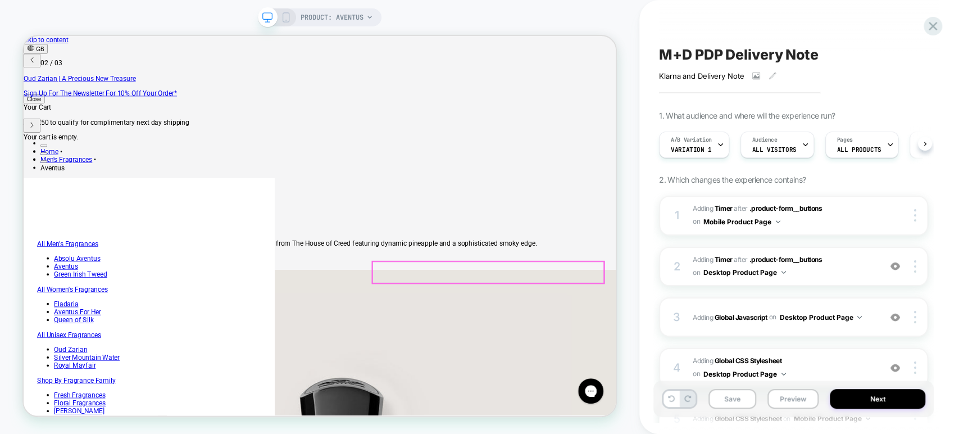
scroll to position [0, 382]
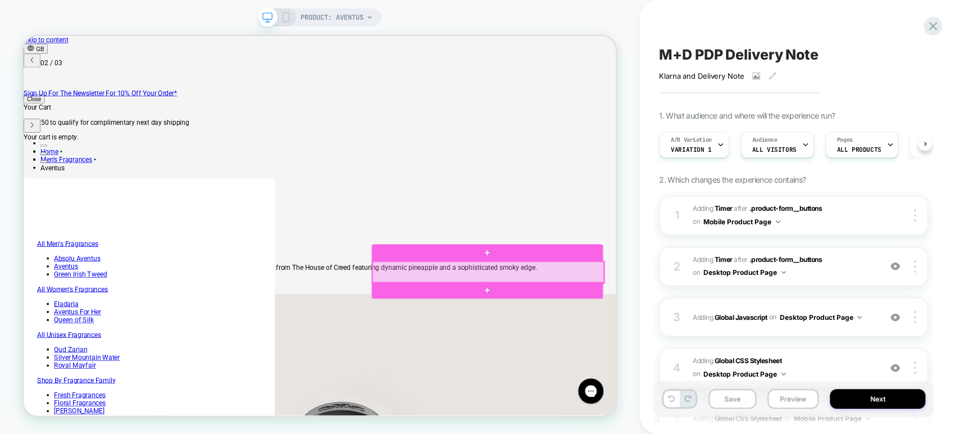
click at [679, 342] on div at bounding box center [643, 351] width 308 height 28
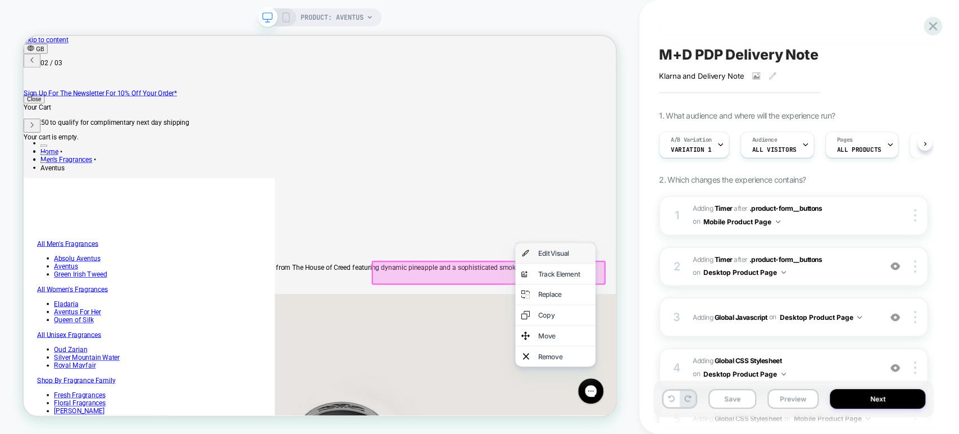
click at [717, 328] on div "Edit Visual" at bounding box center [744, 325] width 69 height 11
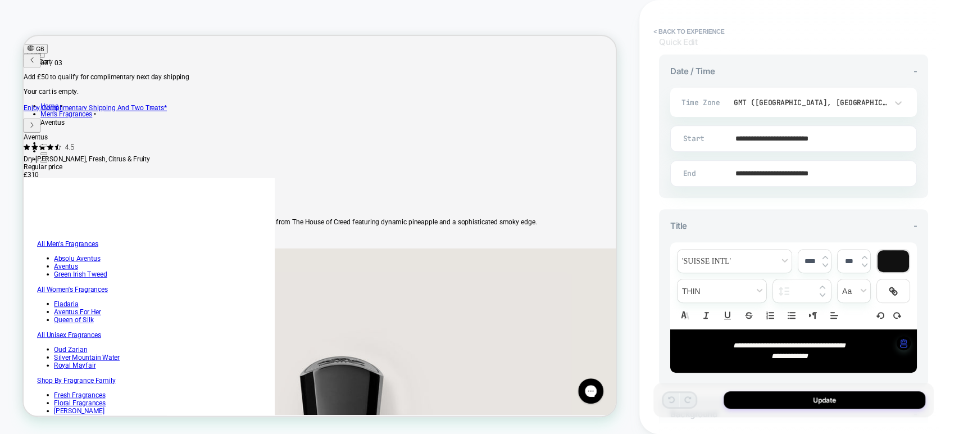
scroll to position [430, 0]
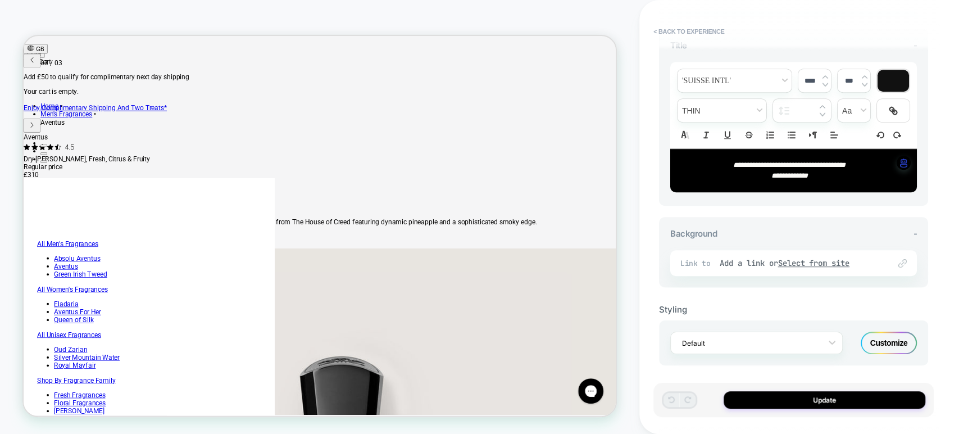
click at [888, 335] on div "Customize" at bounding box center [889, 342] width 56 height 22
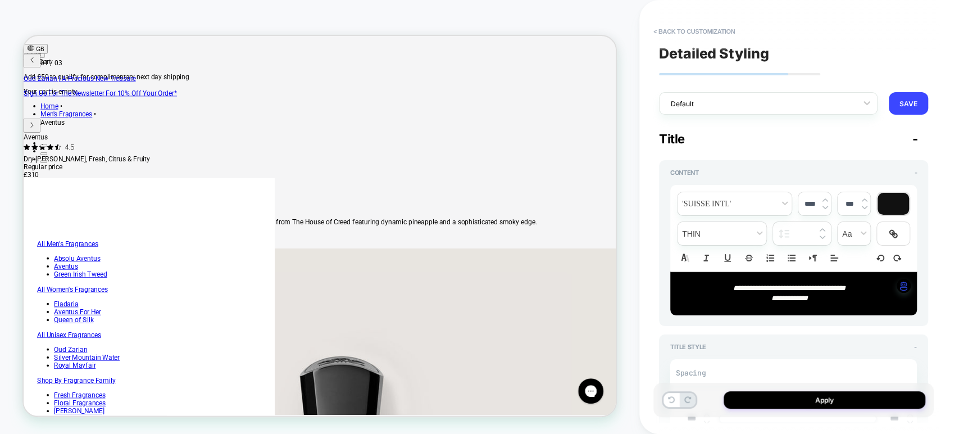
scroll to position [0, 0]
type textarea "*"
drag, startPoint x: 835, startPoint y: 300, endPoint x: 721, endPoint y: 284, distance: 115.1
click at [721, 284] on div "**********" at bounding box center [793, 293] width 247 height 43
click at [721, 284] on p "**********" at bounding box center [790, 288] width 216 height 10
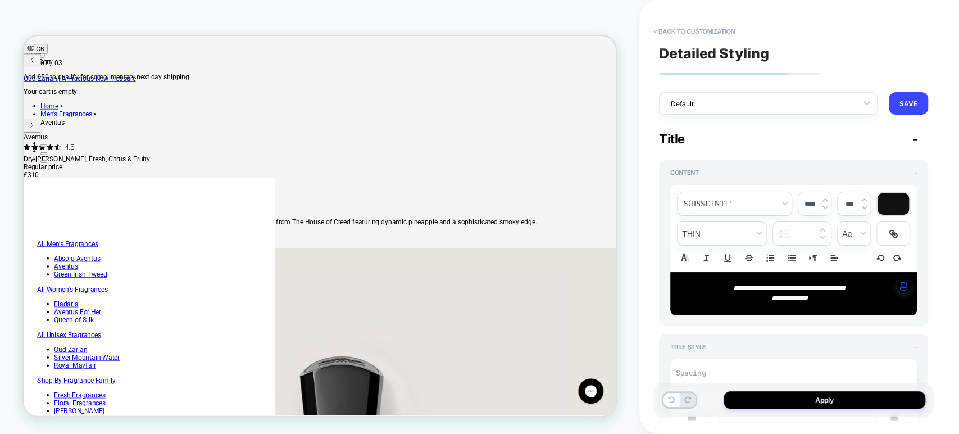
type input "****"
click at [811, 294] on div "**********" at bounding box center [793, 293] width 247 height 43
type textarea "*"
click at [898, 208] on div at bounding box center [893, 204] width 31 height 22
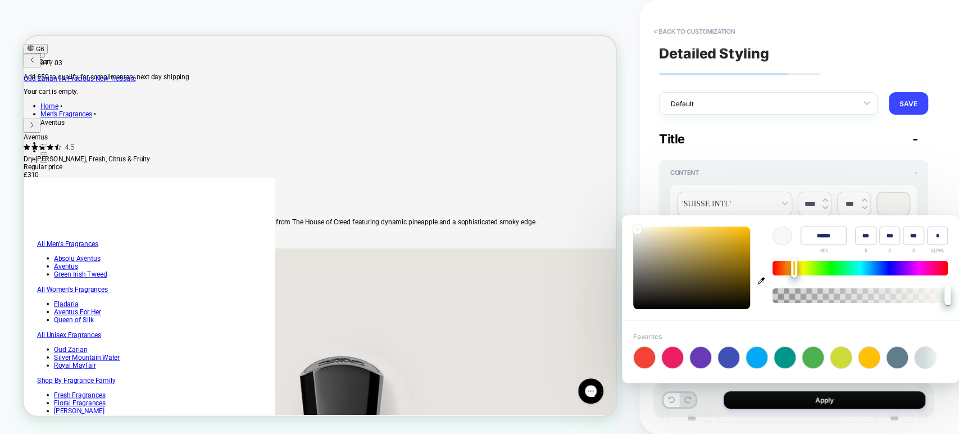
click at [761, 279] on icon "button" at bounding box center [760, 280] width 7 height 7
type input "******"
type input "*"
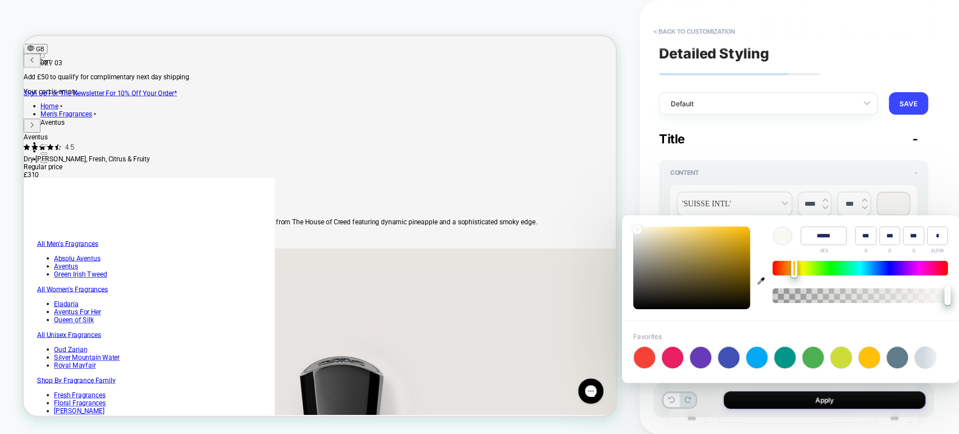
type input "*"
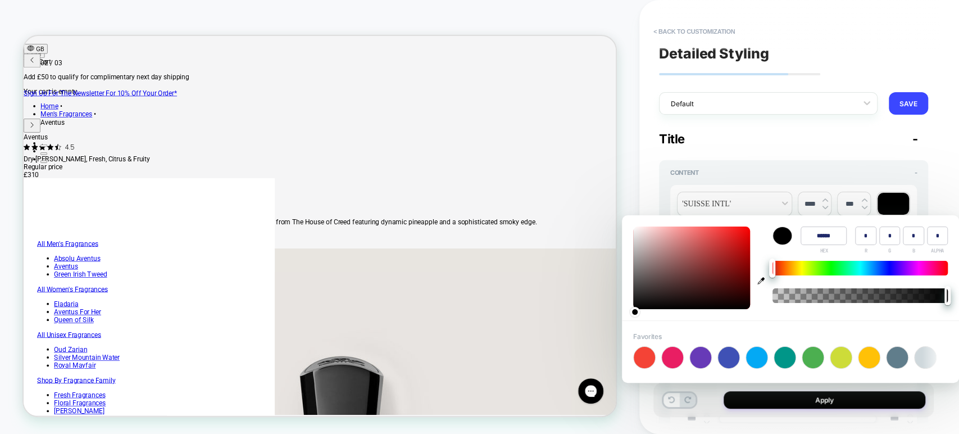
click at [934, 171] on div "**********" at bounding box center [799, 217] width 280 height 434
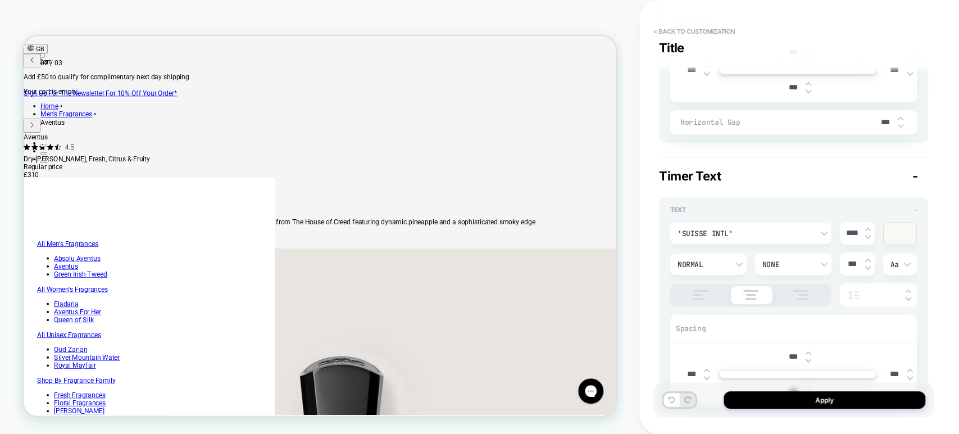
scroll to position [0, 0]
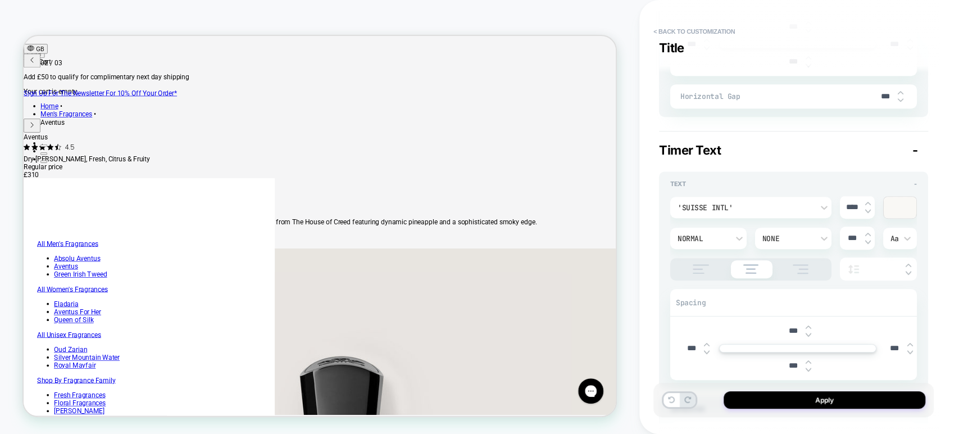
click at [899, 210] on div at bounding box center [900, 207] width 33 height 21
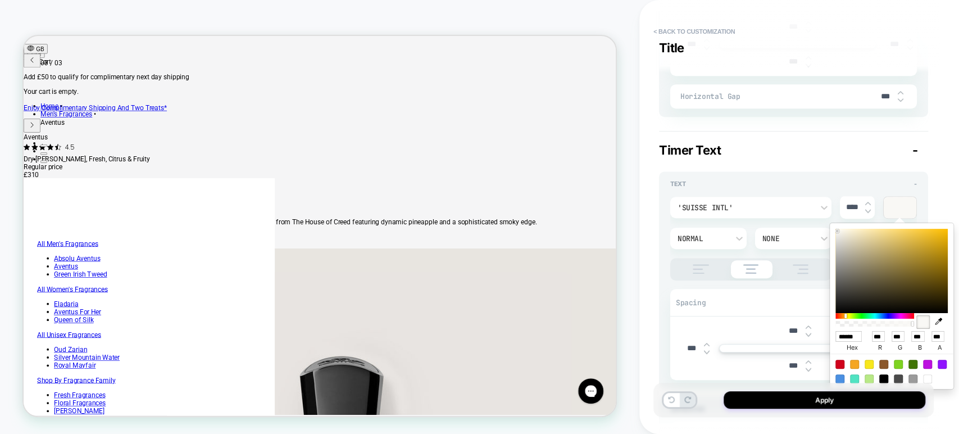
click at [939, 322] on icon "button" at bounding box center [938, 320] width 7 height 7
type textarea "*"
type input "******"
type input "*"
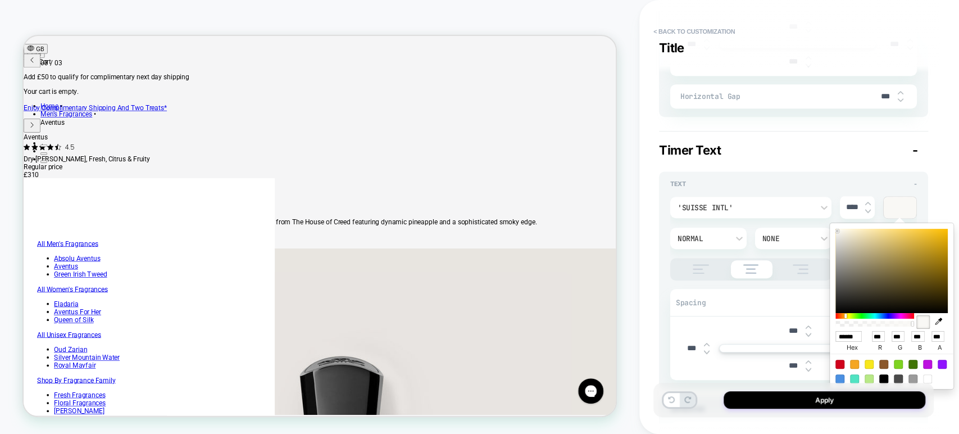
type input "*"
click at [667, 277] on div "Text - 'Suisse Intl' **** Normal None *** Aa Spacing *** *** *** ***" at bounding box center [793, 279] width 269 height 217
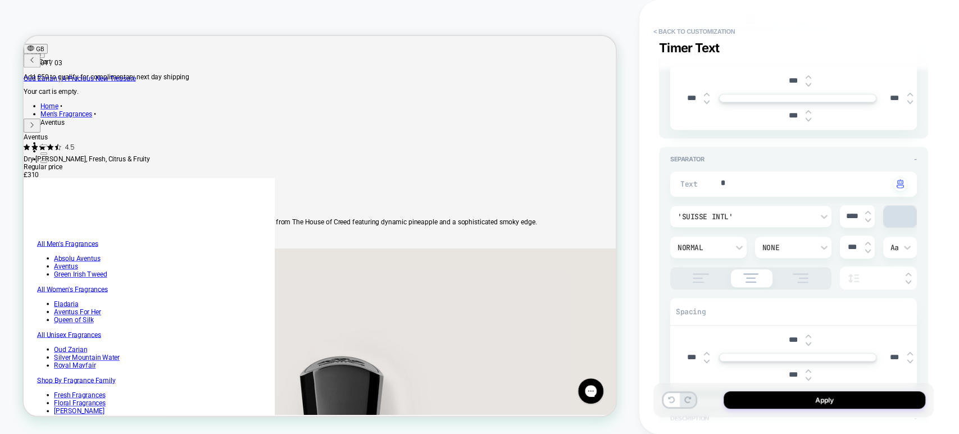
click at [891, 216] on div at bounding box center [900, 216] width 33 height 21
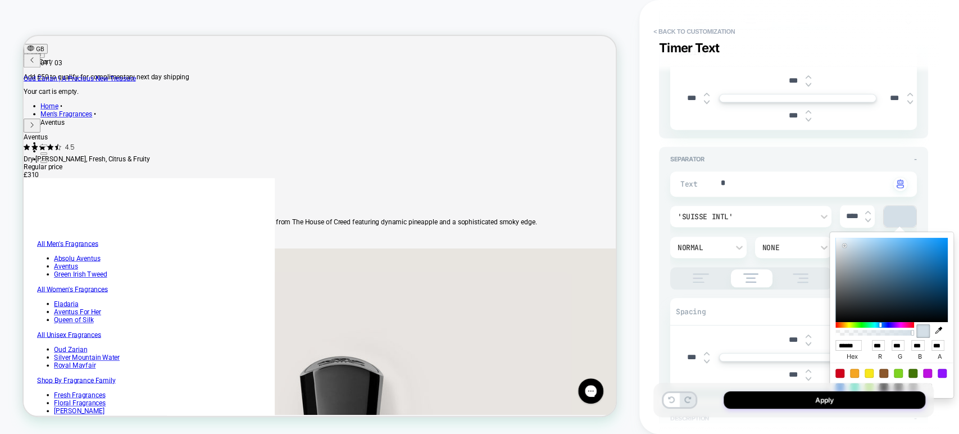
click at [935, 330] on icon "button" at bounding box center [938, 329] width 7 height 7
type textarea "*"
type input "******"
type input "*"
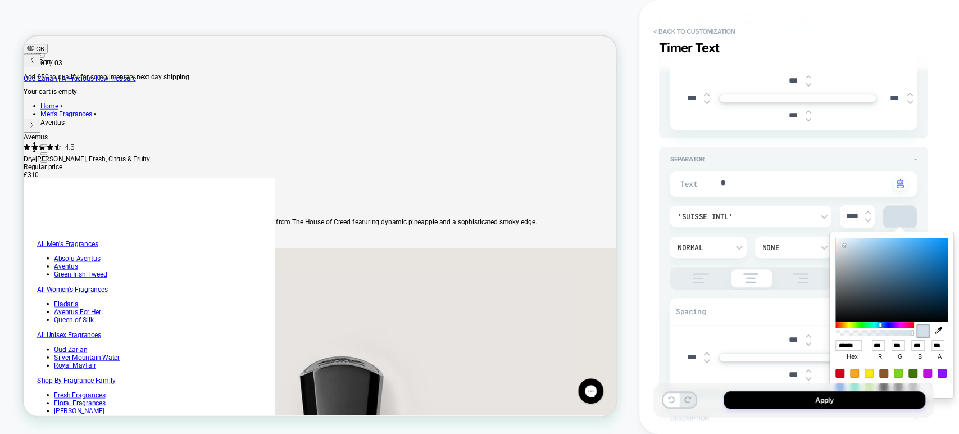
type input "*"
click at [656, 277] on div "**********" at bounding box center [793, 216] width 280 height 411
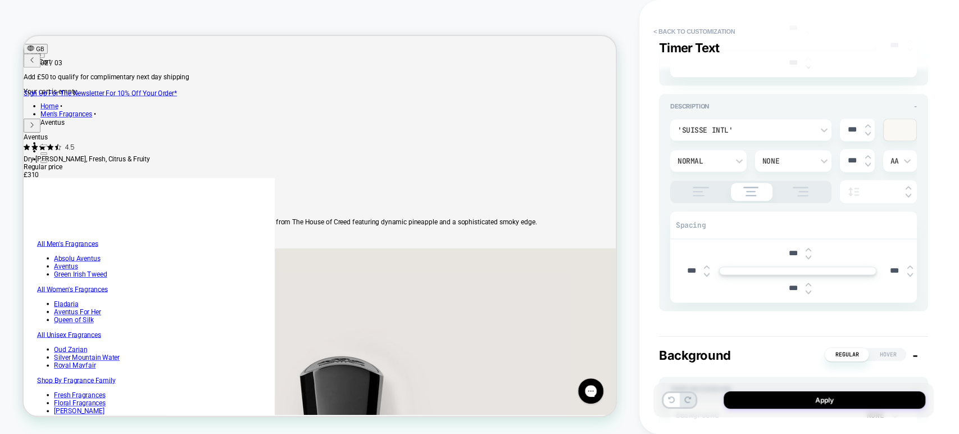
click at [906, 126] on div at bounding box center [900, 129] width 33 height 21
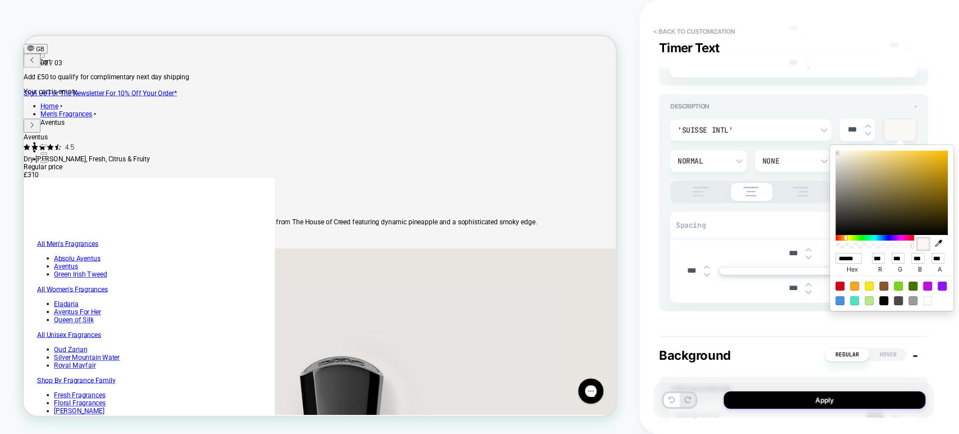
click at [943, 240] on button "button" at bounding box center [938, 230] width 17 height 34
type textarea "*"
type input "******"
type input "*"
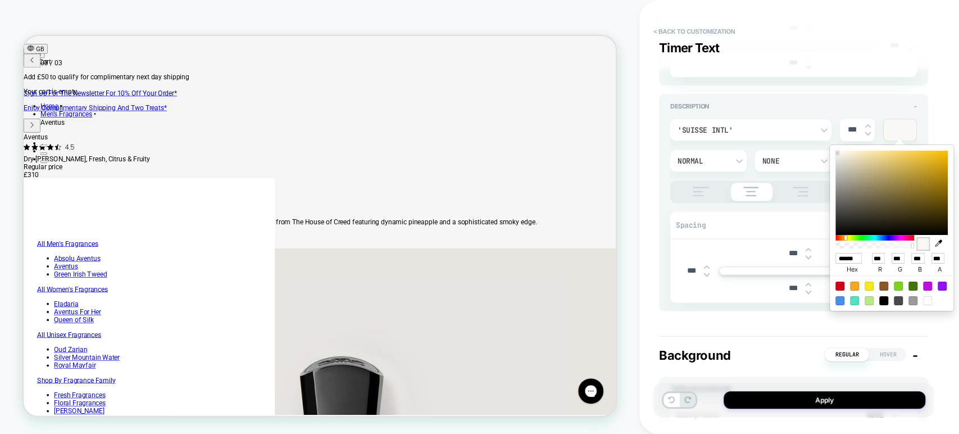
type input "*"
click at [651, 238] on div "**********" at bounding box center [799, 217] width 320 height 434
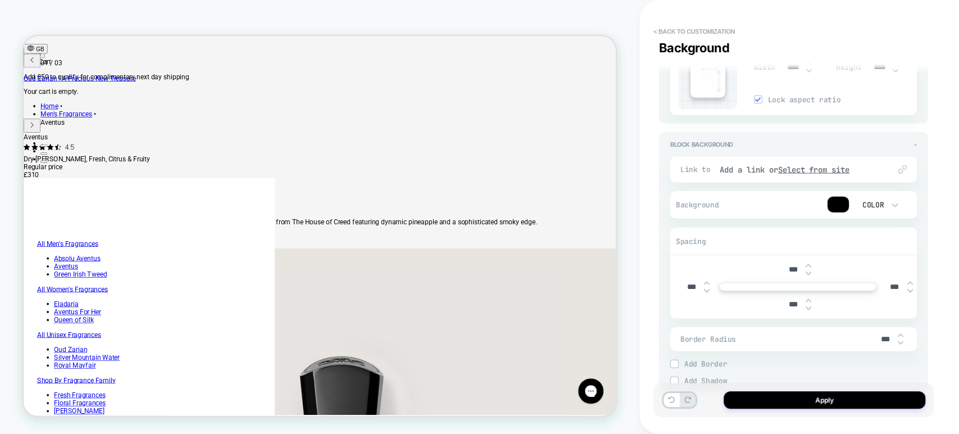
click at [851, 201] on div "Color" at bounding box center [878, 204] width 56 height 21
click at [843, 202] on div at bounding box center [479, 217] width 959 height 434
click at [843, 204] on div at bounding box center [838, 205] width 21 height 16
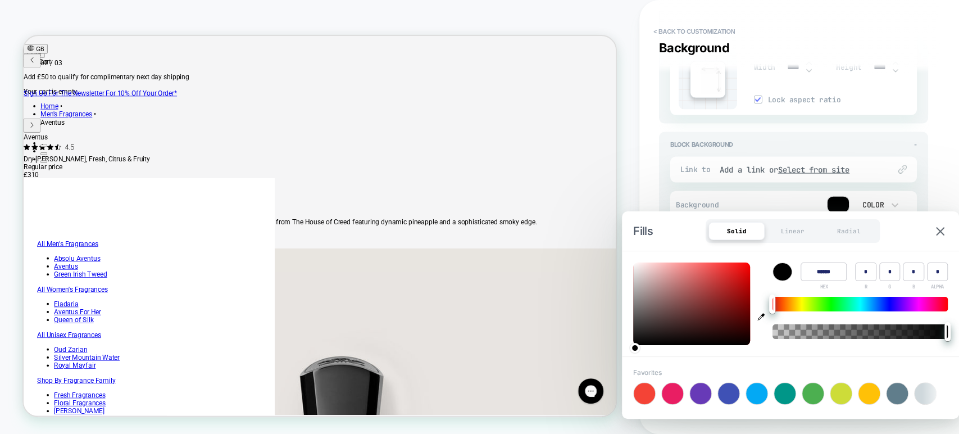
click at [938, 185] on div "**********" at bounding box center [799, 217] width 280 height 434
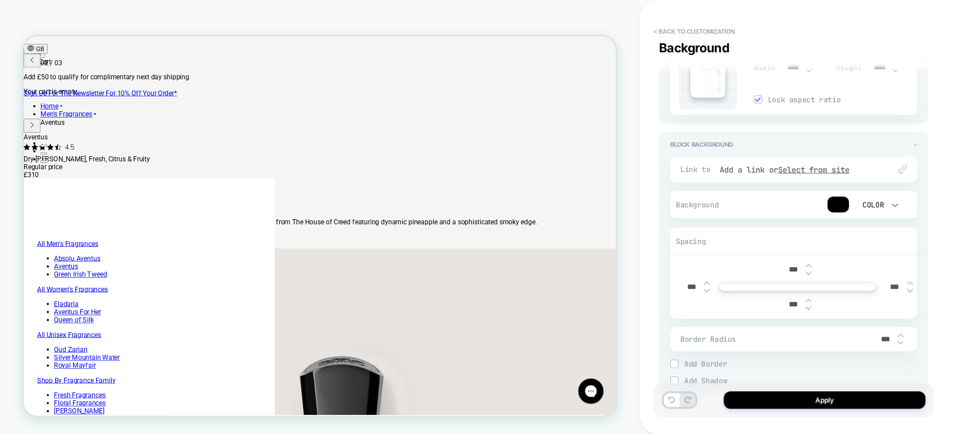
click at [892, 203] on icon at bounding box center [895, 205] width 7 height 4
click at [873, 228] on div "None" at bounding box center [877, 232] width 47 height 24
type textarea "*"
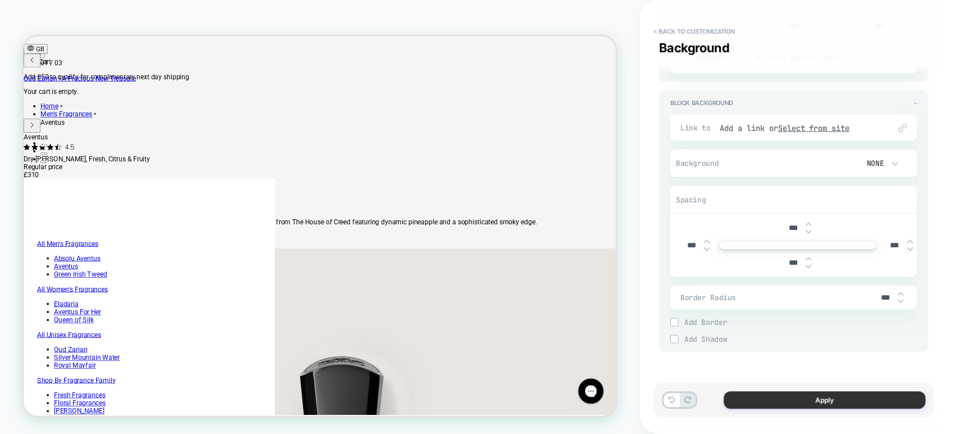
click at [743, 399] on button "Apply" at bounding box center [825, 399] width 202 height 17
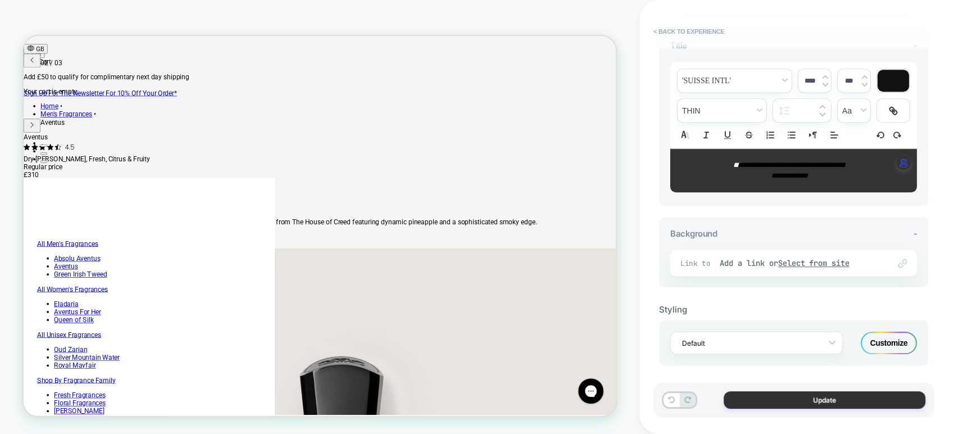
click at [747, 402] on button "Update" at bounding box center [825, 399] width 202 height 17
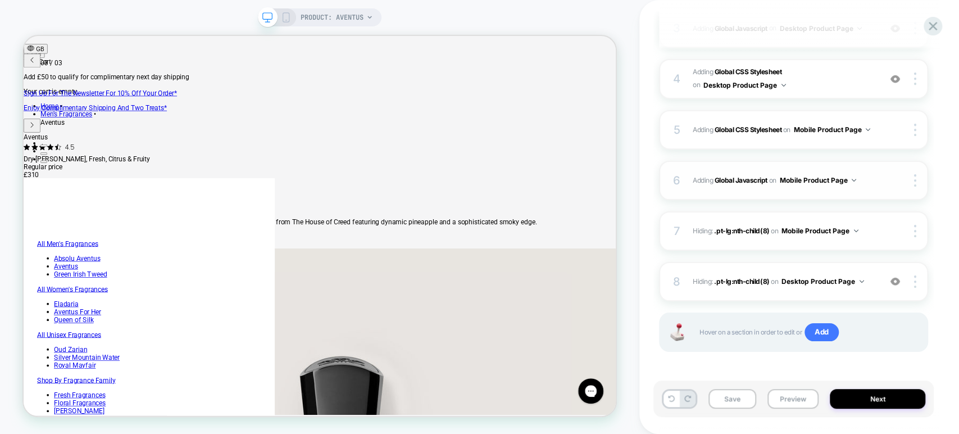
scroll to position [0, 764]
click at [878, 138] on div "5 Adding Global CSS Stylesheet on Mobile Product Page Copy to Desktop Target Al…" at bounding box center [793, 129] width 269 height 39
click at [876, 177] on div "6 Adding Global Javascript on Mobile Product Page Copy to Desktop Target All De…" at bounding box center [793, 180] width 269 height 39
click at [873, 228] on span "Hiding : .pt-lg:nth-child(8) .pt-lg:nth-child(8) on Mobile Product Page" at bounding box center [784, 231] width 182 height 14
click at [865, 282] on span "Hiding : .pt-lg:nth-child(8) .pt-lg:nth-child(8) on Desktop Product Page" at bounding box center [784, 281] width 182 height 14
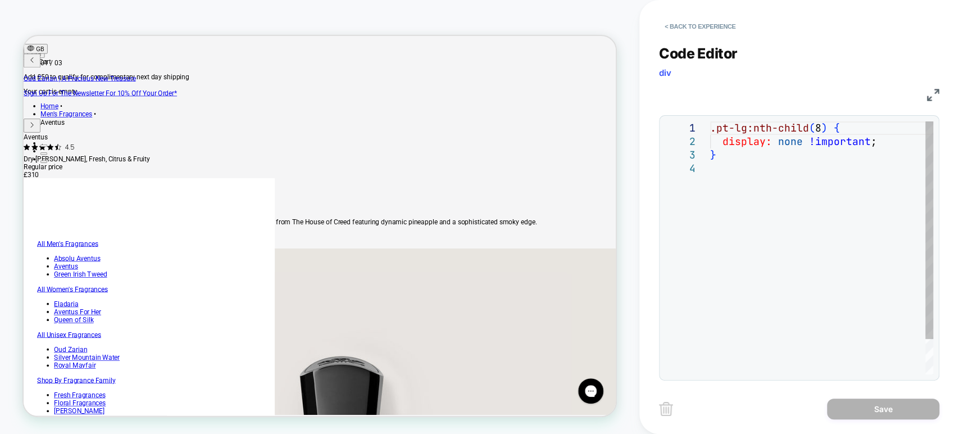
scroll to position [0, 0]
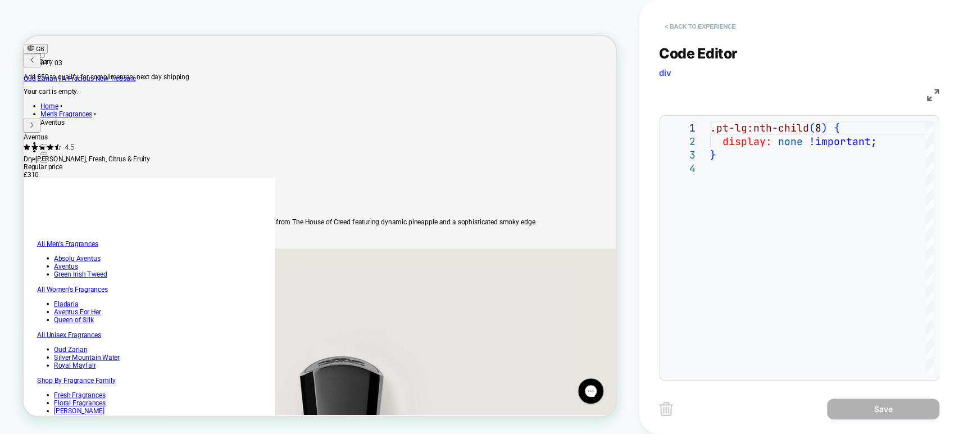
click at [668, 26] on button "< Back to experience" at bounding box center [700, 26] width 82 height 18
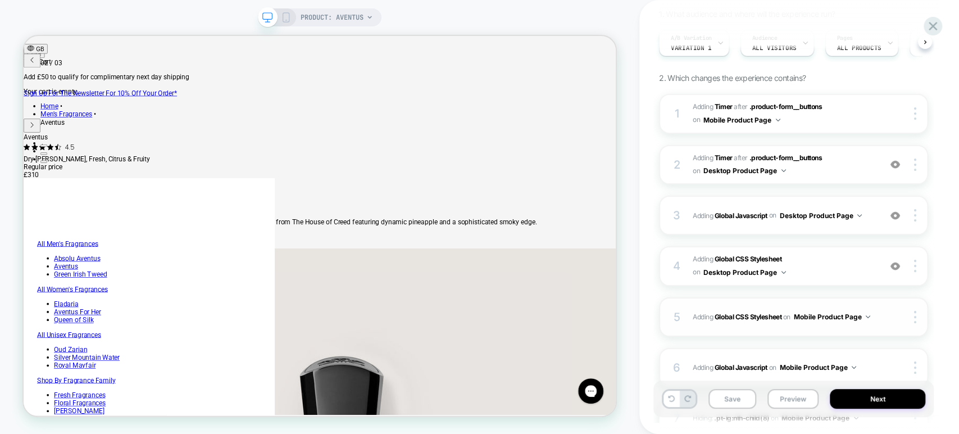
click at [752, 322] on div "5 Adding Global CSS Stylesheet on Mobile Product Page Copy to Desktop Target Al…" at bounding box center [793, 316] width 269 height 39
click at [876, 314] on div "5 Adding Global CSS Stylesheet on Mobile Product Page Copy to Desktop Target Al…" at bounding box center [793, 316] width 269 height 39
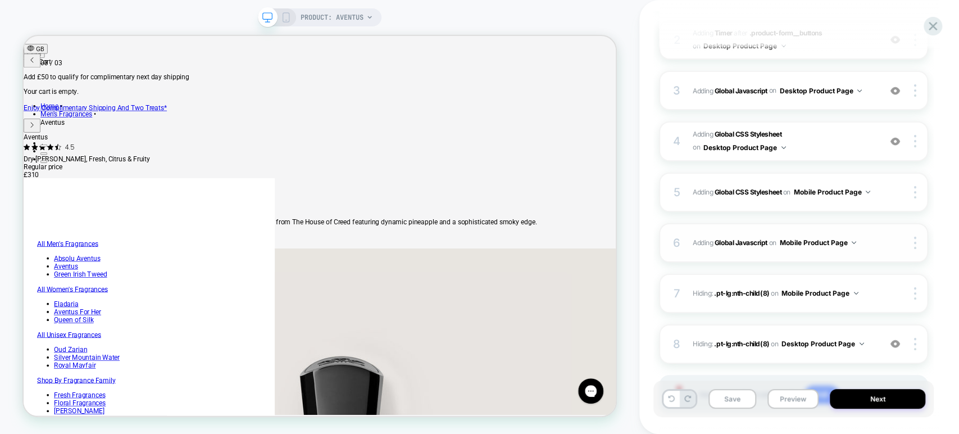
click at [864, 239] on span "Adding Global Javascript on Mobile Product Page" at bounding box center [784, 242] width 182 height 14
click at [862, 291] on span "Hiding : .pt-lg:nth-child(8) .pt-lg:nth-child(8) on Mobile Product Page" at bounding box center [784, 293] width 182 height 14
click at [874, 337] on span "Hiding : .pt-lg:nth-child(8) .pt-lg:nth-child(8) on Desktop Product Page" at bounding box center [784, 344] width 182 height 14
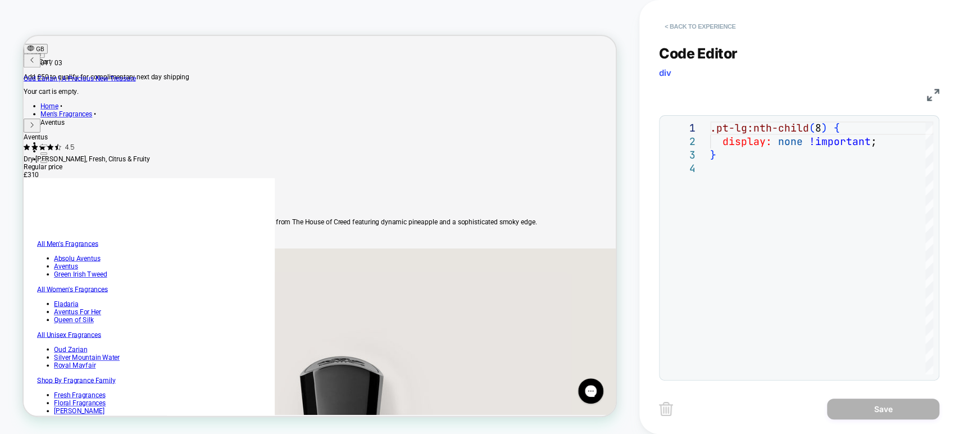
click at [674, 26] on button "< Back to experience" at bounding box center [700, 26] width 82 height 18
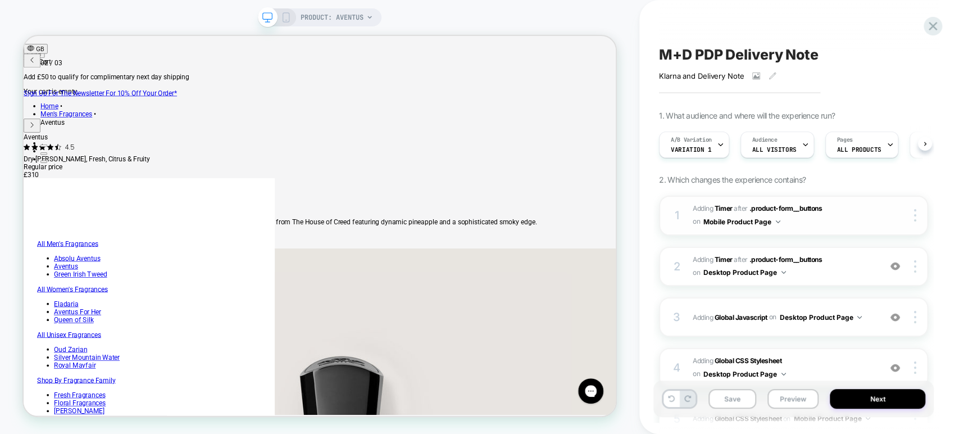
click at [850, 222] on span "#_loomi_addon_1757953368946 Adding Timer AFTER .product-form__buttons .product-…" at bounding box center [784, 215] width 182 height 26
click at [838, 219] on span "#_loomi_addon_1757953368946 Adding Timer AFTER .product-form__buttons .product-…" at bounding box center [784, 215] width 182 height 26
click at [820, 271] on span "#_loomi_addon_1757954681381 Adding Timer AFTER .product-form__buttons .product-…" at bounding box center [784, 266] width 182 height 26
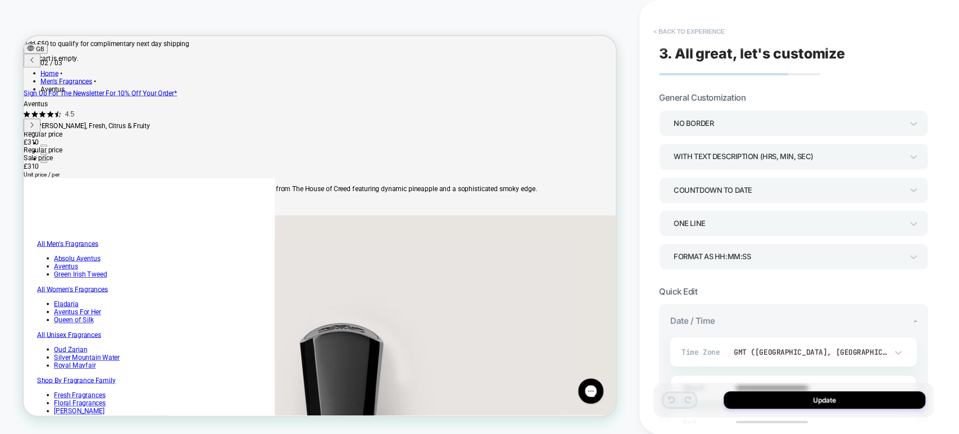
click at [670, 33] on button "< Back to experience" at bounding box center [689, 31] width 82 height 18
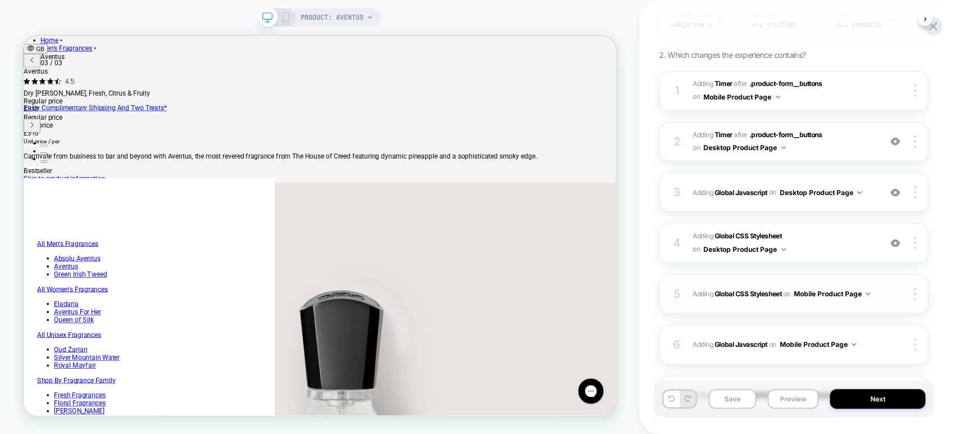
click at [879, 288] on div "5 Adding Global CSS Stylesheet on Mobile Product Page Copy to Desktop Target Al…" at bounding box center [793, 293] width 269 height 39
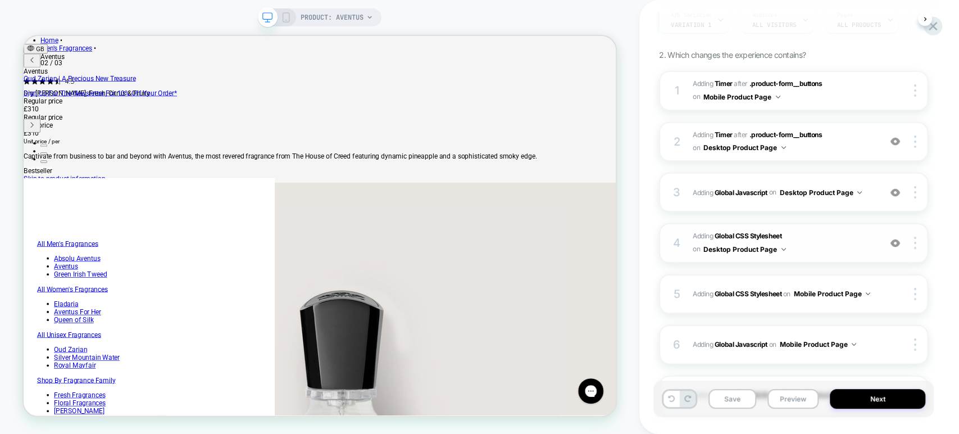
click at [844, 237] on span "Adding Global CSS Stylesheet on Desktop Product Page" at bounding box center [784, 243] width 182 height 26
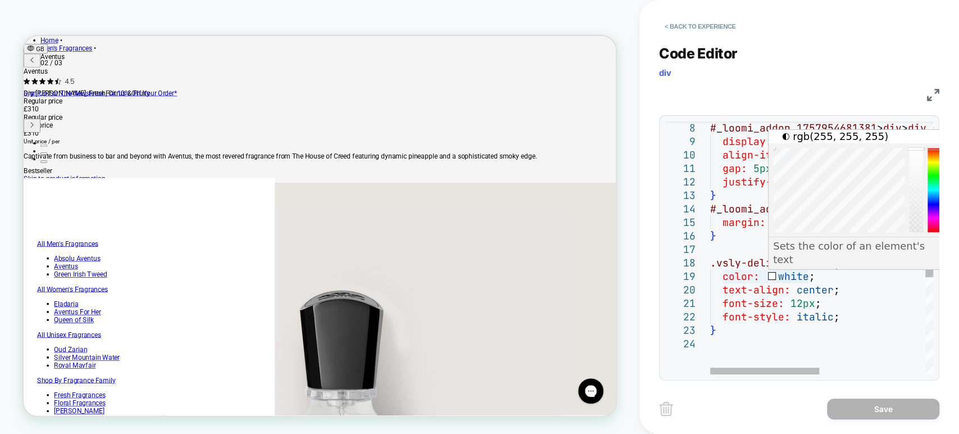
click at [805, 275] on div "# _ loomi_addon_1757954681381 > div > div { display: flex ; align-items: center…" at bounding box center [929, 308] width 439 height 563
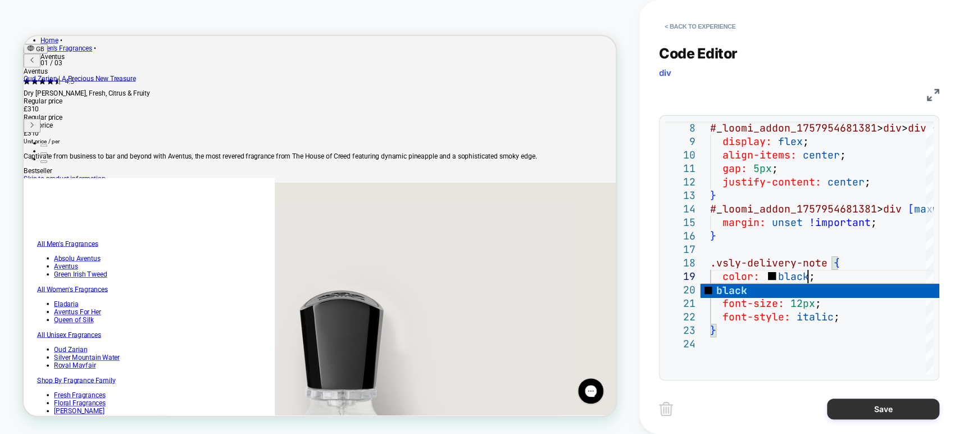
type textarea "**********"
click at [843, 411] on button "Save" at bounding box center [883, 408] width 112 height 21
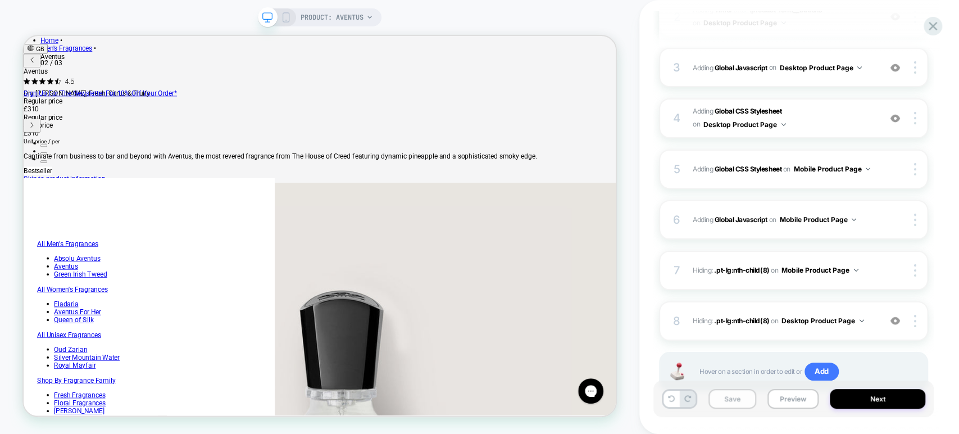
click at [736, 403] on button "Save" at bounding box center [732, 399] width 48 height 20
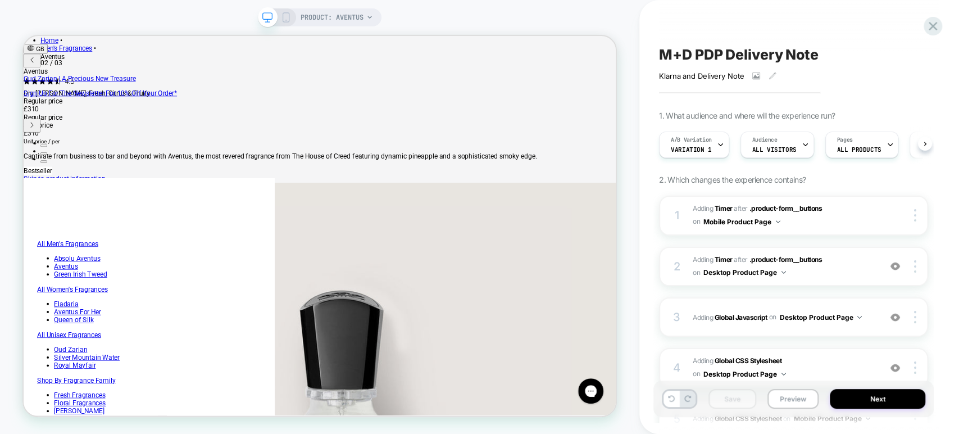
scroll to position [0, 382]
click at [792, 401] on button "Preview" at bounding box center [792, 399] width 51 height 20
